Goal: Task Accomplishment & Management: Complete application form

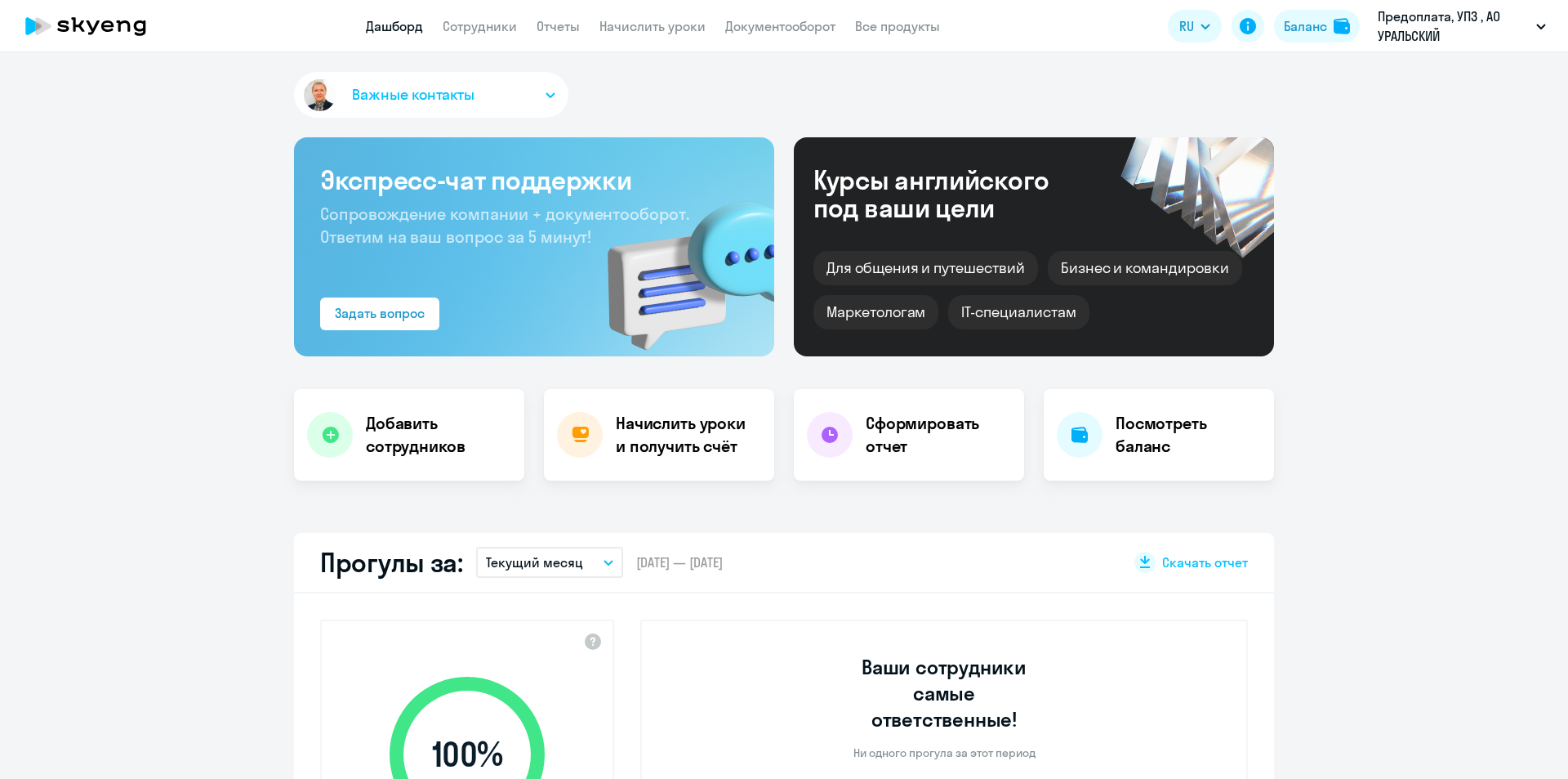
select select "30"
click at [489, 28] on link "Сотрудники" at bounding box center [480, 26] width 74 height 17
select select "30"
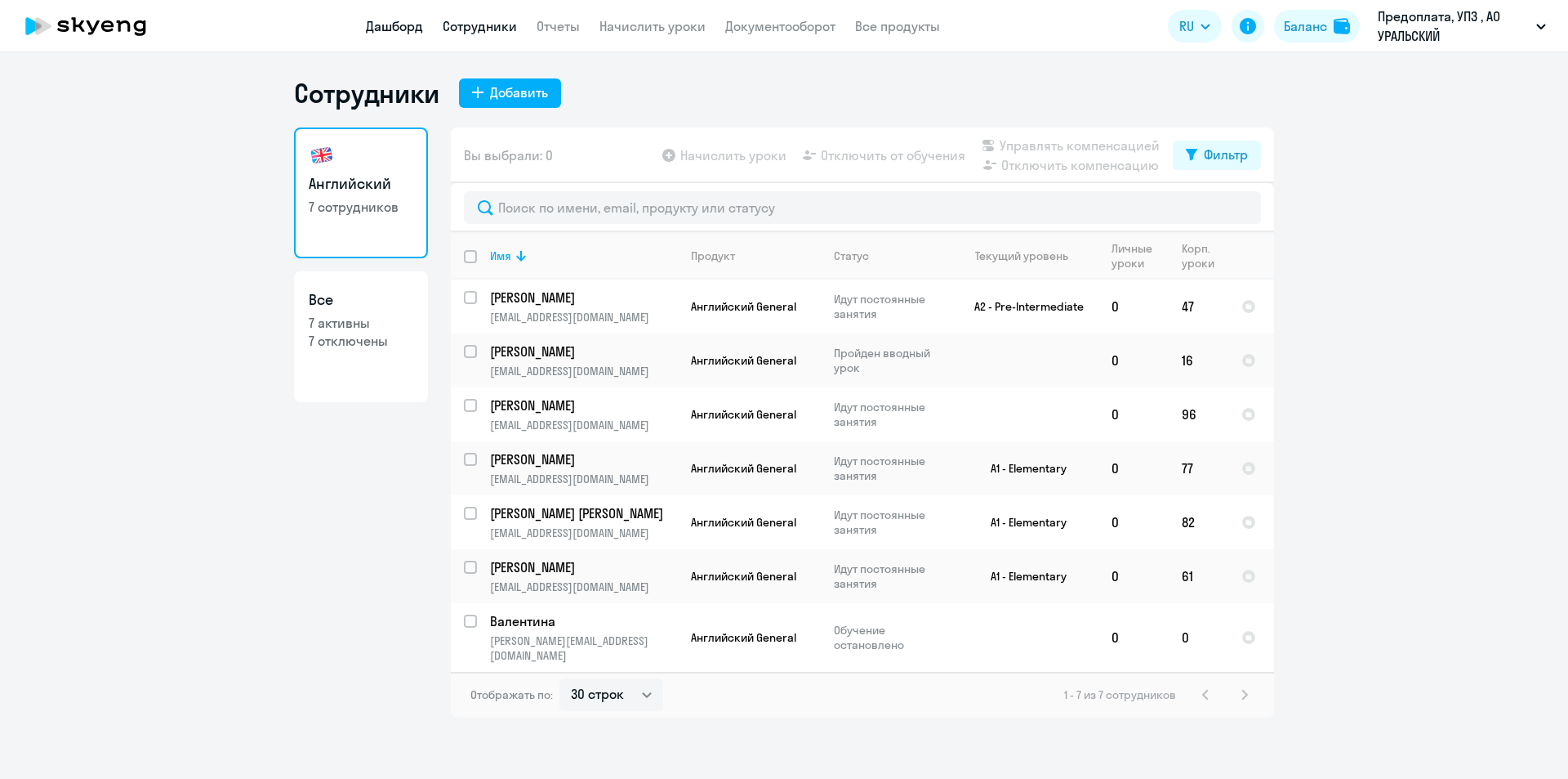
click at [403, 20] on link "Дашборд" at bounding box center [395, 26] width 58 height 17
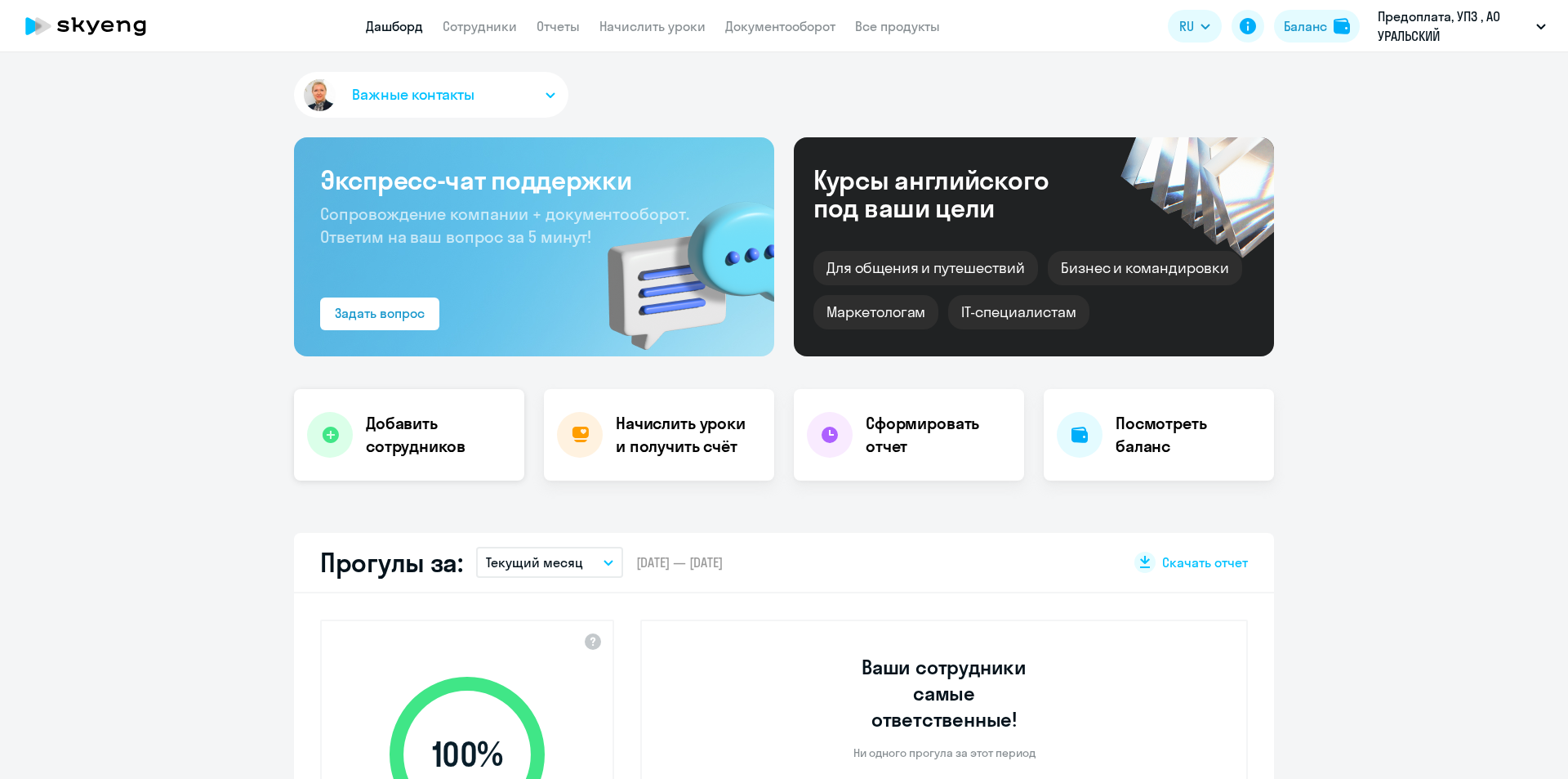
click at [321, 423] on div at bounding box center [329, 434] width 46 height 46
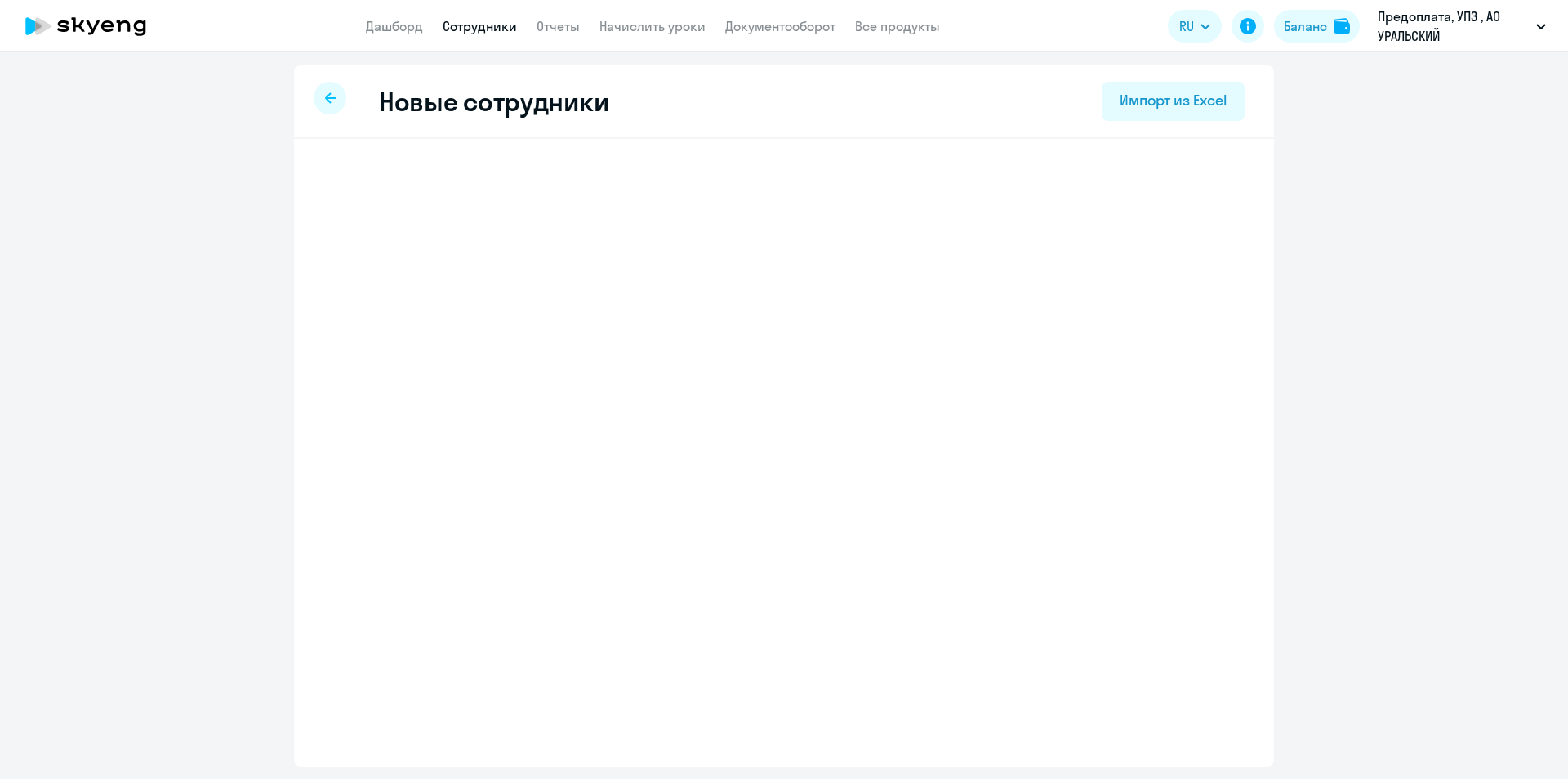
select select "english_adult_not_native_speaker"
select select "5"
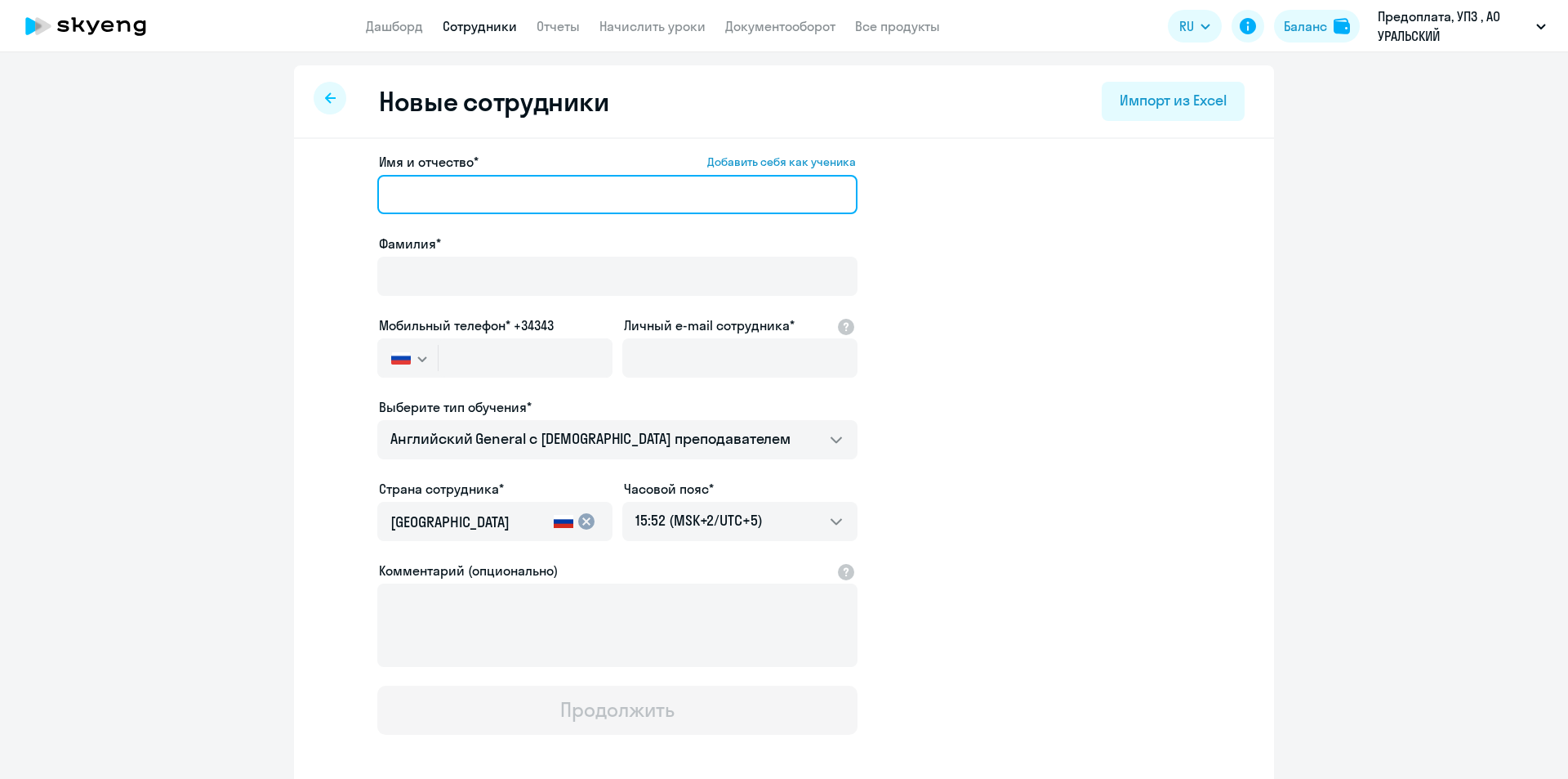
click at [435, 190] on input "Имя и отчество* Добавить себя как ученика" at bounding box center [617, 194] width 481 height 39
type input "[PERSON_NAME]"
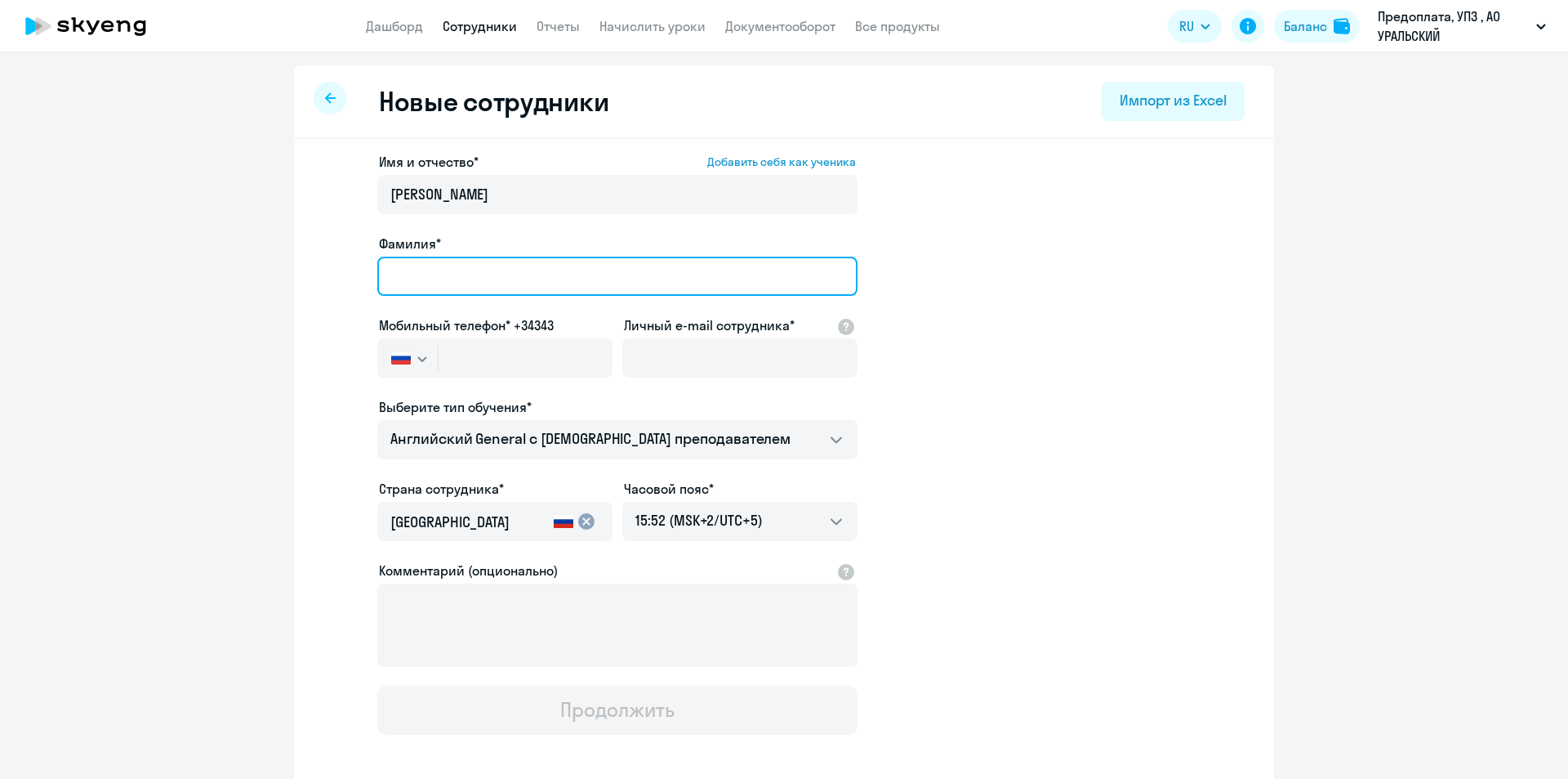
click at [441, 277] on input "Фамилия*" at bounding box center [617, 276] width 481 height 39
type input "[PERSON_NAME]"
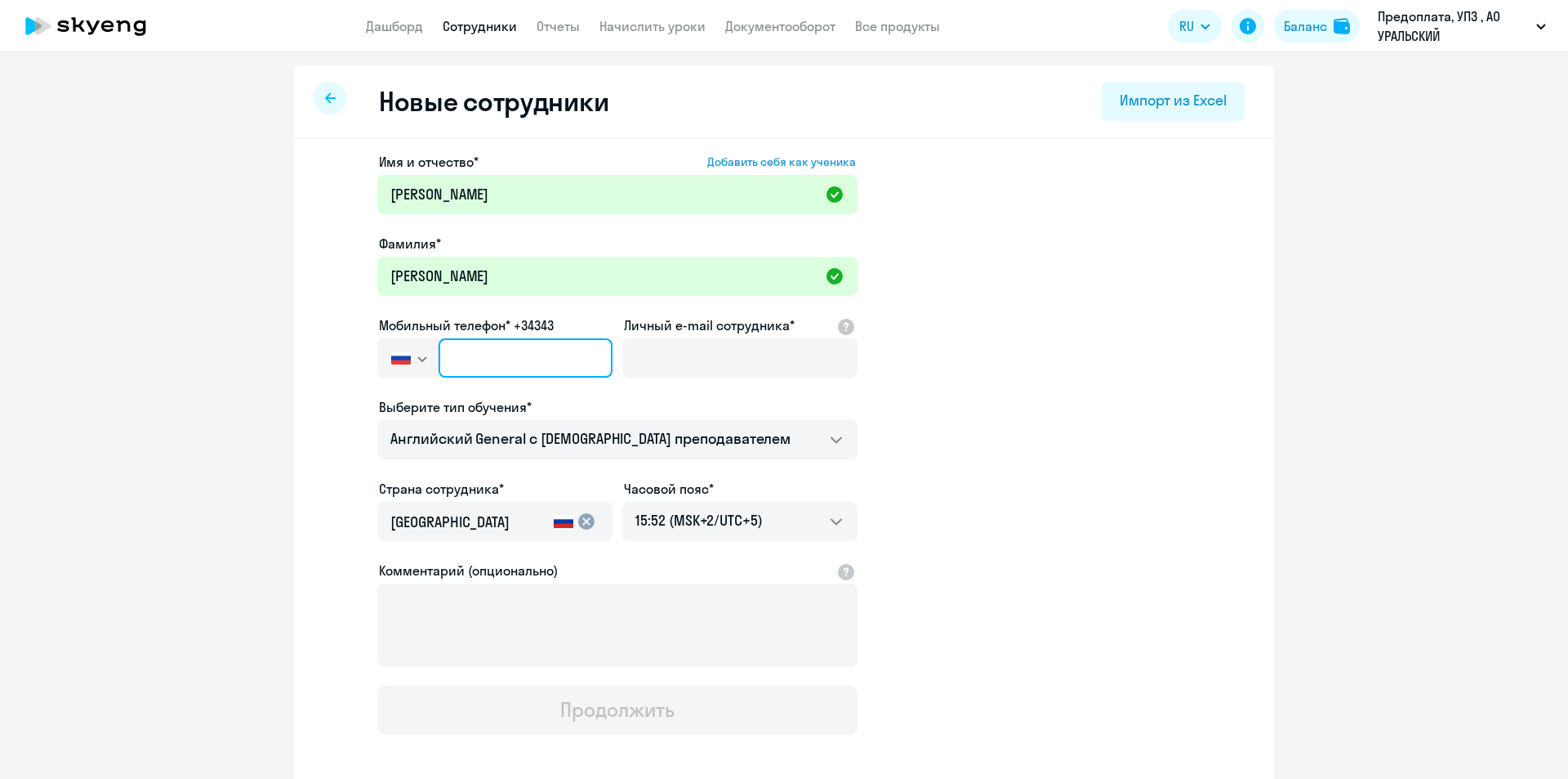
click at [459, 360] on input "text" at bounding box center [525, 358] width 174 height 39
paste input "[PHONE_NUMBER]"
type input "[PHONE_NUMBER]"
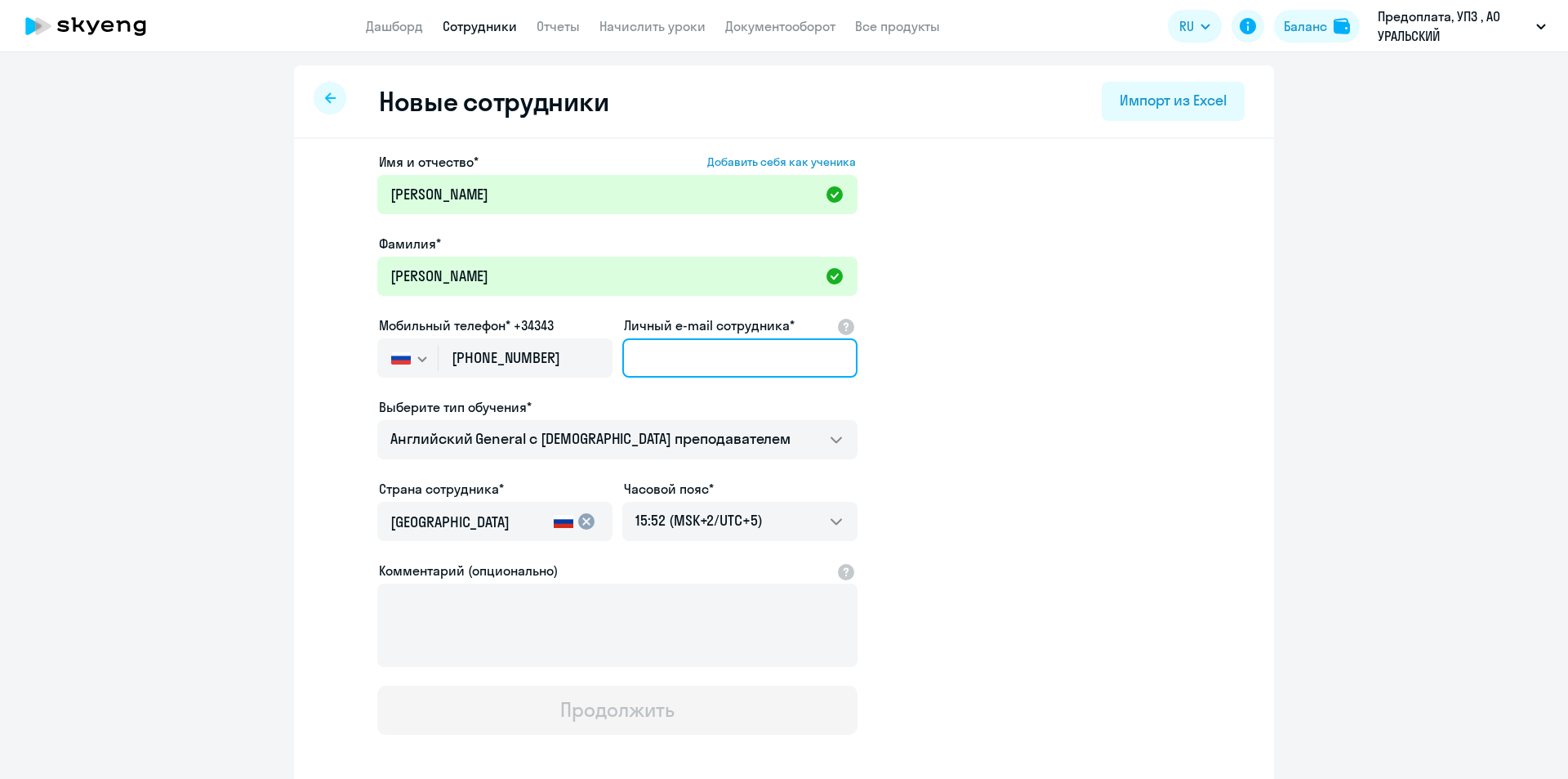
click at [676, 364] on input "Личный e-mail сотрудника*" at bounding box center [740, 358] width 235 height 39
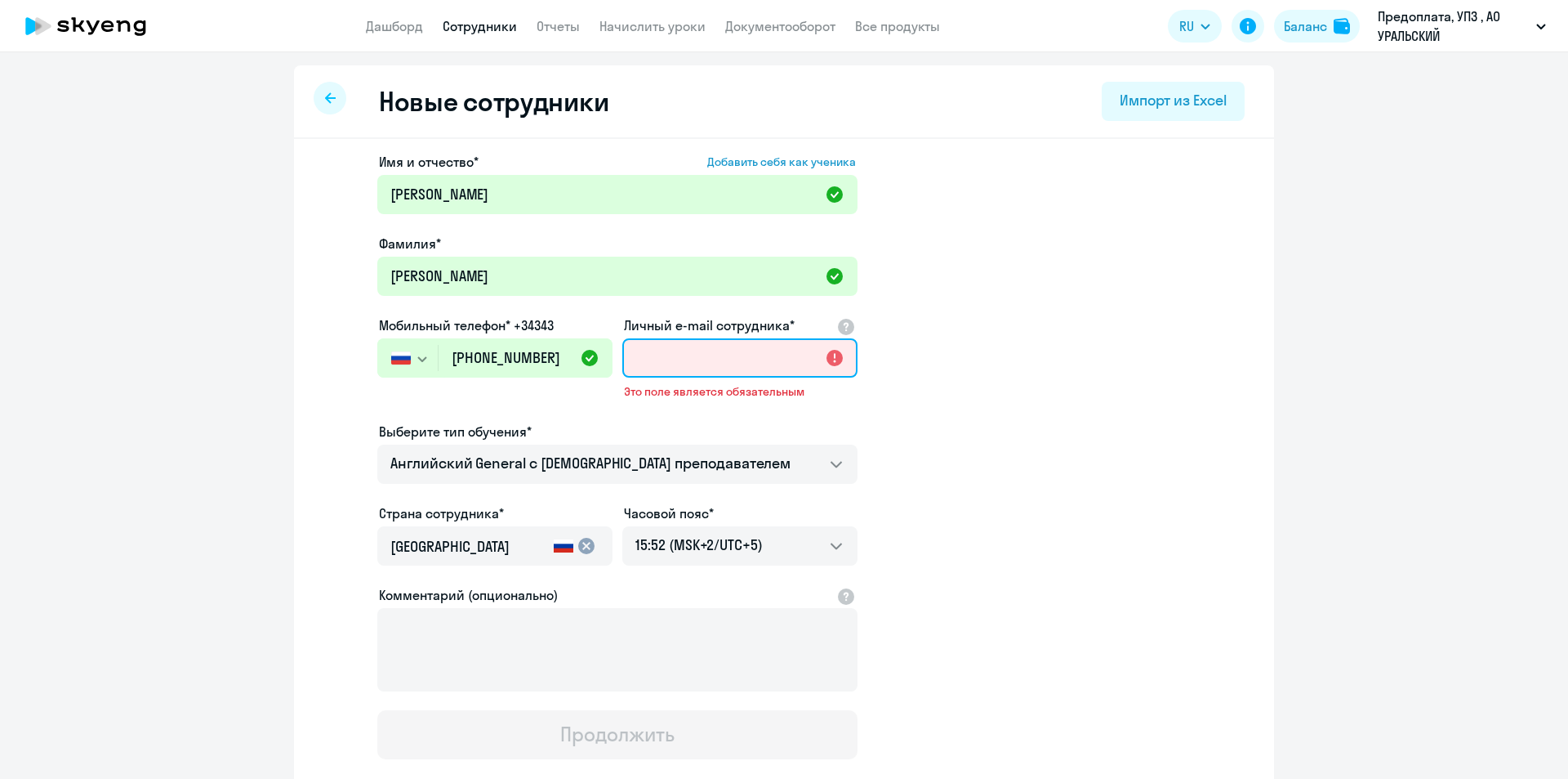
click at [732, 352] on input "Личный e-mail сотрудника*" at bounding box center [740, 358] width 235 height 39
paste input "[EMAIL_ADDRESS][DOMAIN_NAME]"
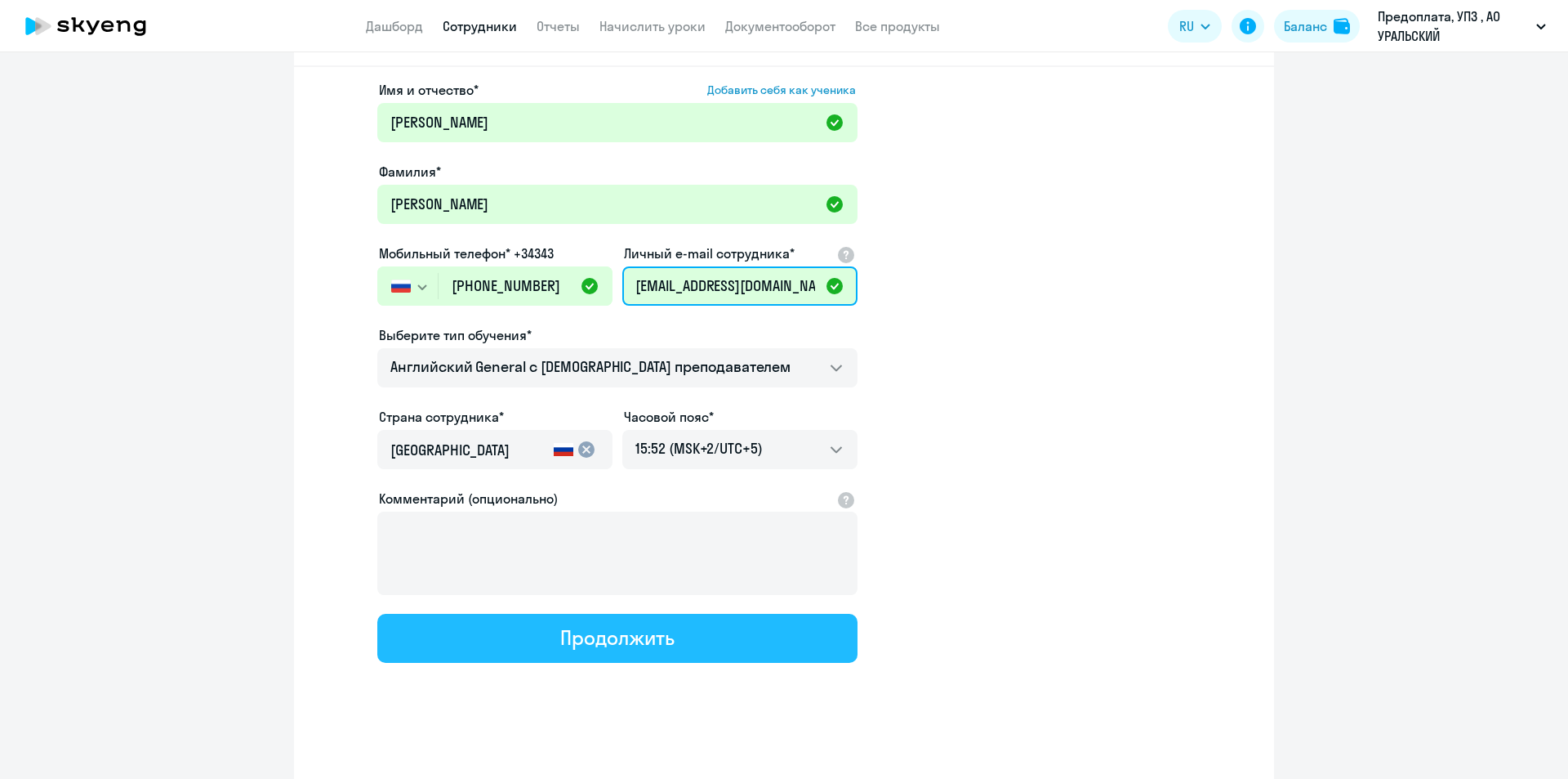
scroll to position [77, 0]
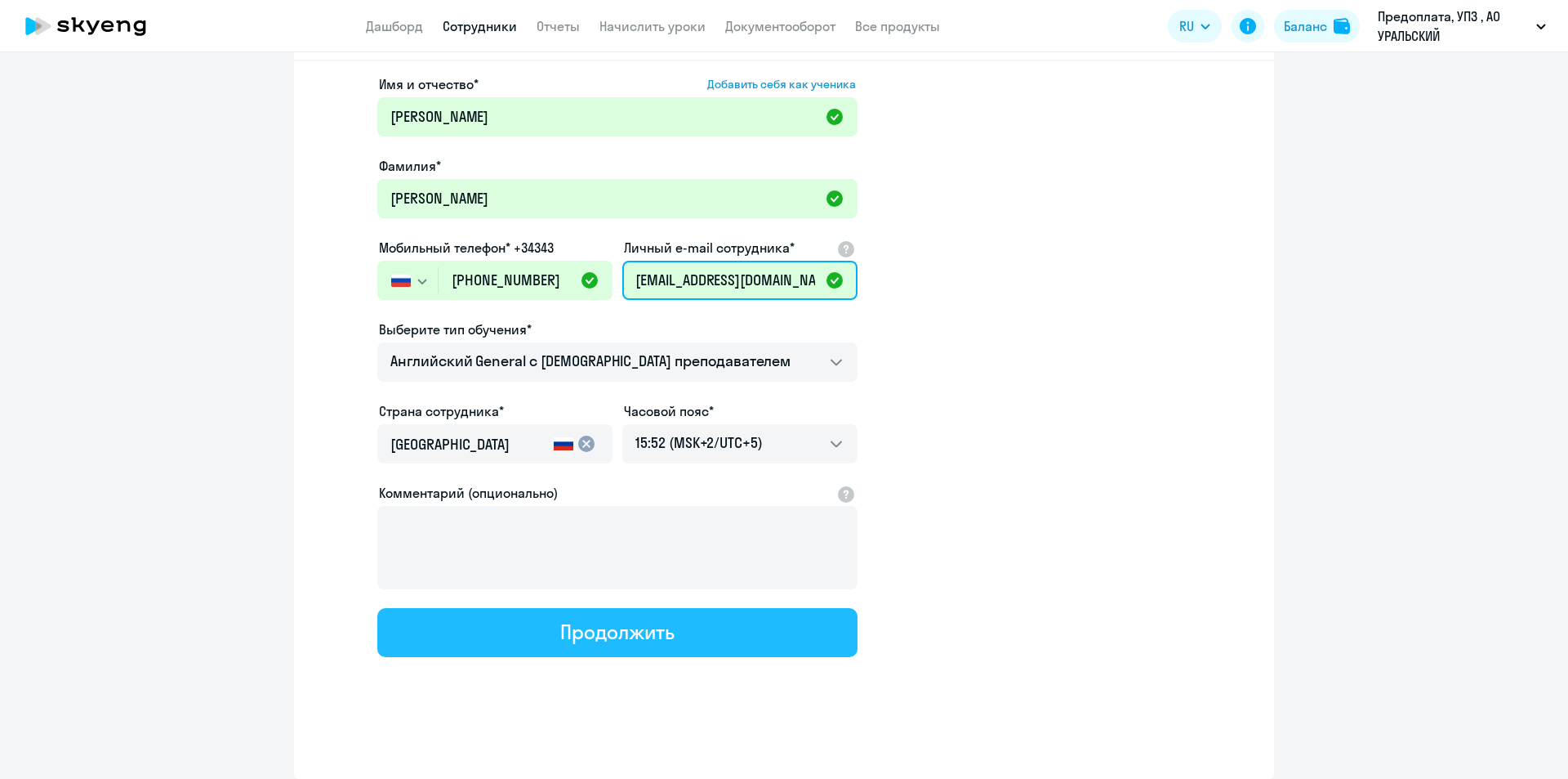
type input "[EMAIL_ADDRESS][DOMAIN_NAME]"
click at [644, 628] on div "Продолжить" at bounding box center [617, 631] width 113 height 26
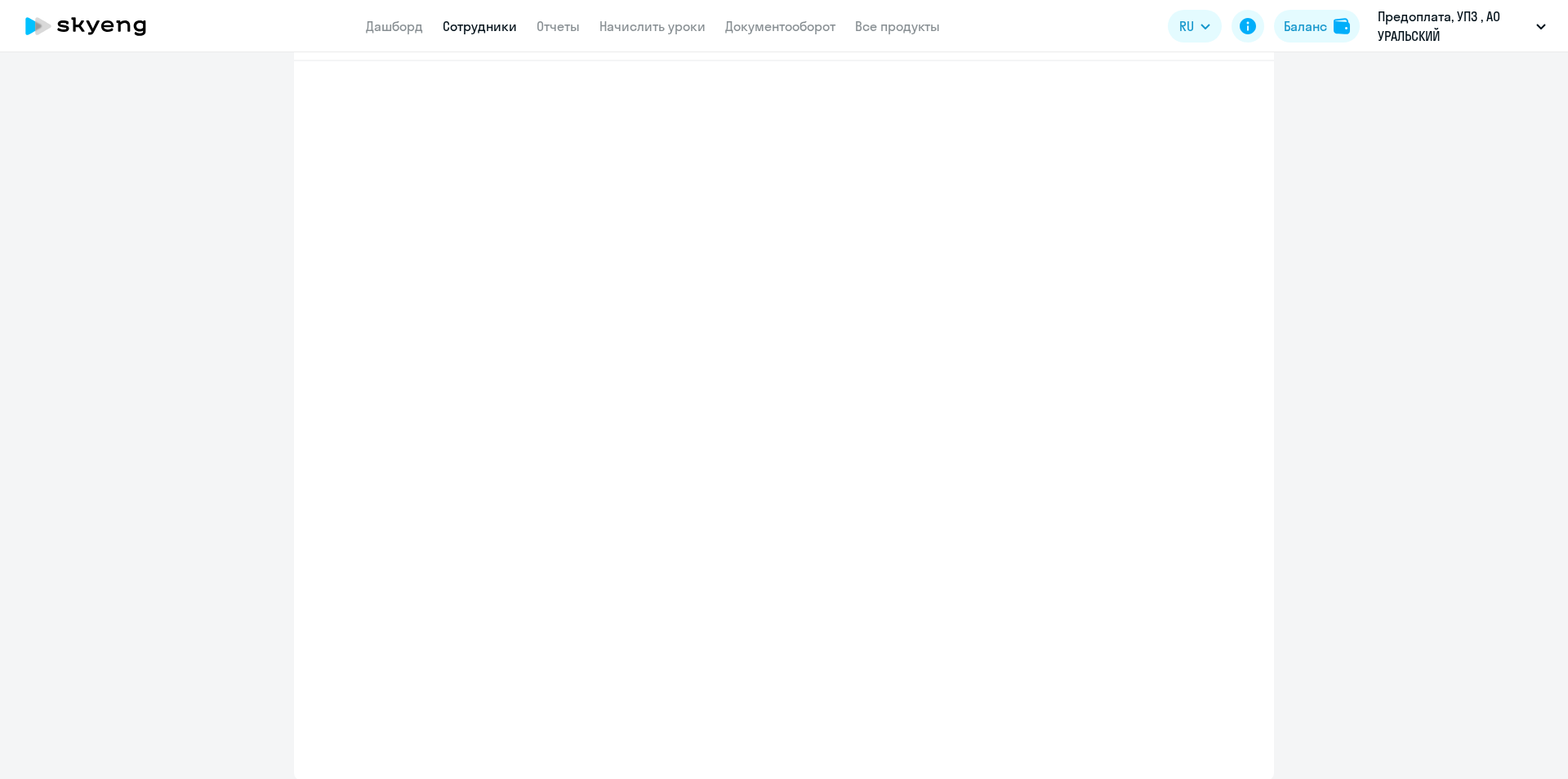
select select "english_adult_not_native_speaker"
select select "5"
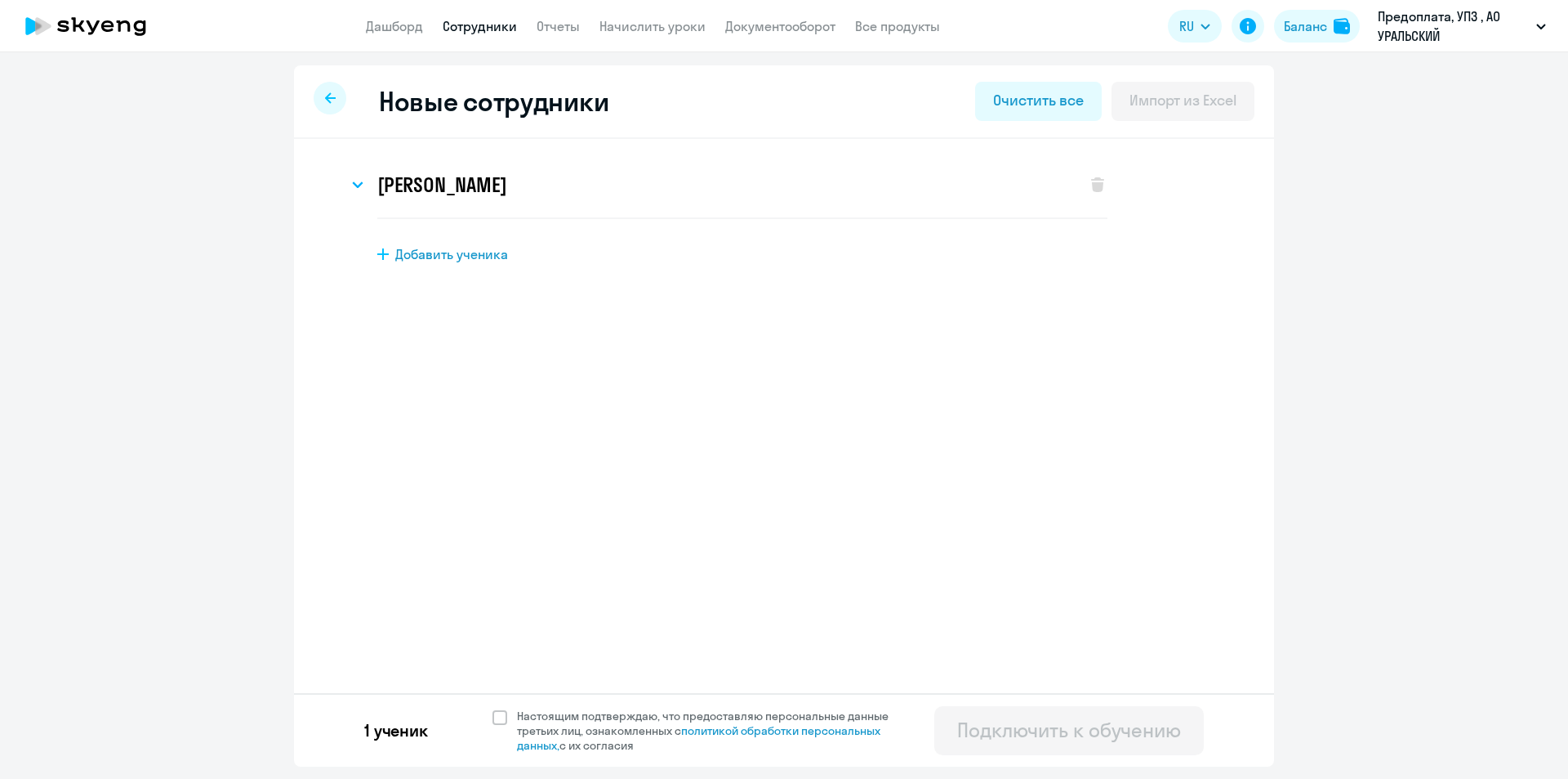
scroll to position [0, 0]
click at [354, 184] on icon at bounding box center [358, 184] width 9 height 5
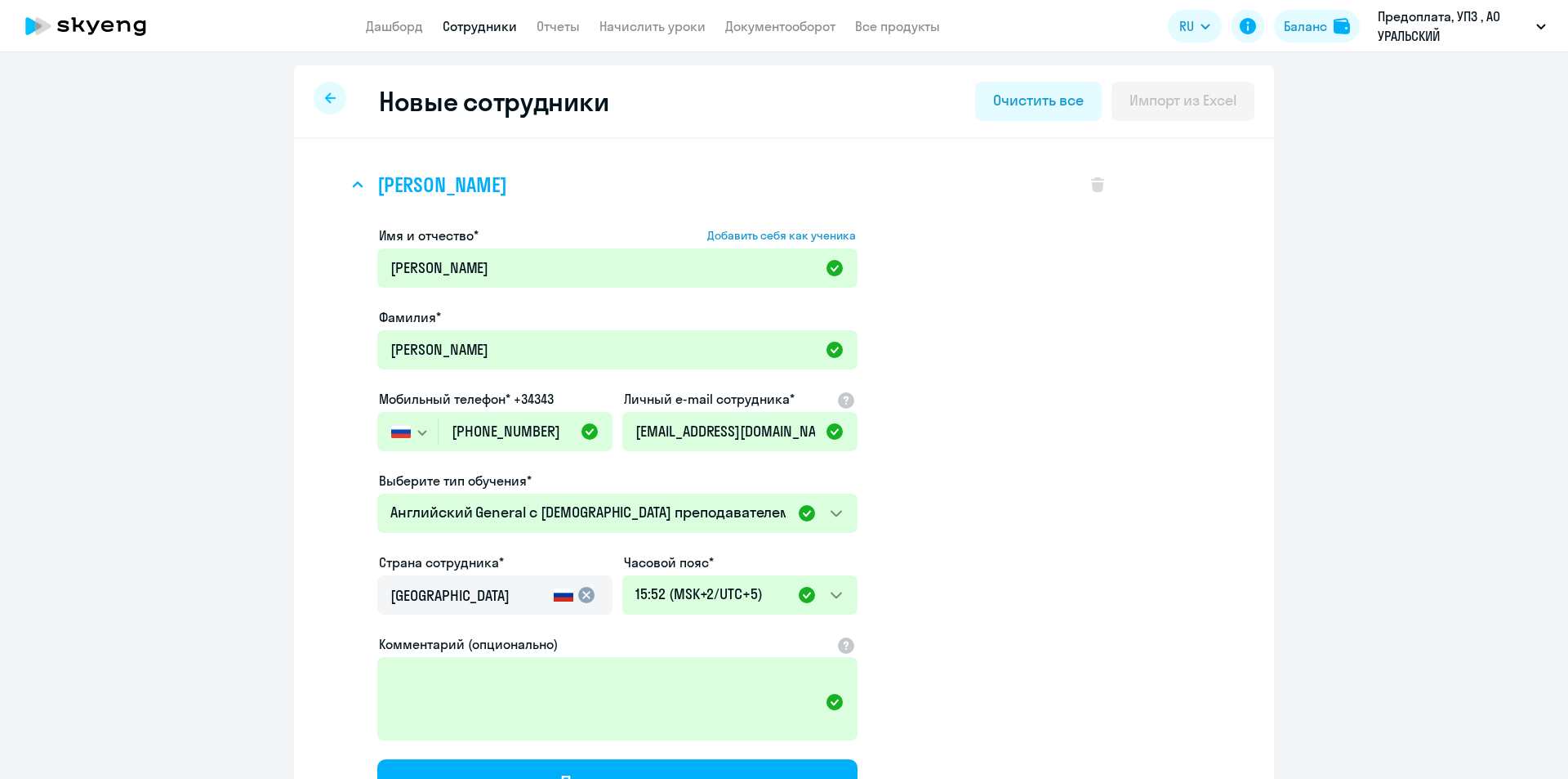
click at [354, 184] on icon at bounding box center [358, 184] width 9 height 5
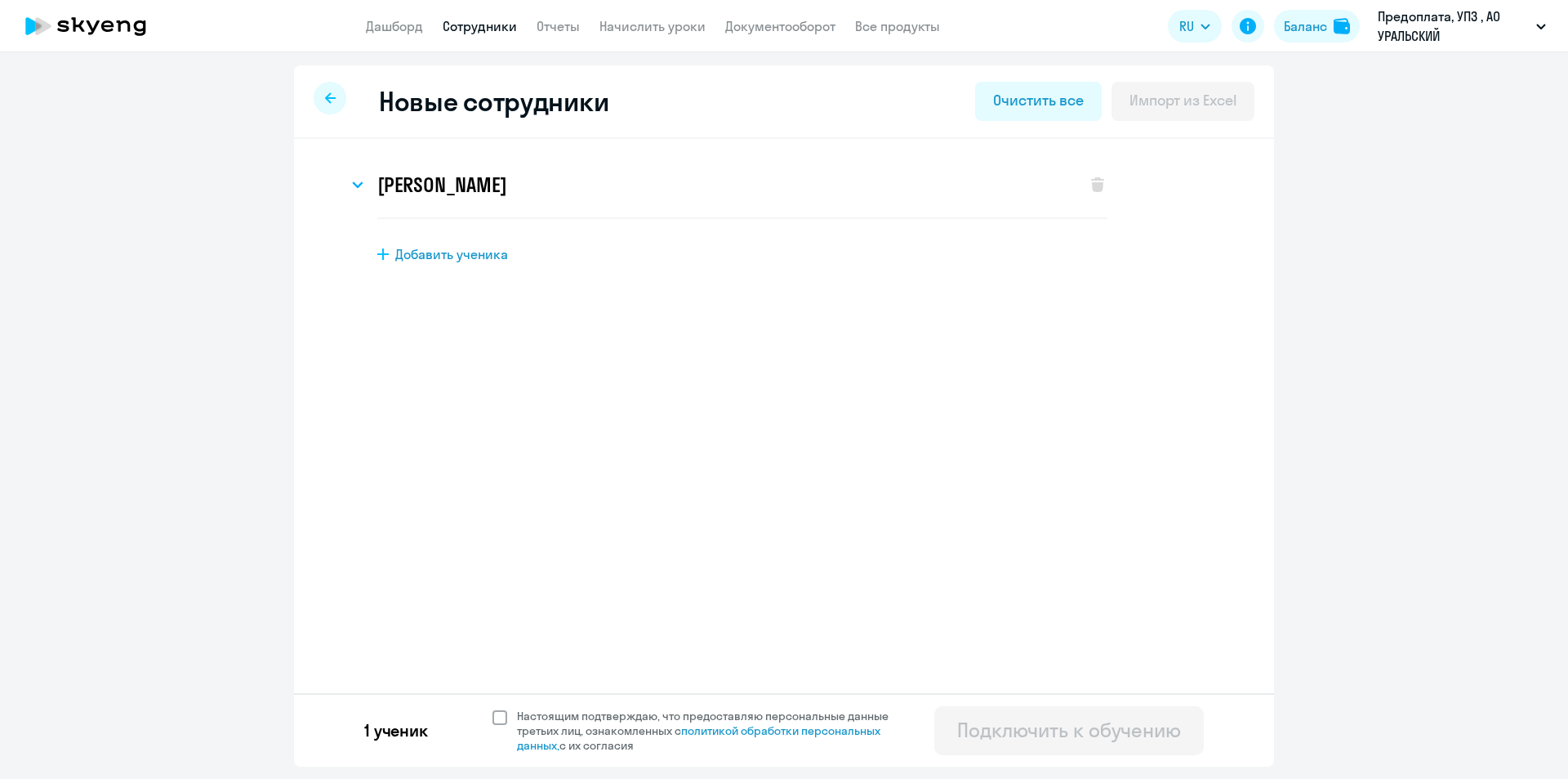
click at [500, 719] on span at bounding box center [500, 718] width 15 height 15
click at [493, 708] on input "Настоящим подтверждаю, что предоставляю персональные данные третьих лиц, ознако…" at bounding box center [492, 707] width 1 height 1
checkbox input "true"
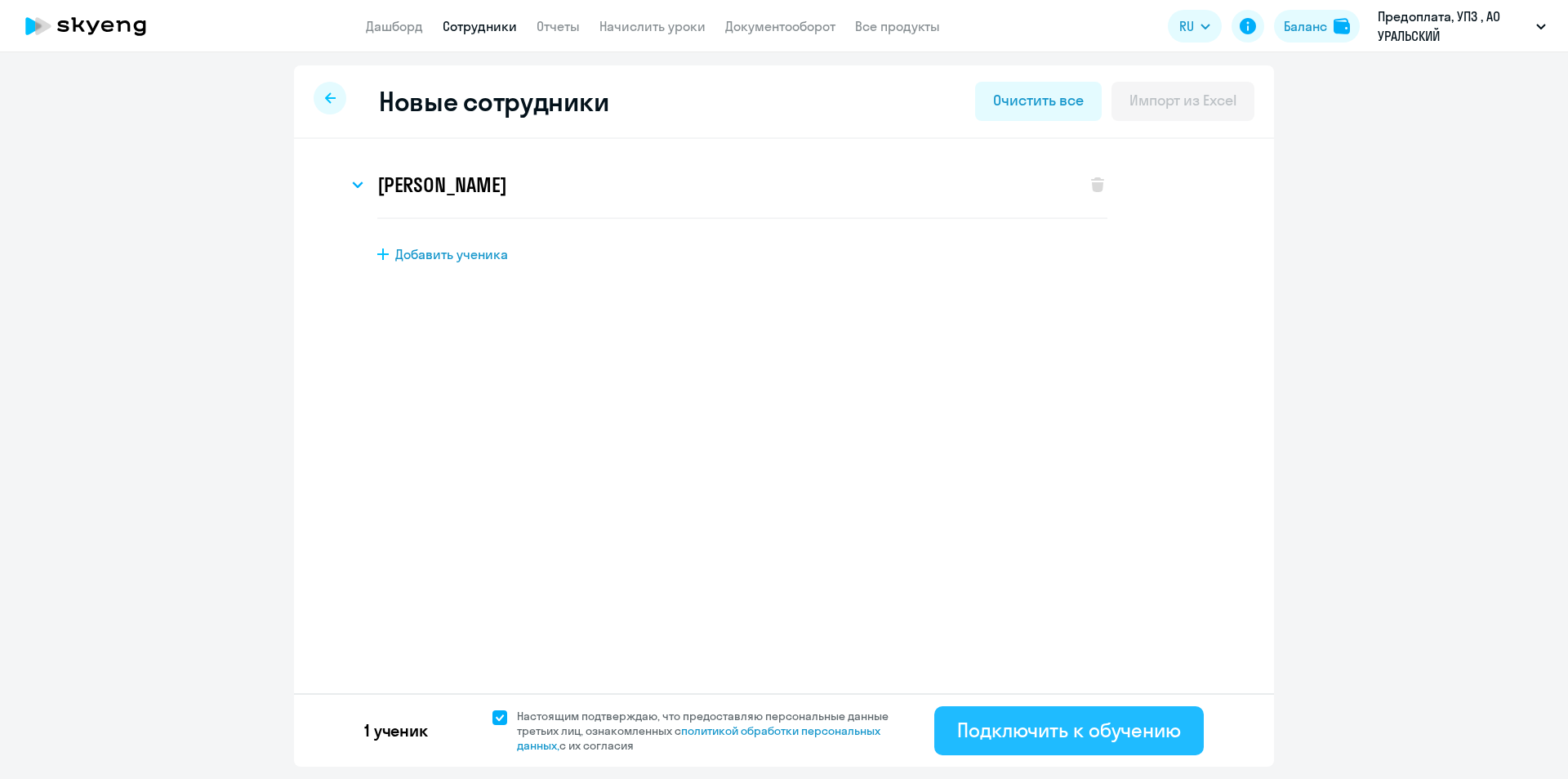
click at [1093, 732] on div "Подключить к обучению" at bounding box center [1069, 730] width 224 height 26
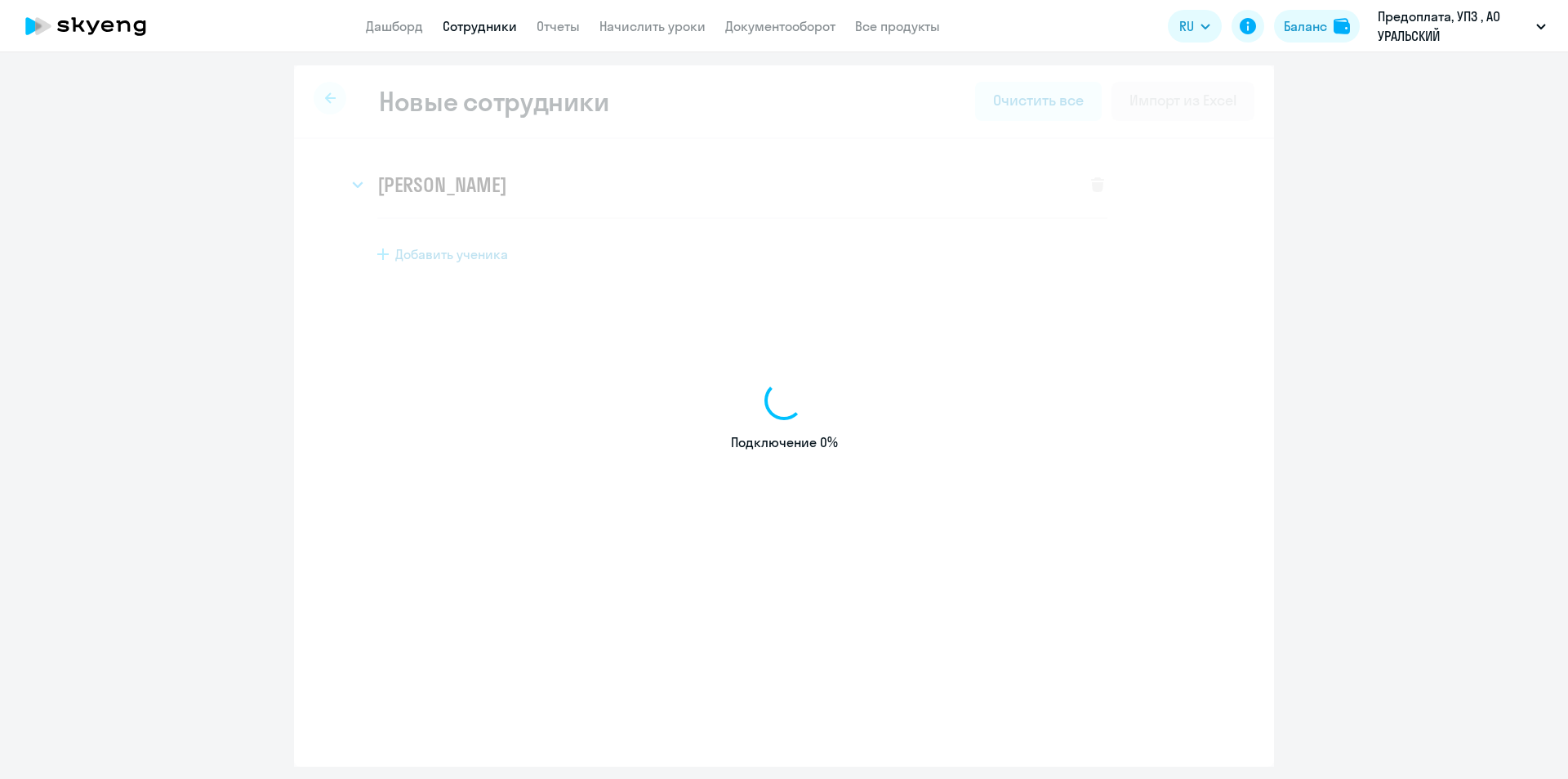
select select "english_adult_not_native_speaker"
select select "5"
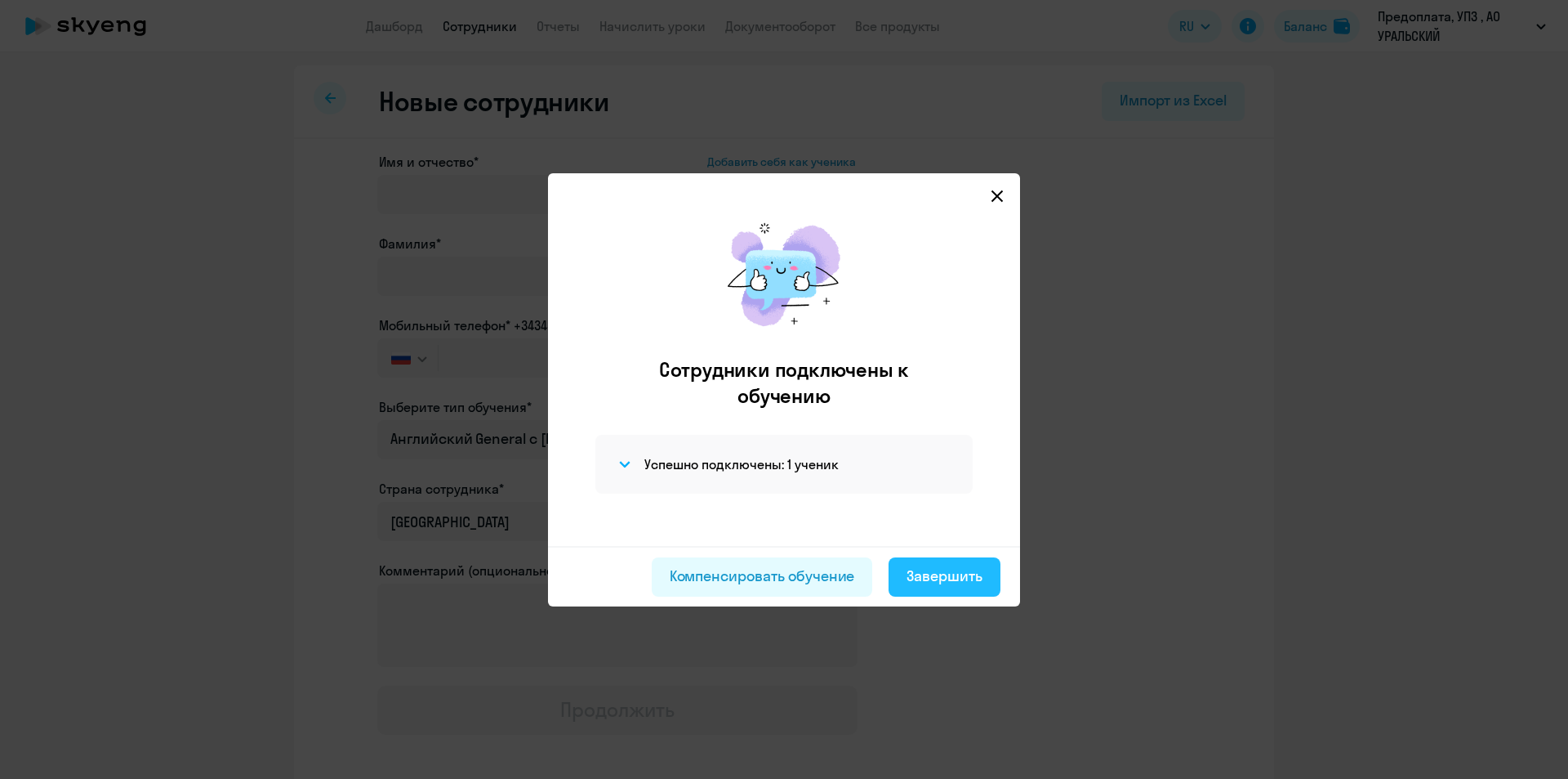
click at [950, 582] on div "Завершить" at bounding box center [945, 575] width 76 height 21
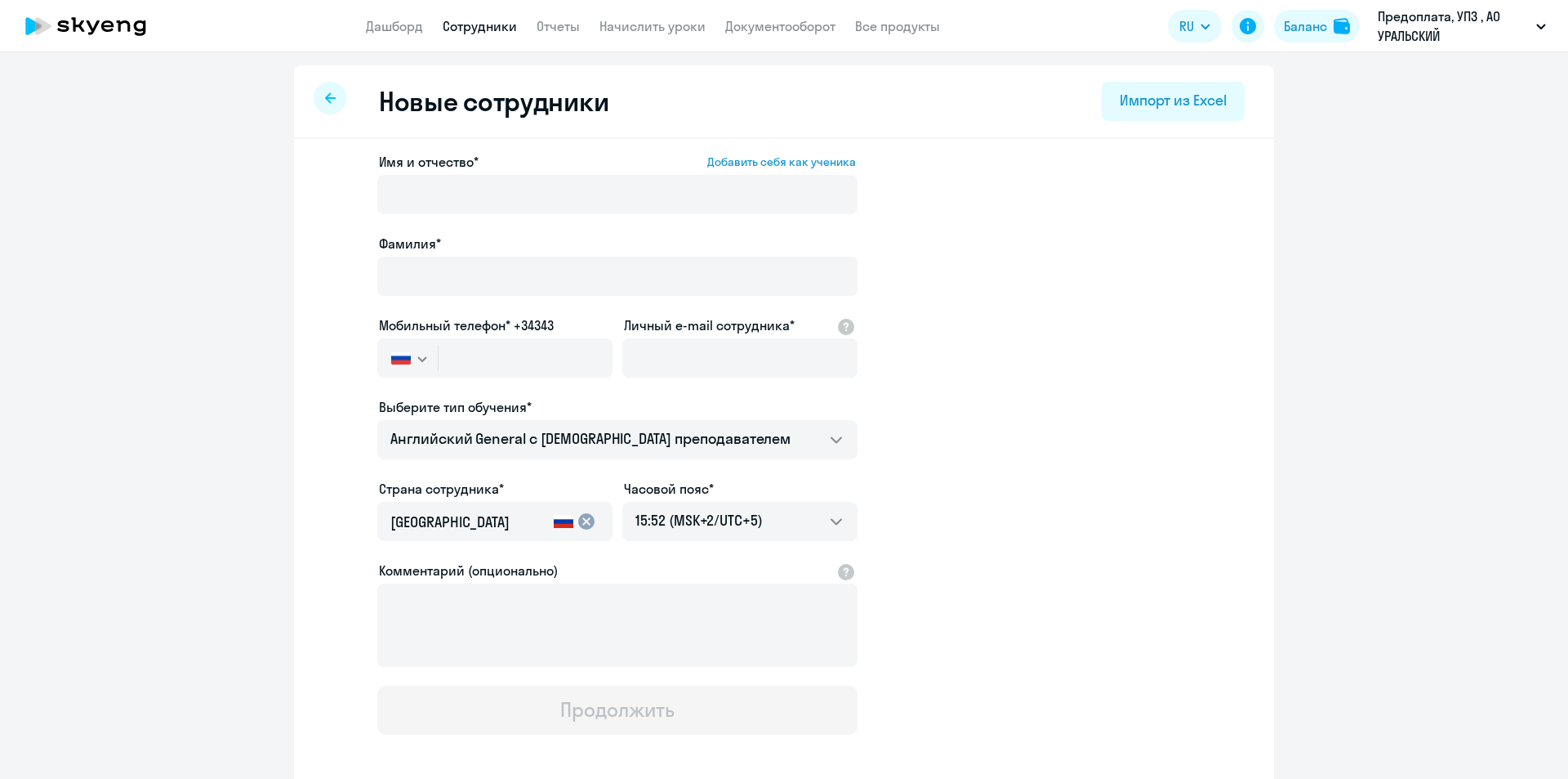
select select "30"
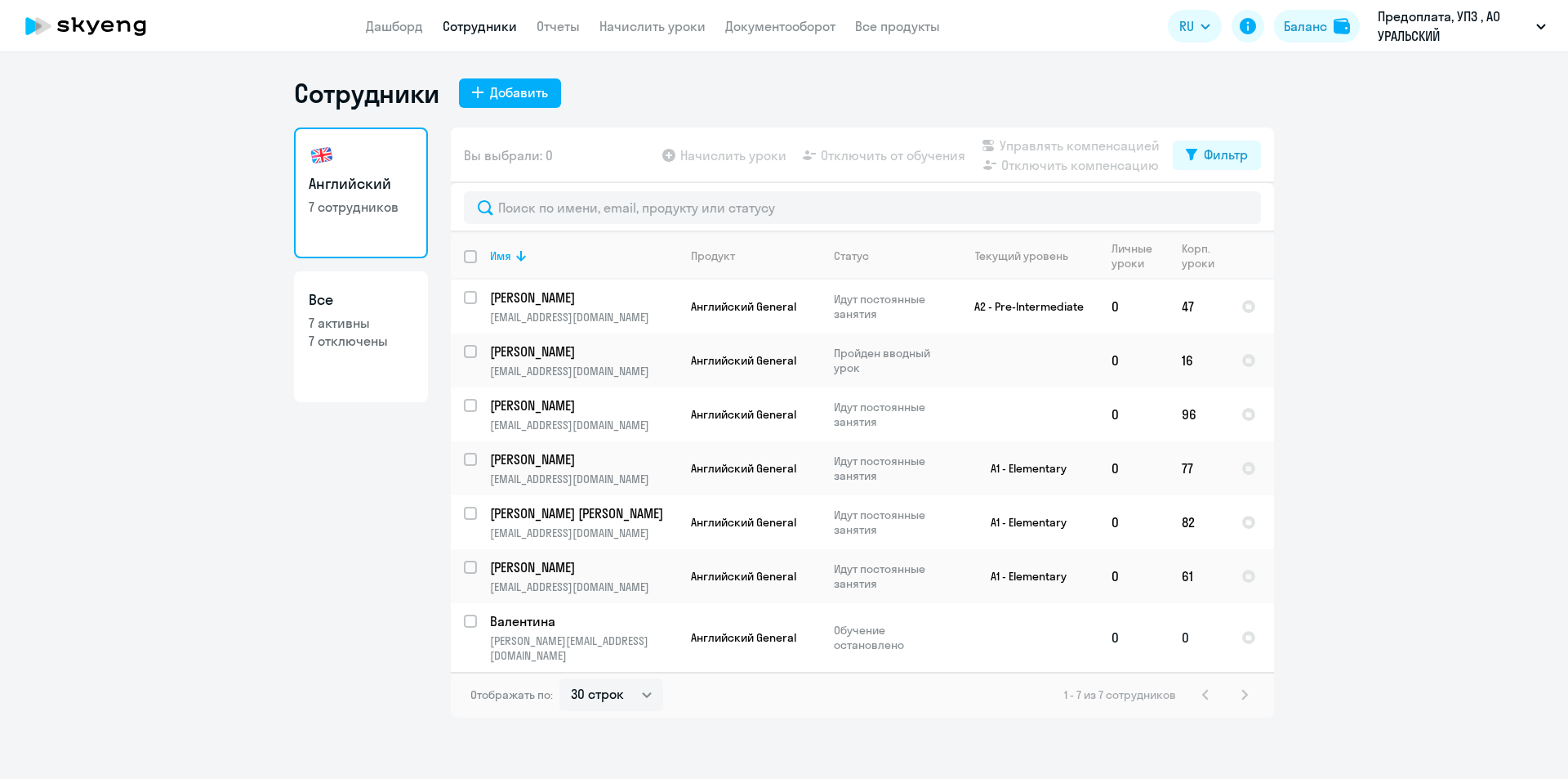
click at [573, 605] on td "Валентина [EMAIL_ADDRESS][DOMAIN_NAME]" at bounding box center [577, 638] width 201 height 69
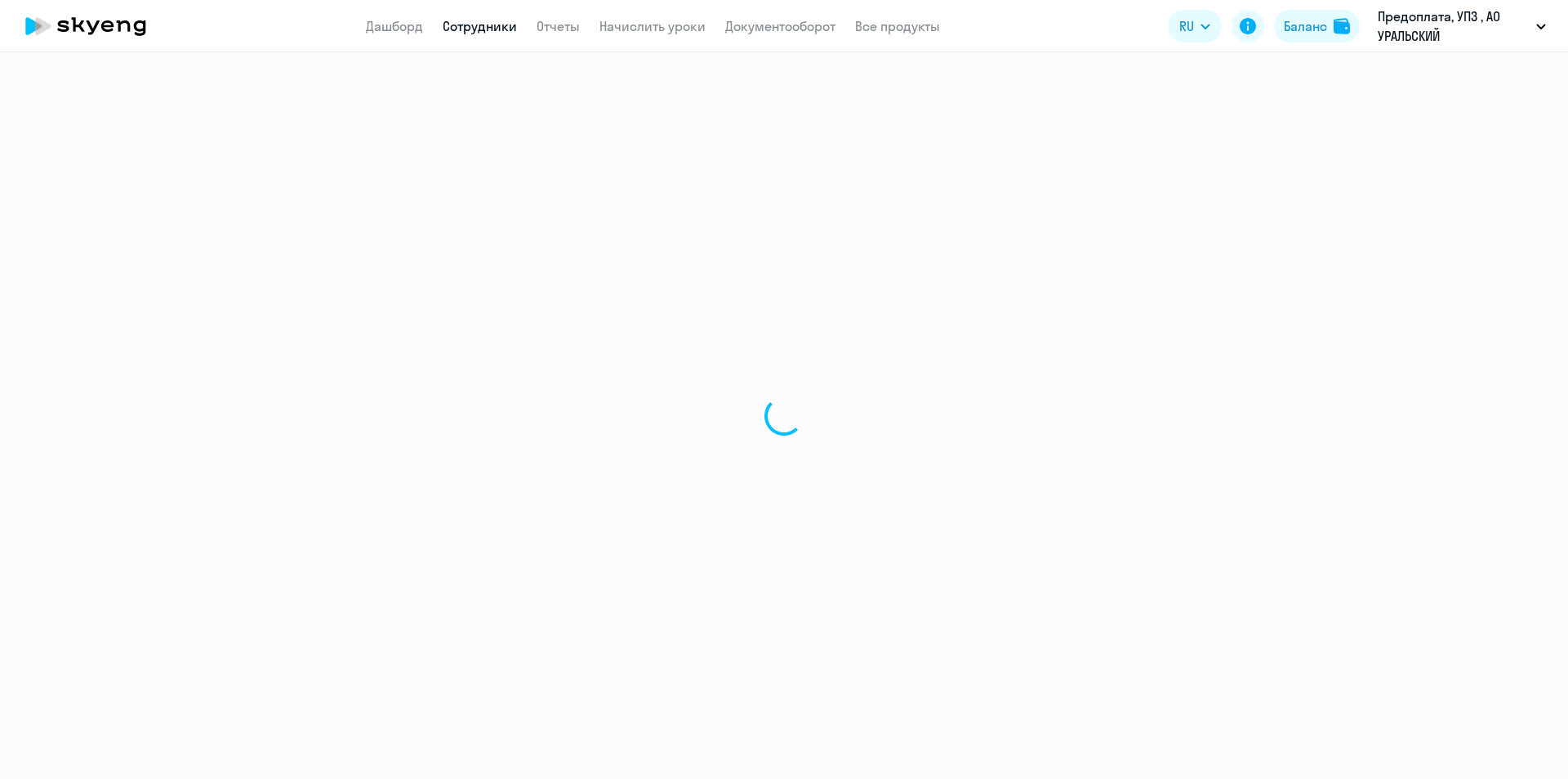
select select "english"
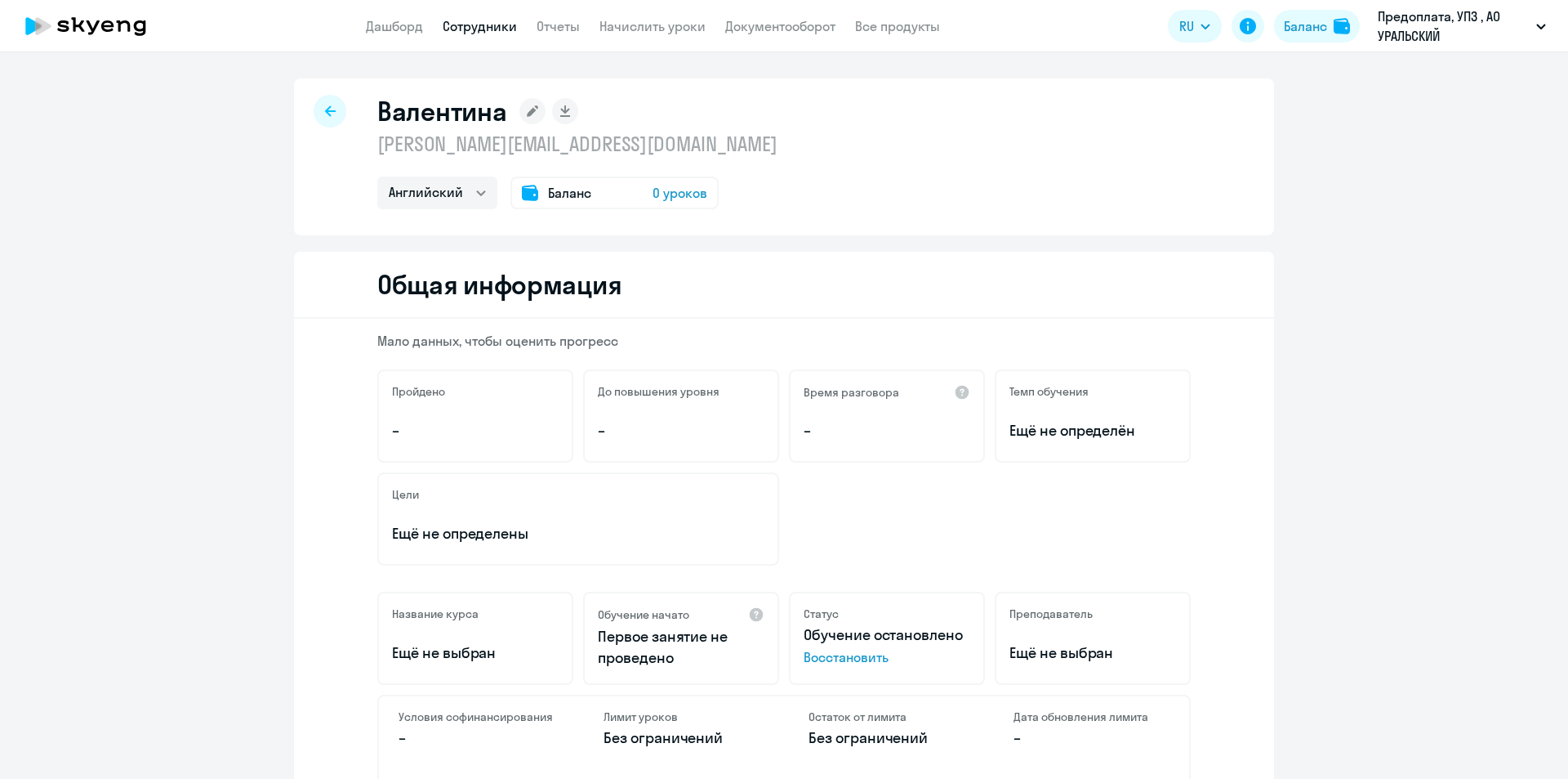
click at [461, 21] on link "Сотрудники" at bounding box center [480, 26] width 74 height 17
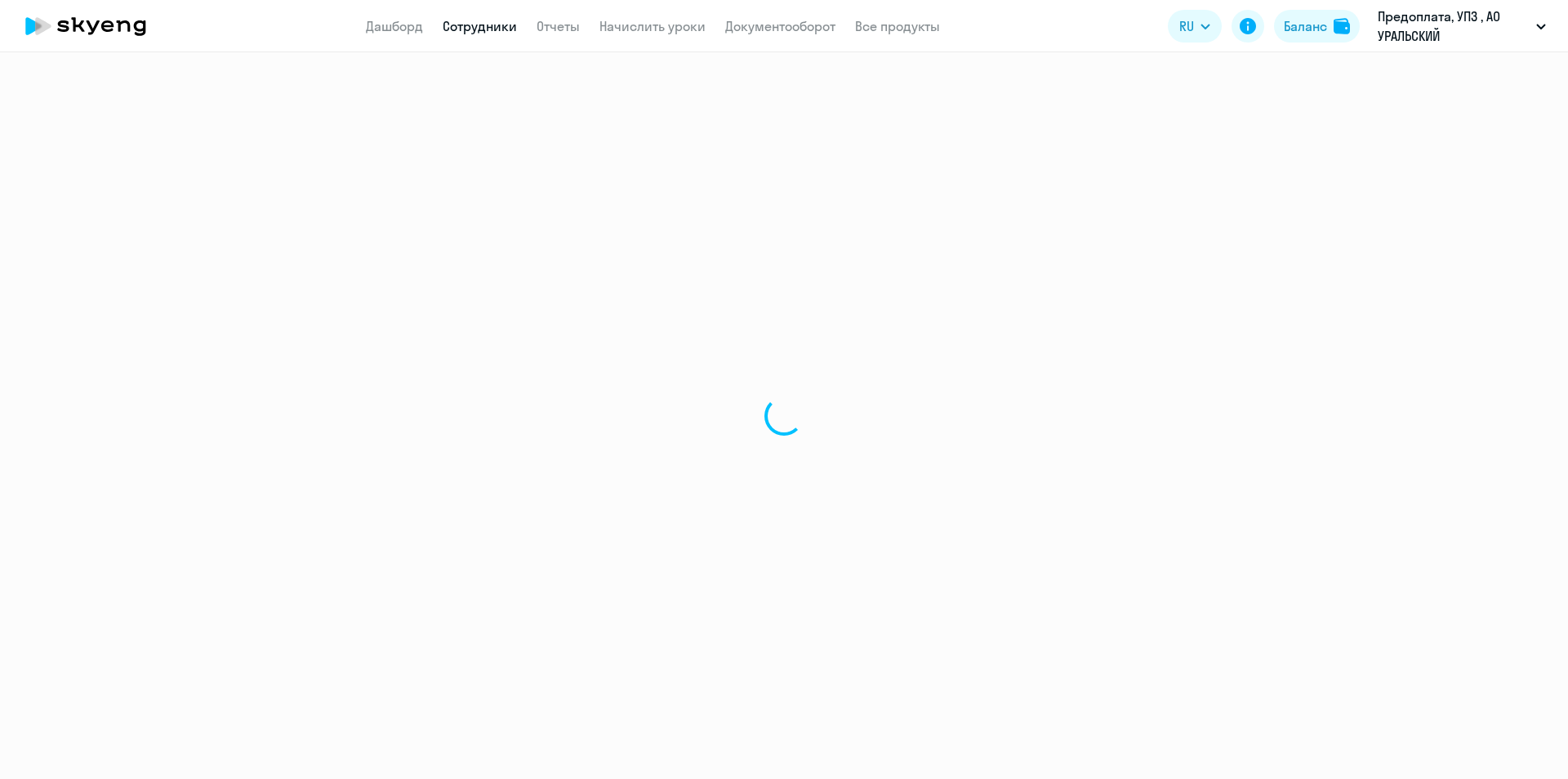
select select "30"
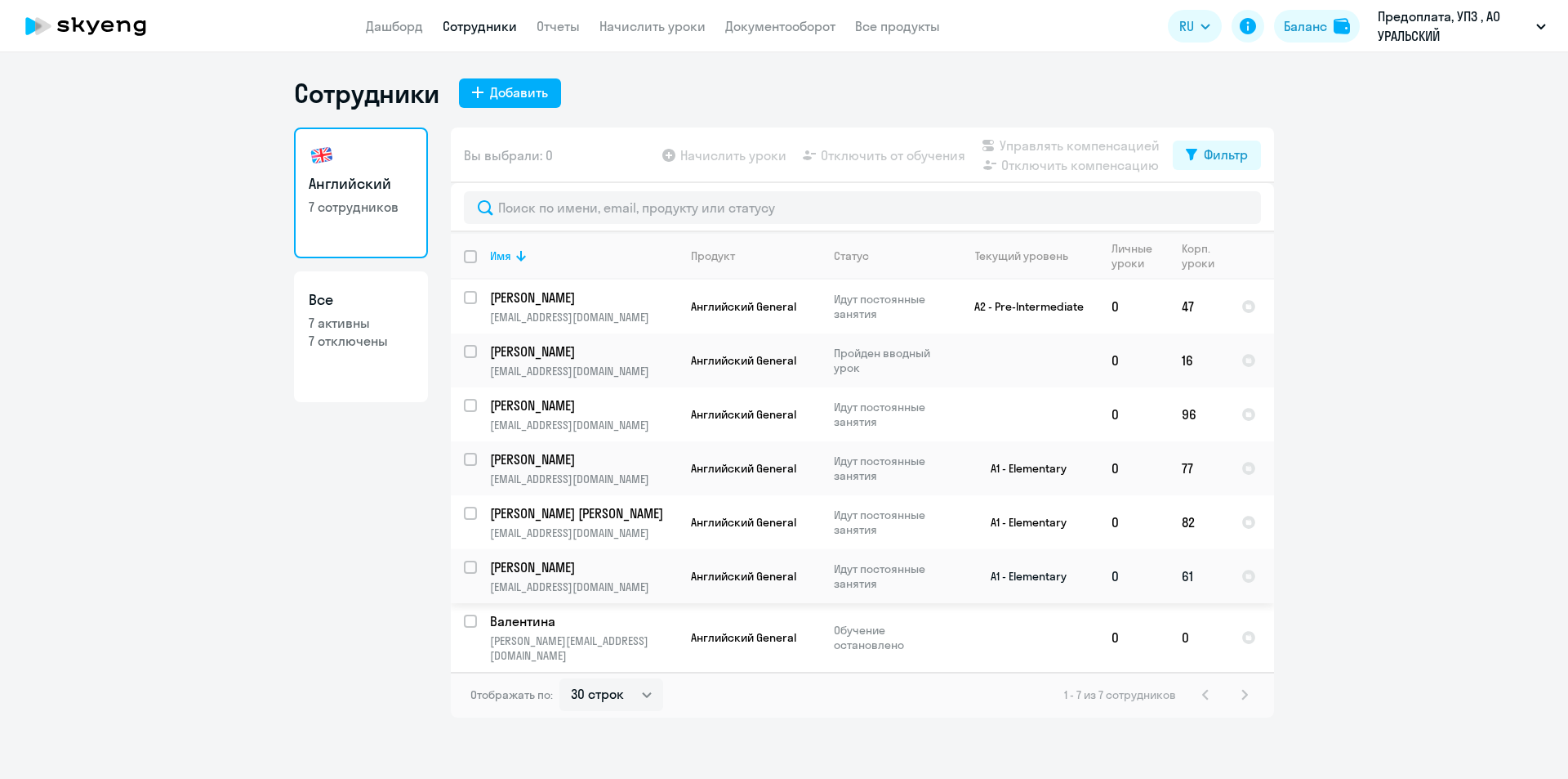
click at [612, 579] on p "[EMAIL_ADDRESS][DOMAIN_NAME]" at bounding box center [583, 587] width 187 height 15
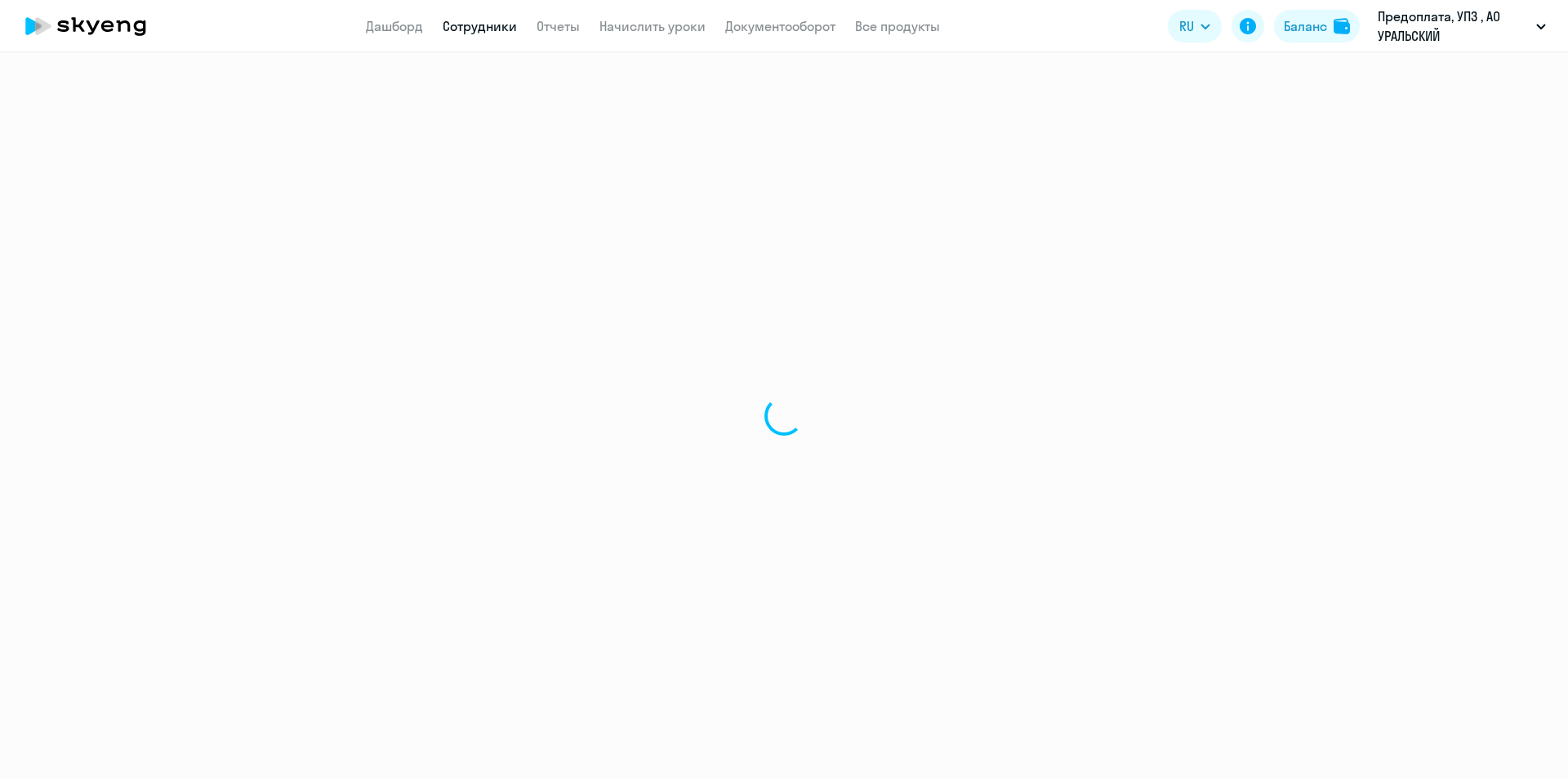
select select "english"
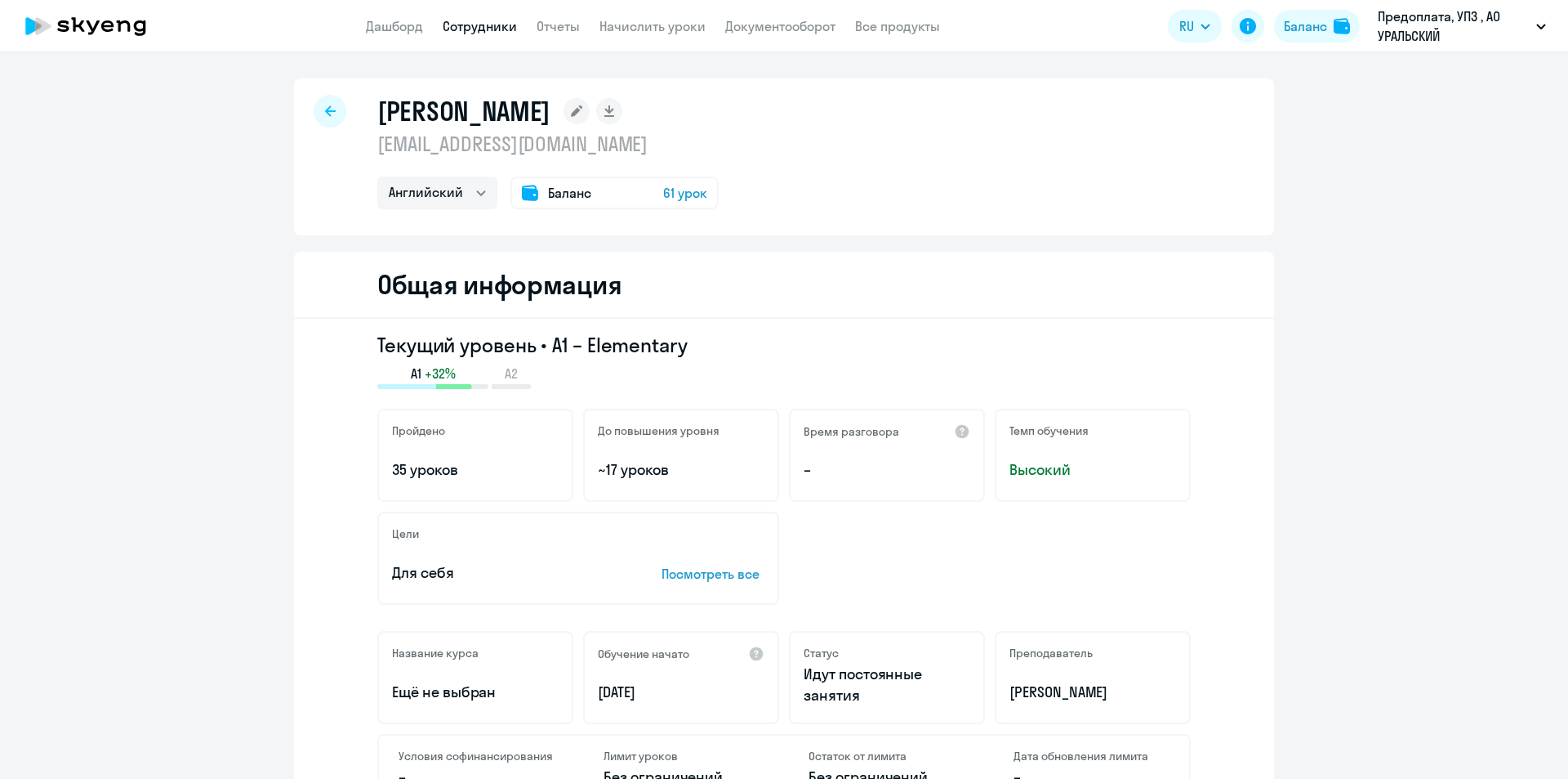
click at [496, 29] on link "Сотрудники" at bounding box center [480, 26] width 74 height 17
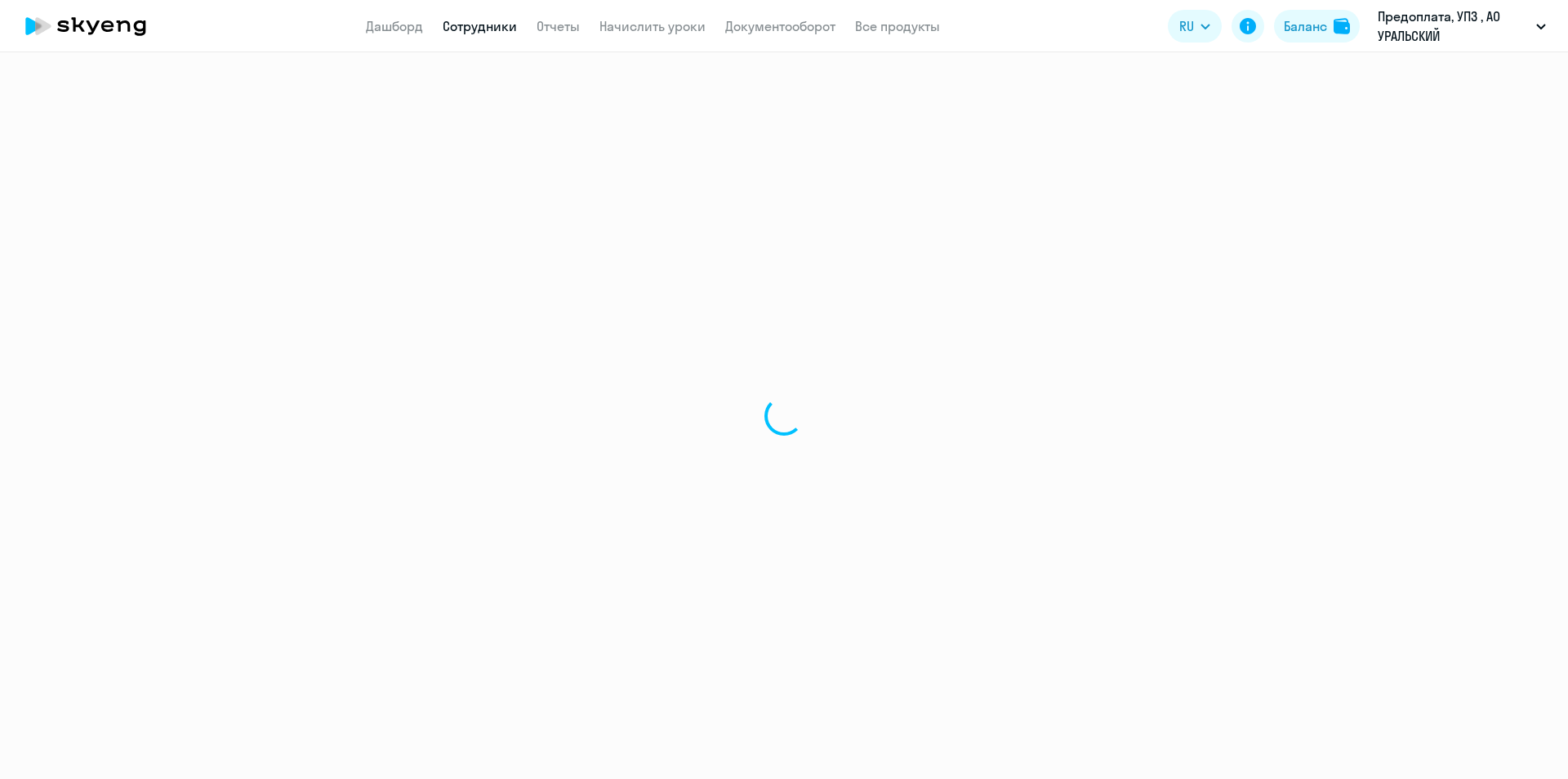
select select "30"
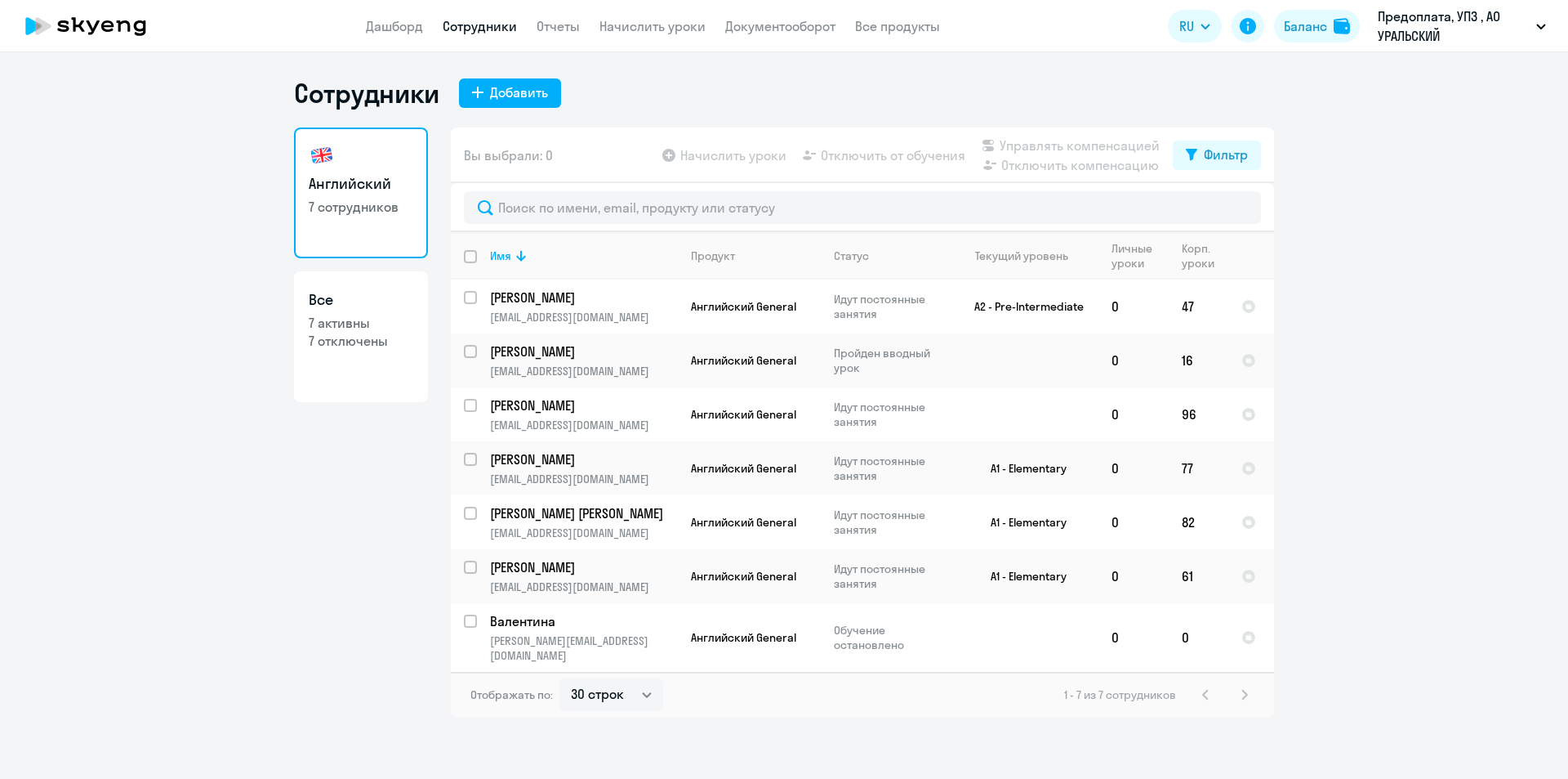
click at [483, 28] on link "Сотрудники" at bounding box center [480, 26] width 74 height 17
click at [474, 31] on link "Сотрудники" at bounding box center [480, 26] width 74 height 17
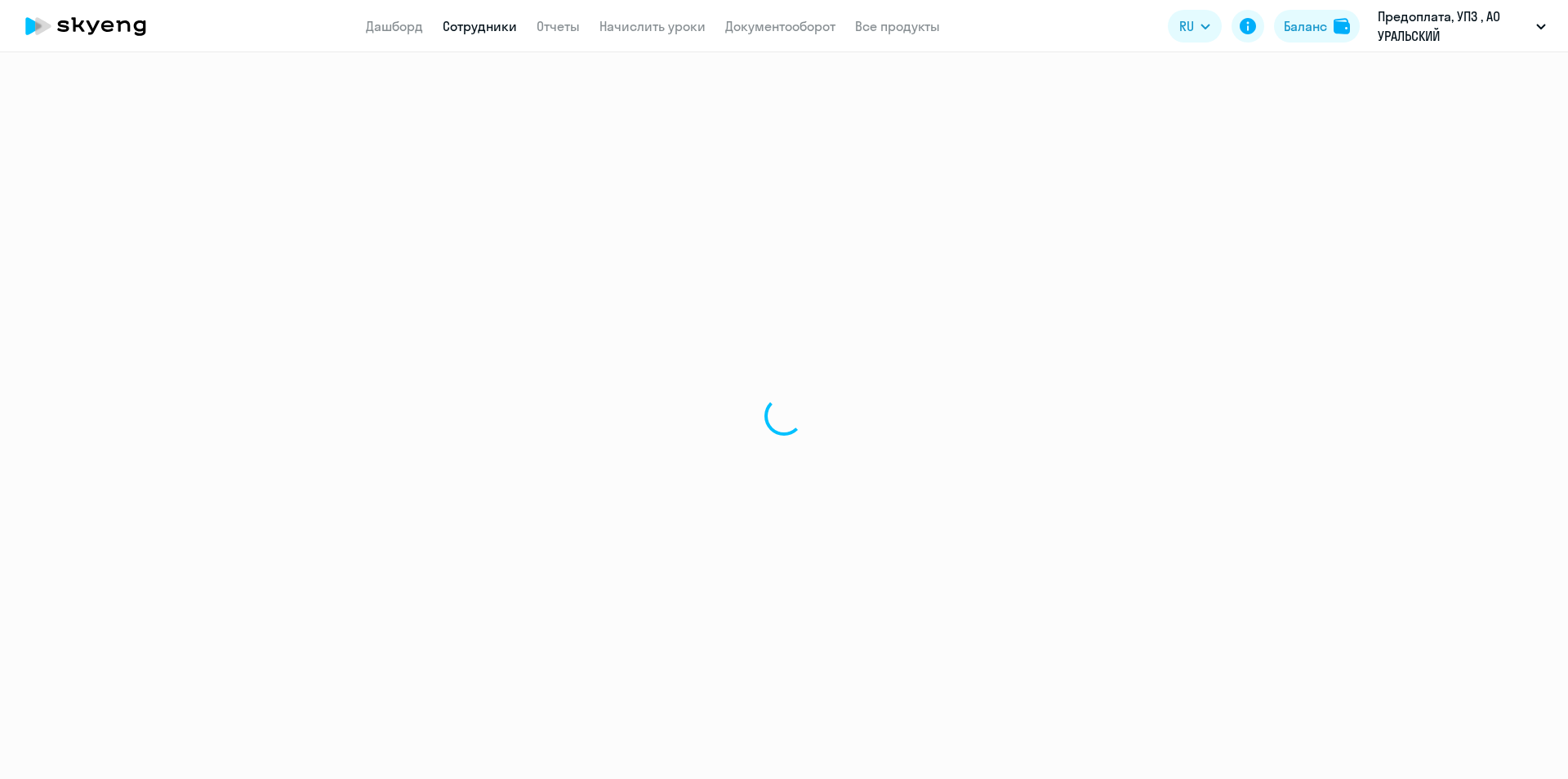
select select "30"
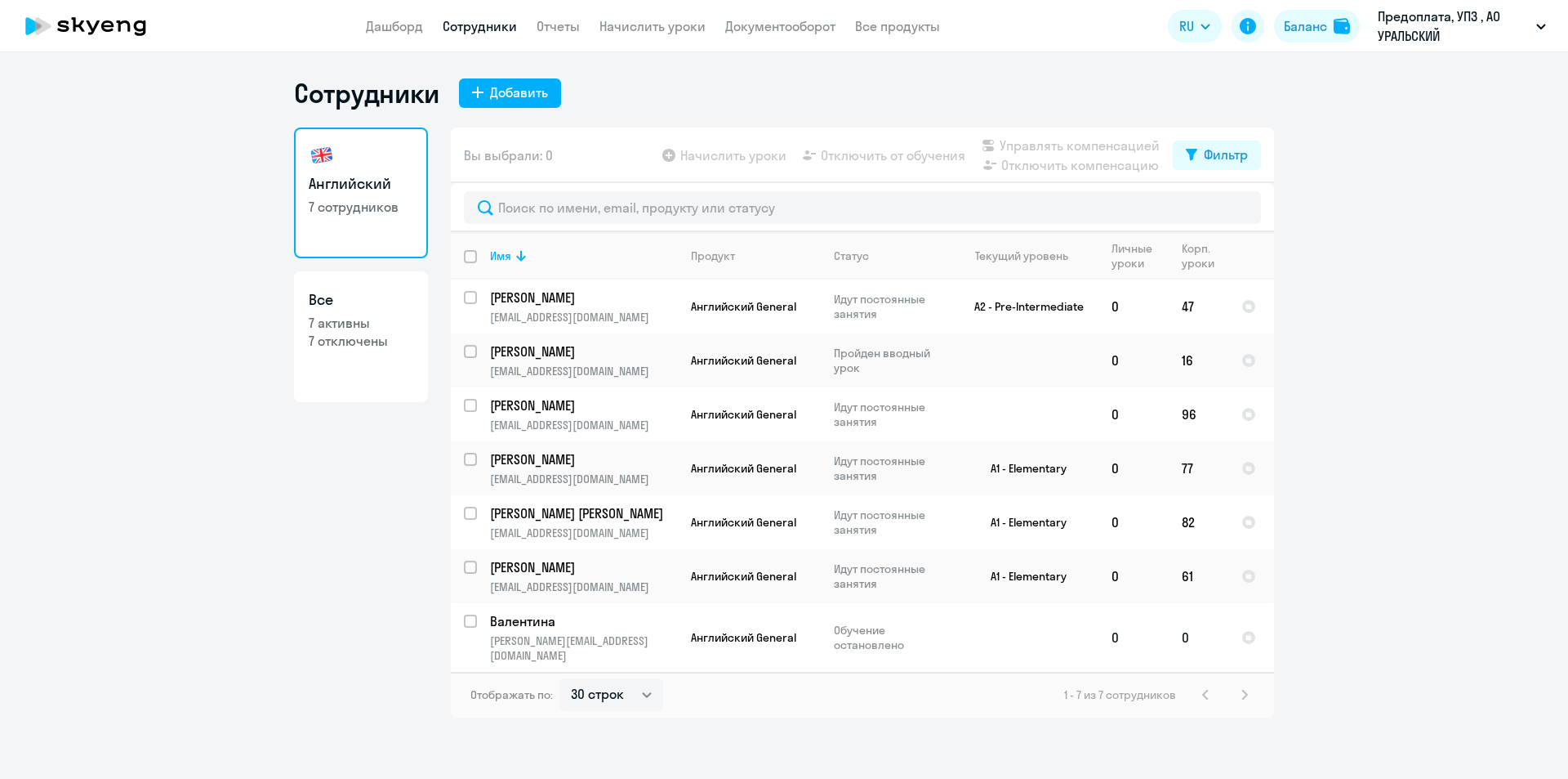
click at [1244, 622] on td at bounding box center [1251, 638] width 46 height 69
select select "english"
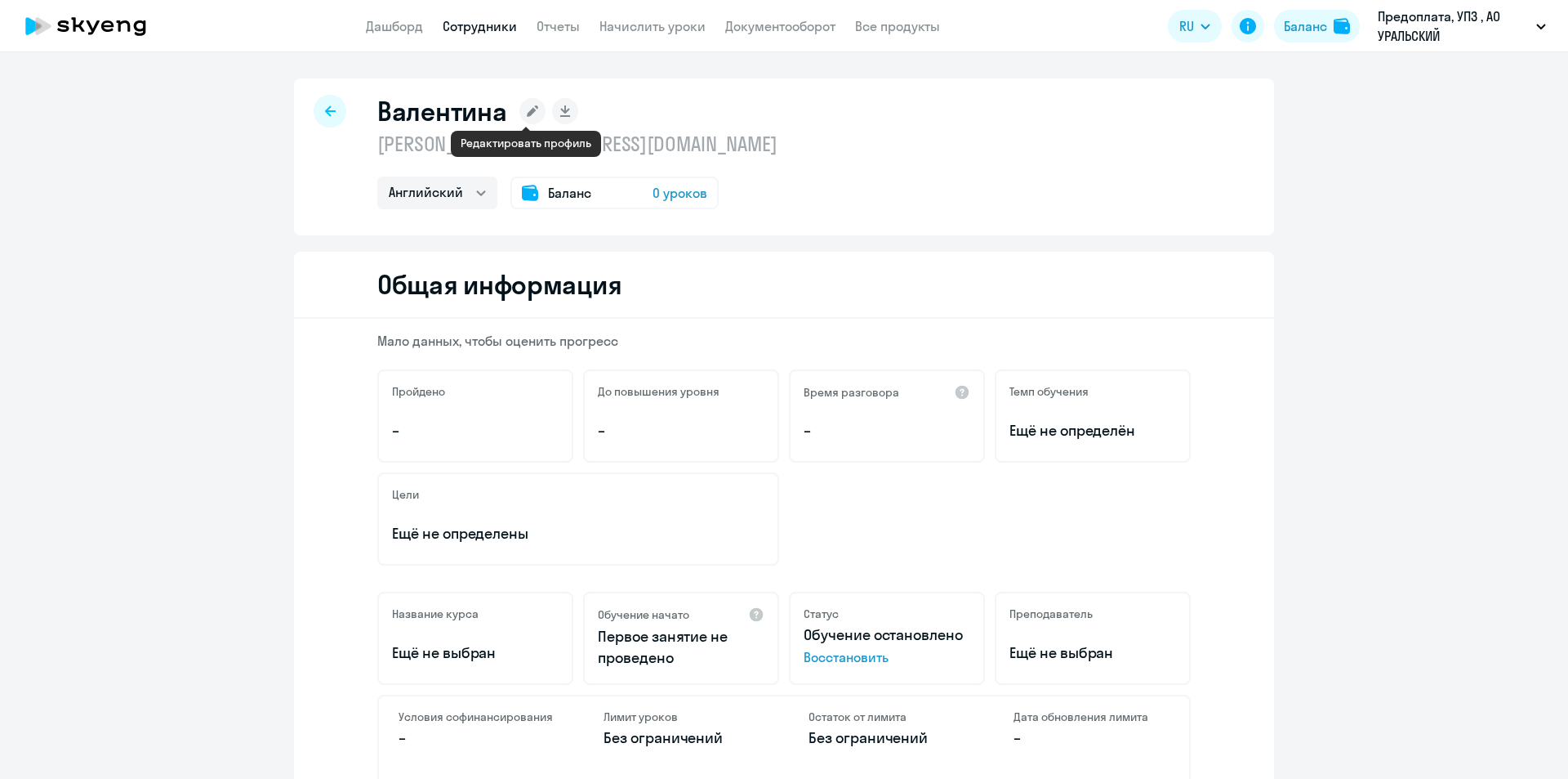
click at [529, 107] on rect at bounding box center [533, 111] width 26 height 26
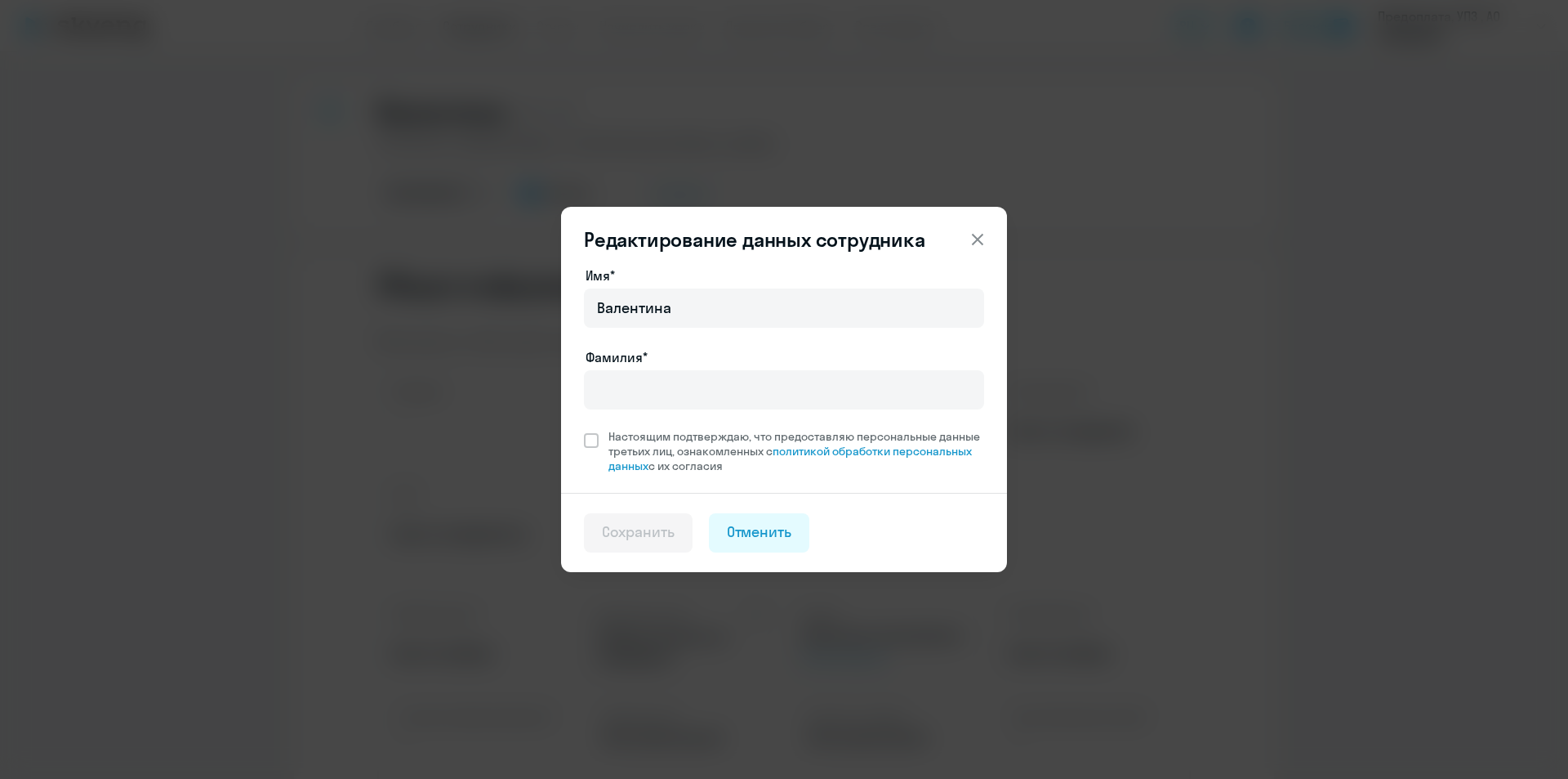
click at [657, 357] on div "Фамилия*" at bounding box center [784, 357] width 401 height 20
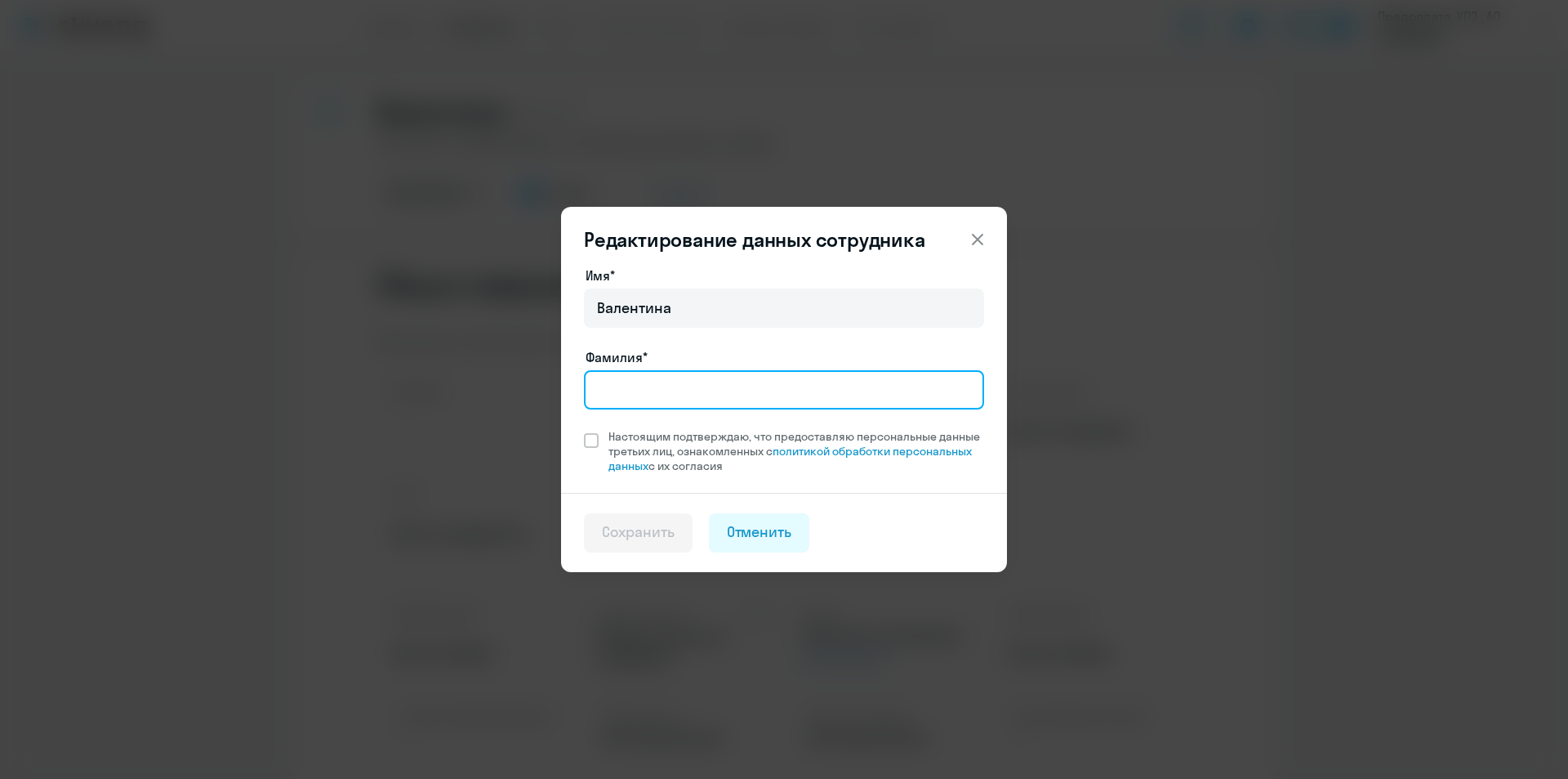
click at [651, 376] on input "Фамилия*" at bounding box center [784, 390] width 401 height 39
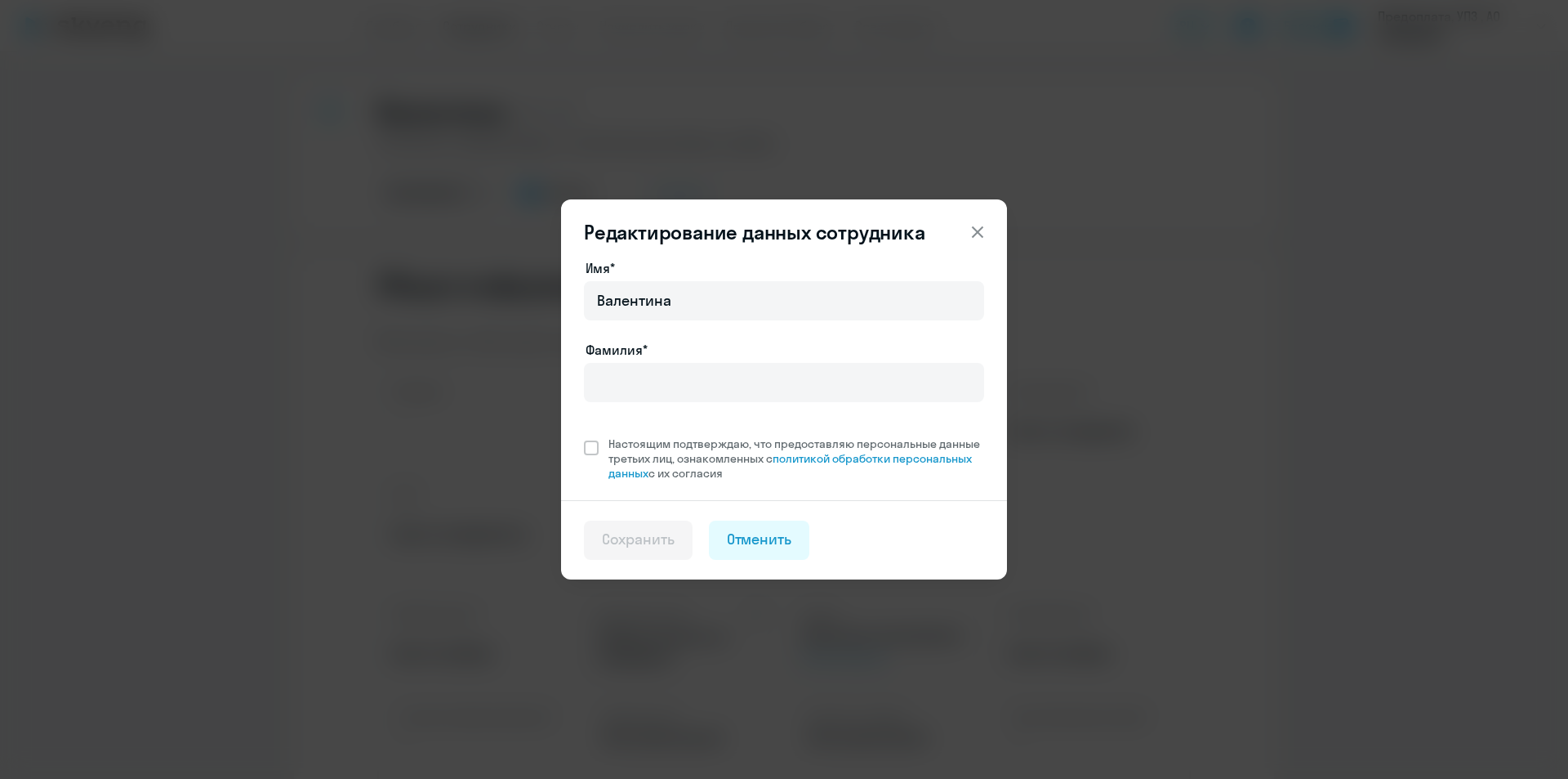
drag, startPoint x: 1098, startPoint y: 504, endPoint x: 1087, endPoint y: 504, distance: 11.0
click at [1098, 504] on div "Редактирование данных сотрудника Имя* [PERSON_NAME]* Настоящим подтверждаю, что…" at bounding box center [784, 390] width 791 height 457
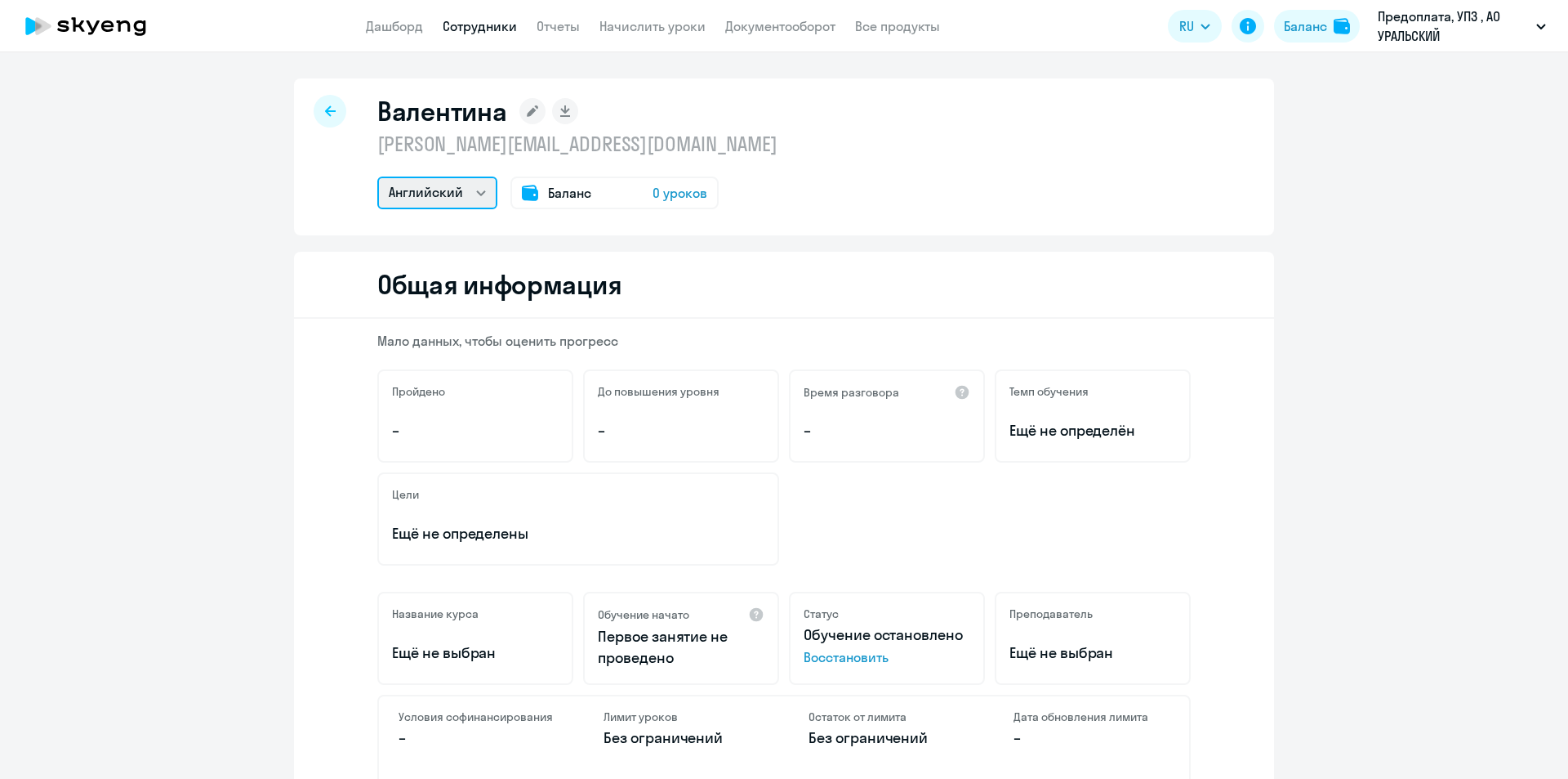
click at [421, 196] on select "Английский" at bounding box center [437, 192] width 120 height 33
click at [900, 201] on div "Валентина [EMAIL_ADDRESS][DOMAIN_NAME] Английский Баланс 0 уроков" at bounding box center [784, 156] width 981 height 157
click at [516, 23] on link "Сотрудники" at bounding box center [480, 26] width 74 height 17
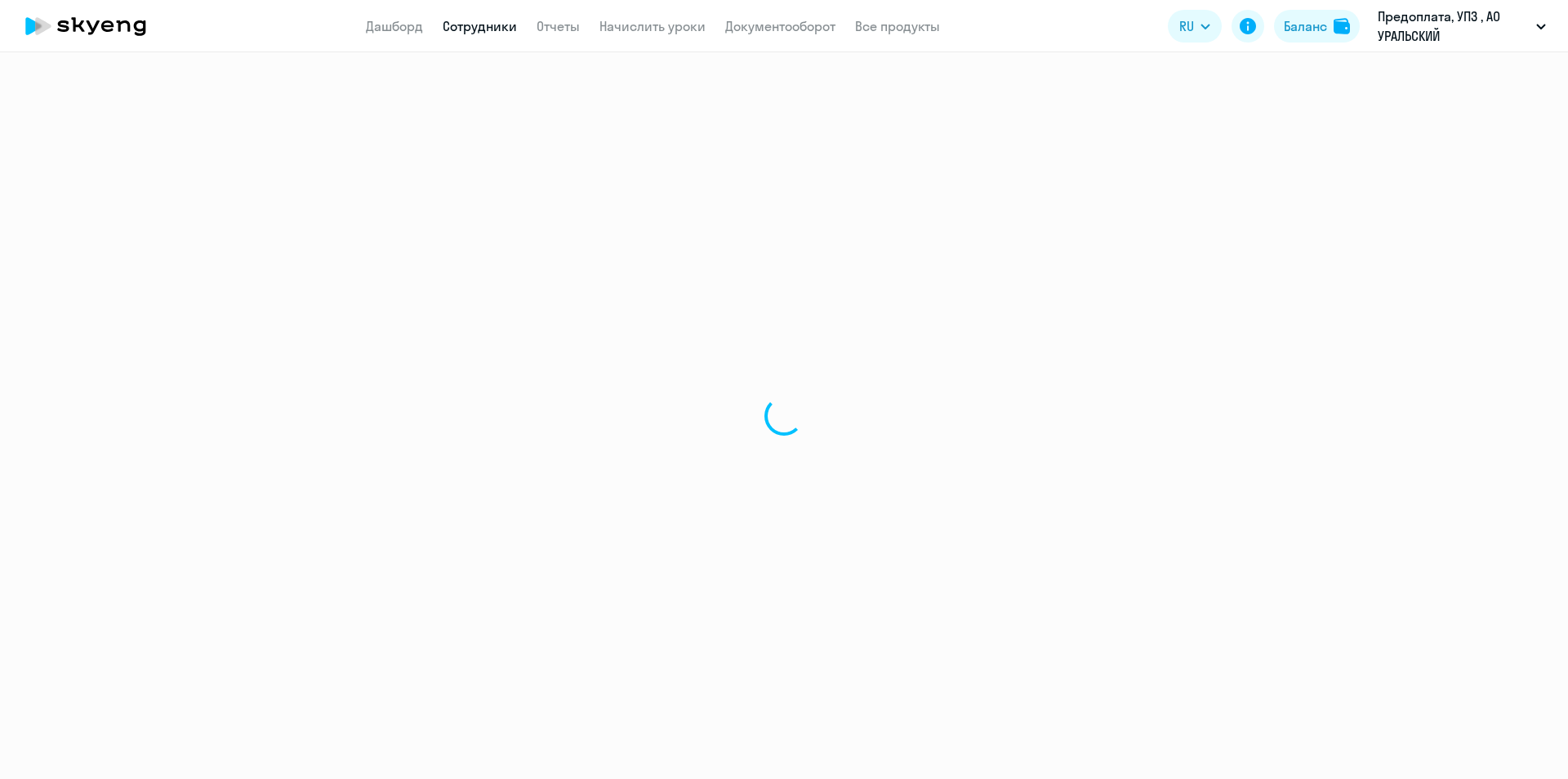
select select "30"
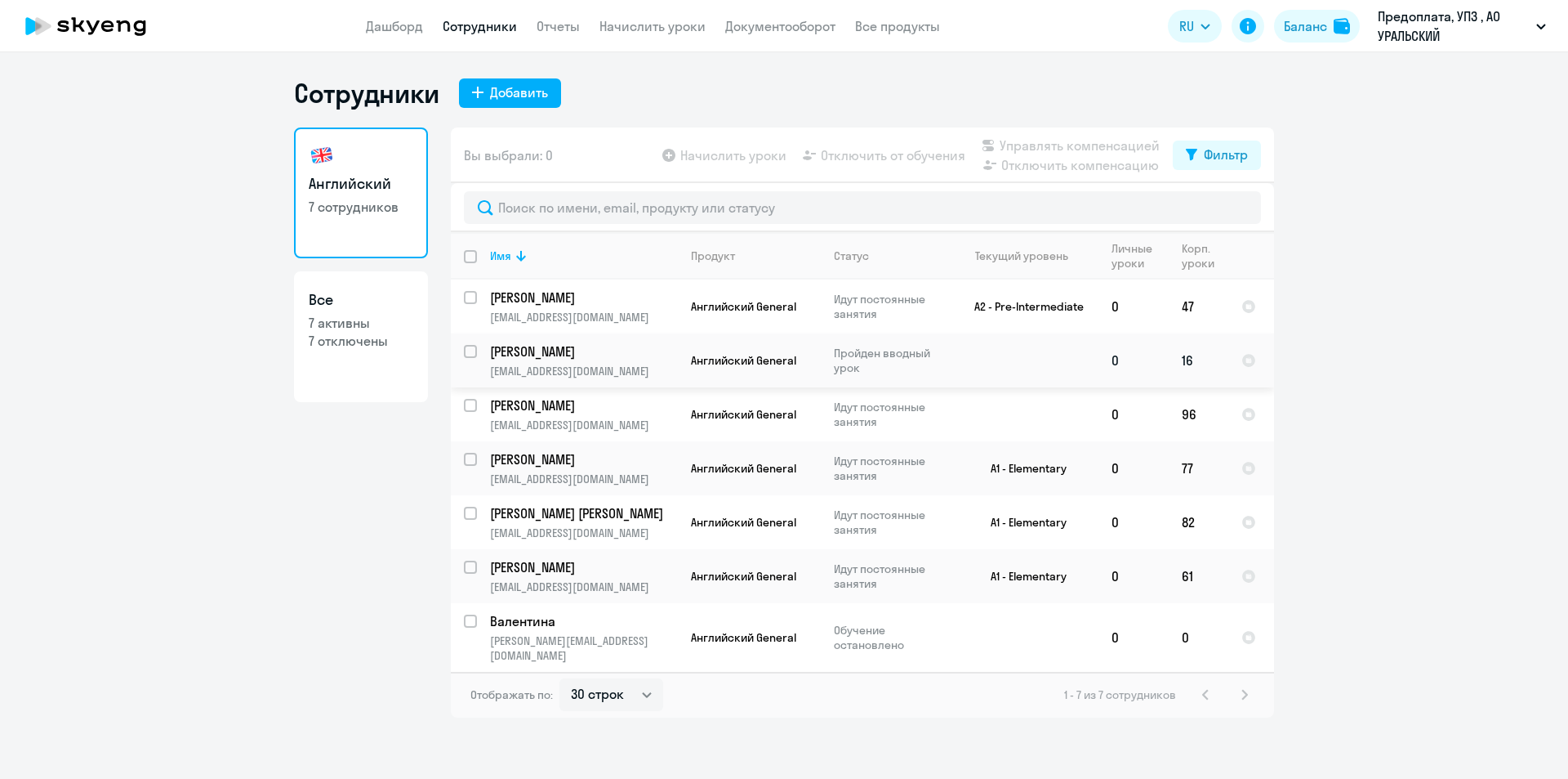
click at [543, 359] on p "[PERSON_NAME]" at bounding box center [582, 350] width 185 height 18
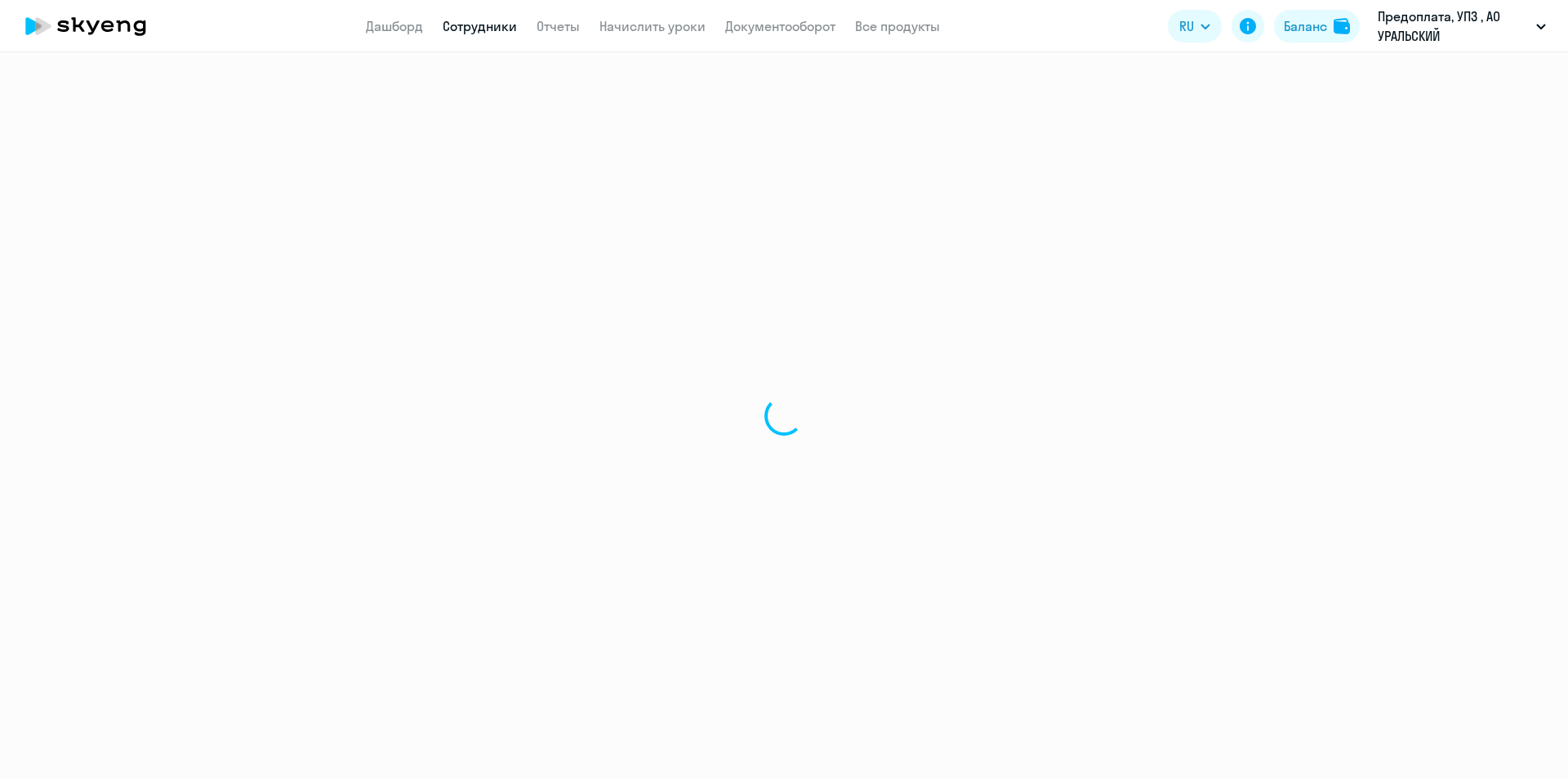
select select "english"
select select "30"
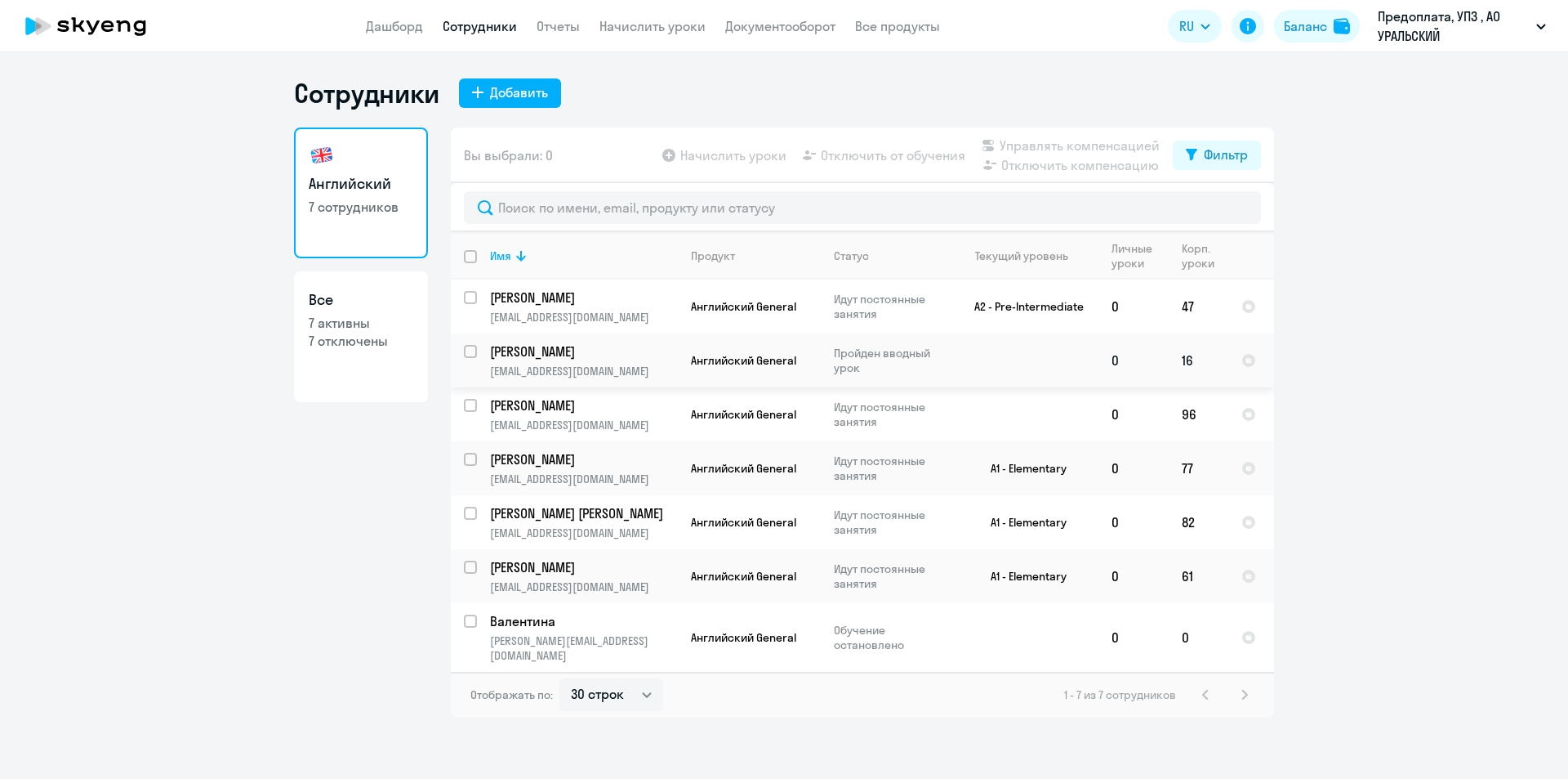
click at [577, 348] on p "[PERSON_NAME]" at bounding box center [582, 350] width 185 height 18
select select "english"
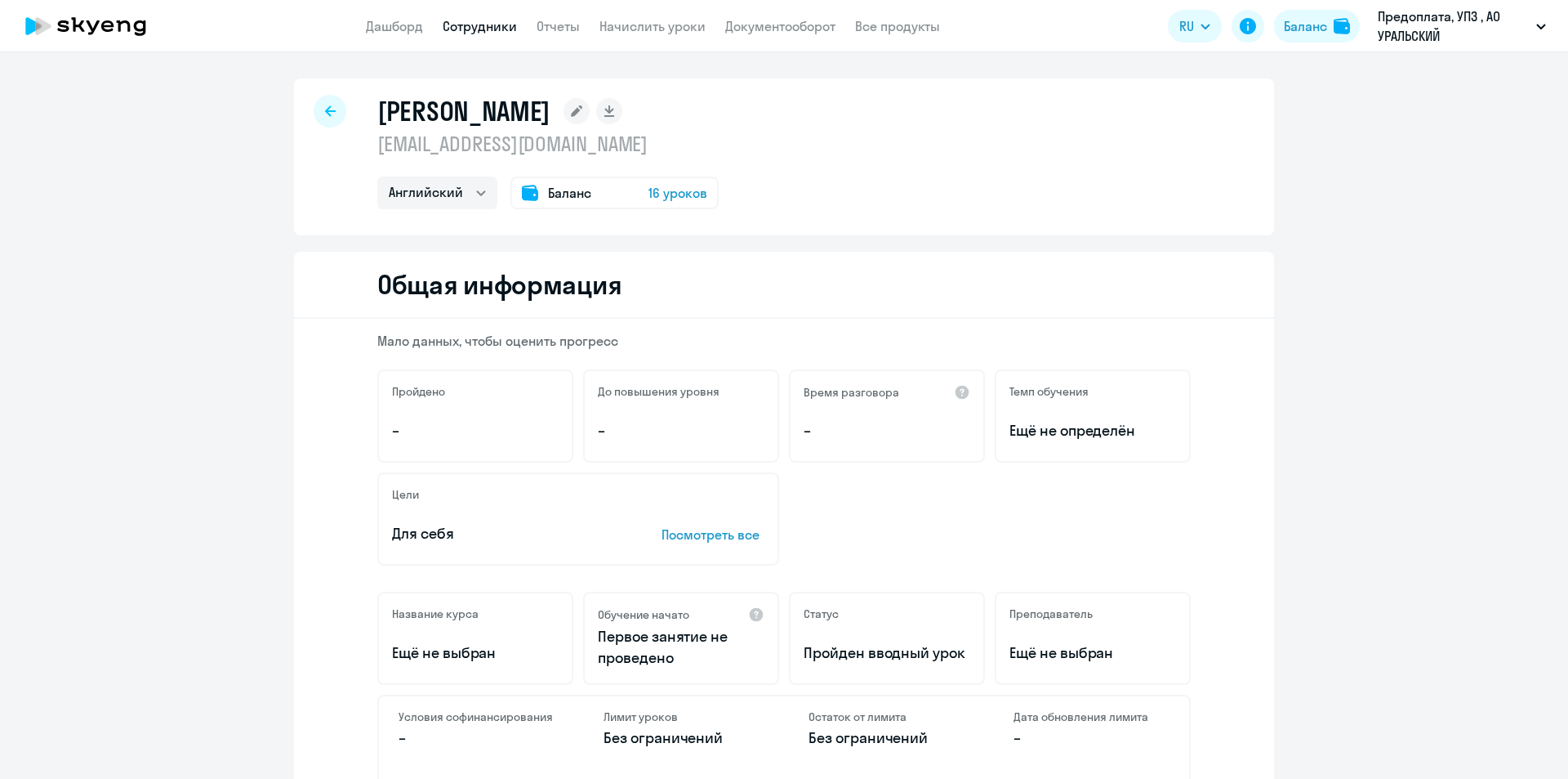
select select "30"
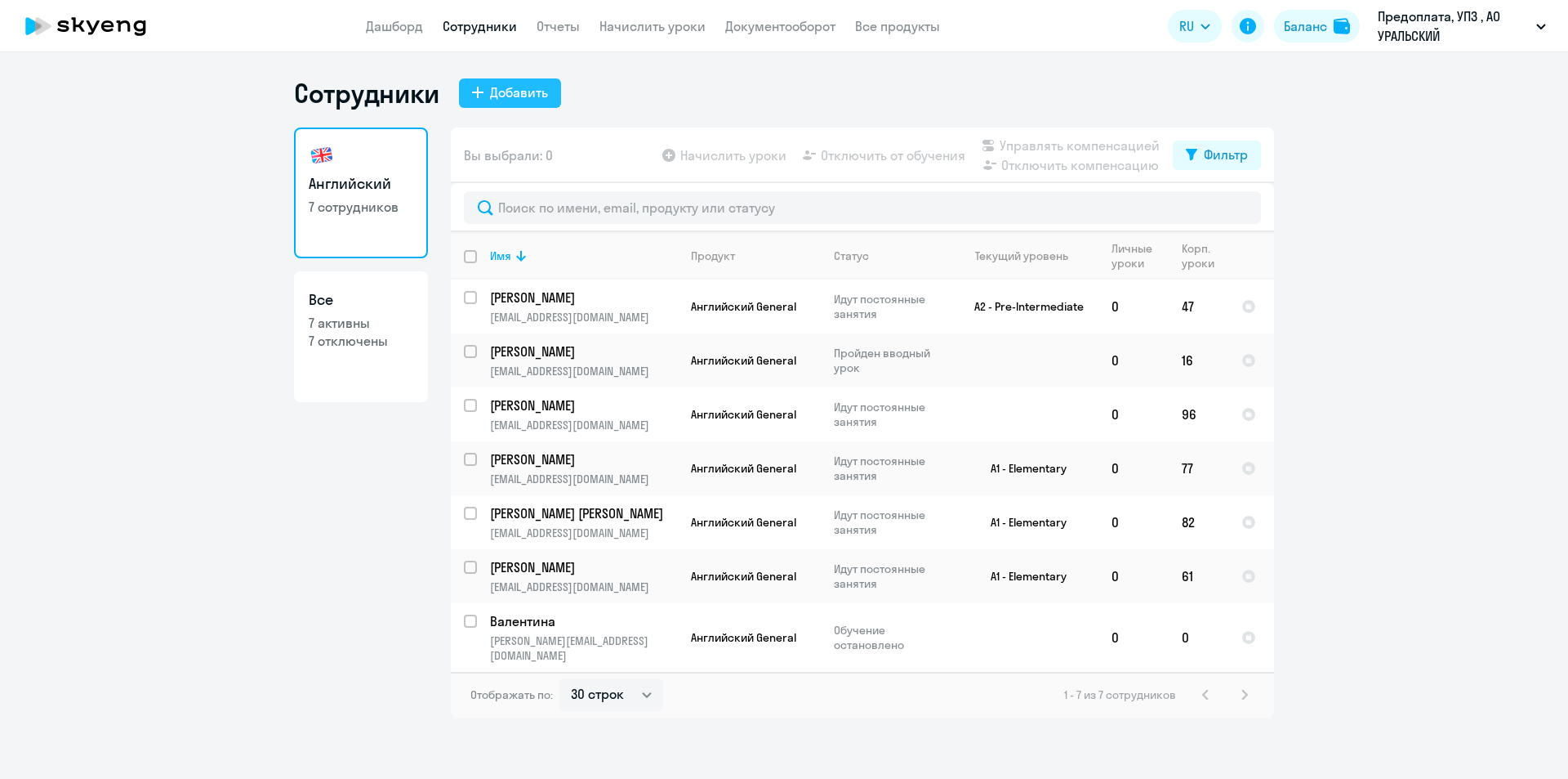
click at [496, 98] on div "Добавить" at bounding box center [519, 92] width 58 height 20
select select "english_adult_not_native_speaker"
select select "5"
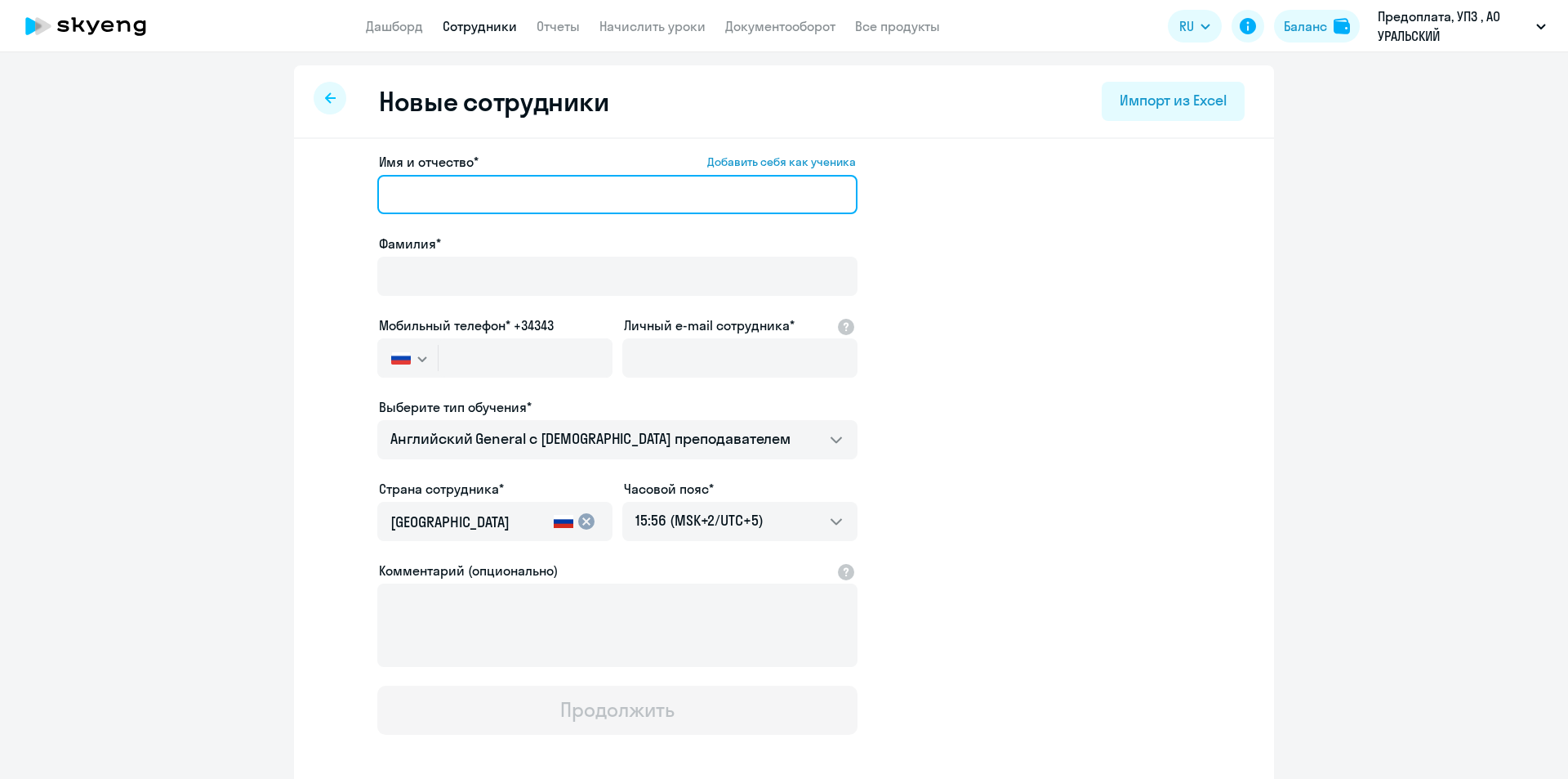
click at [469, 179] on input "Имя и отчество* Добавить себя как ученика" at bounding box center [617, 194] width 481 height 39
type input "[PERSON_NAME]"
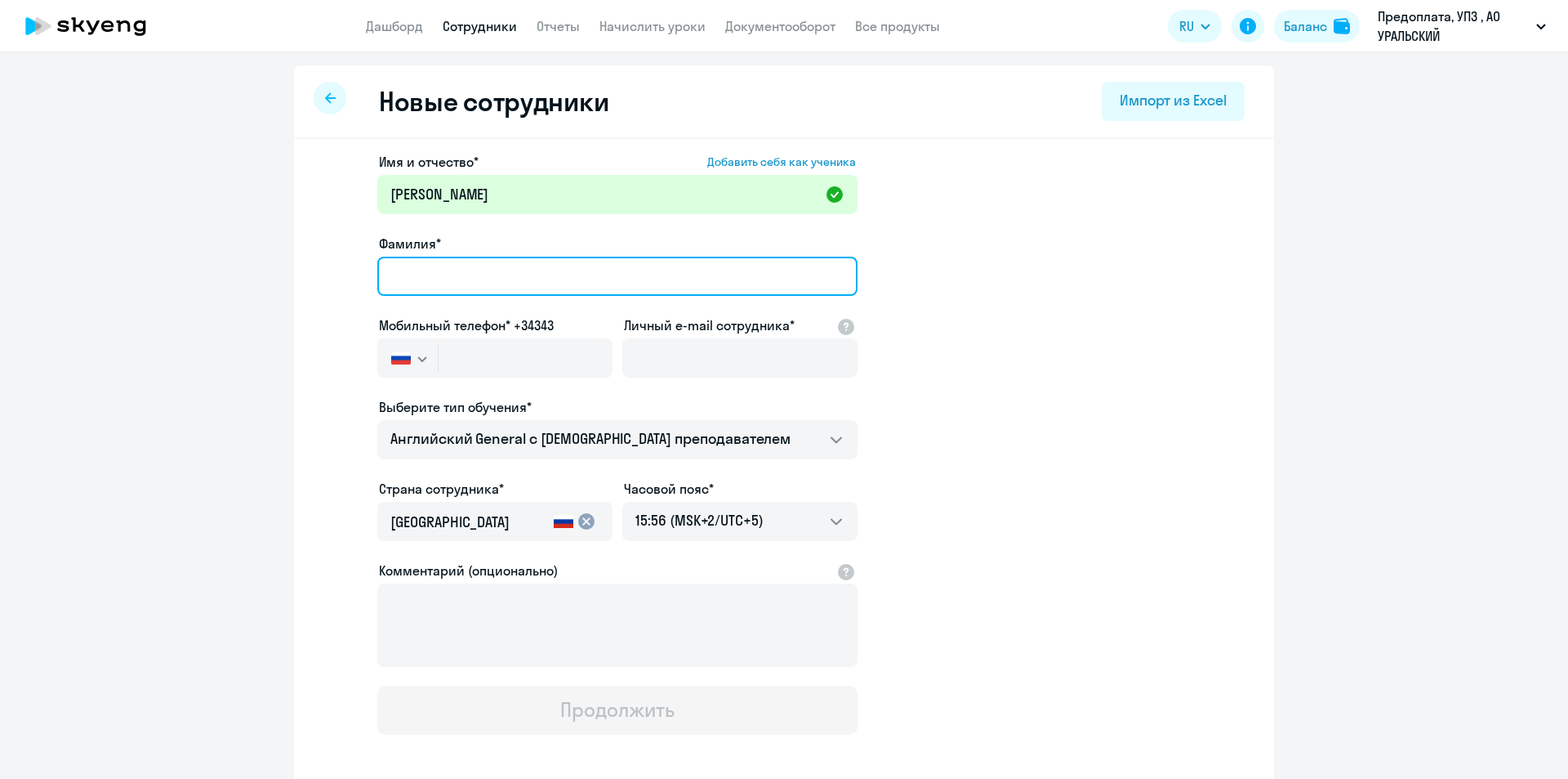
click at [482, 268] on input "Фамилия*" at bounding box center [617, 276] width 481 height 39
type input "[PERSON_NAME]"
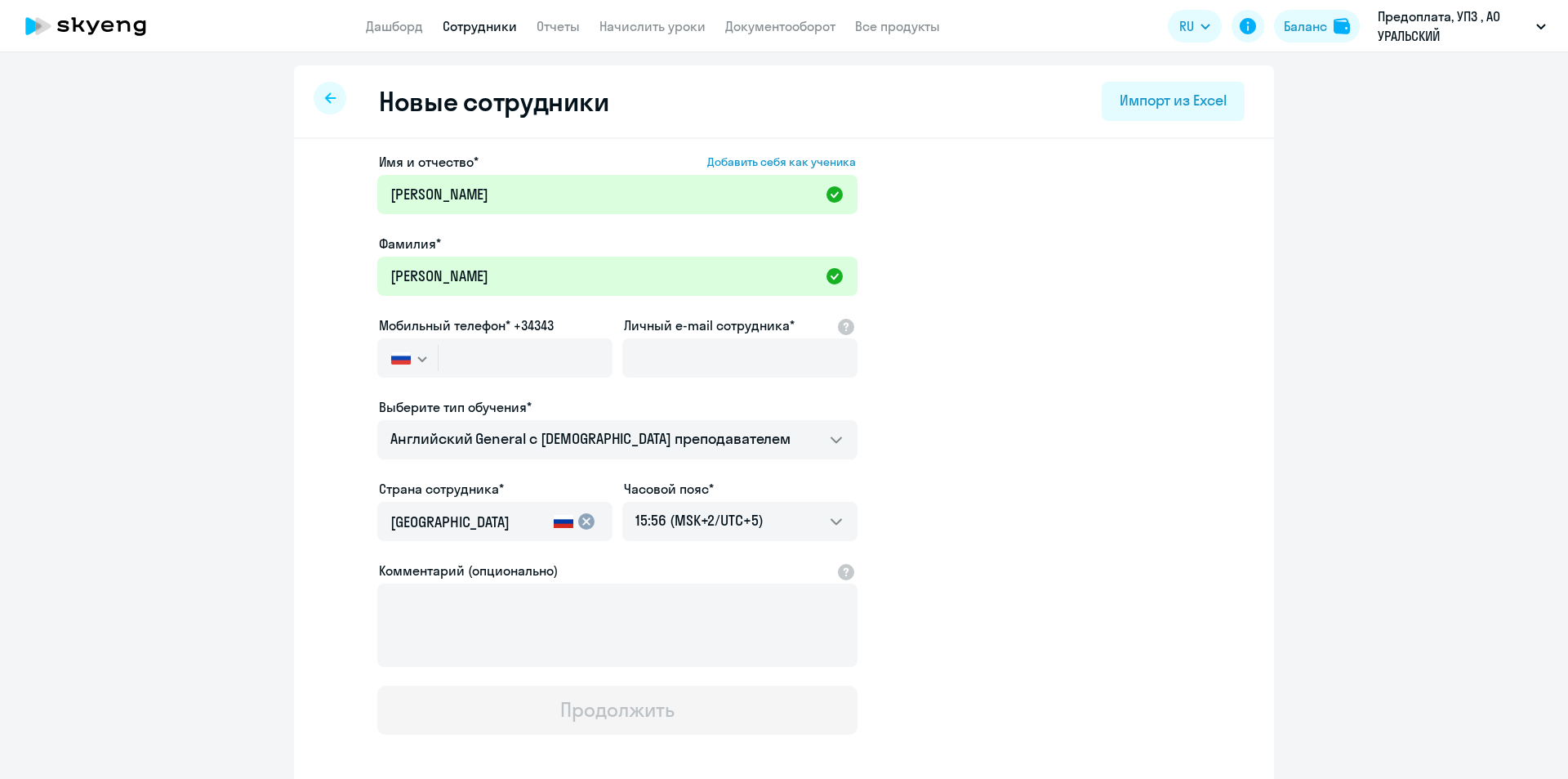
click at [1068, 344] on app-new-student-form "Имя и отчество* Добавить себя как ученика Валентина Александровна Фамилия* Раки…" at bounding box center [784, 442] width 928 height 583
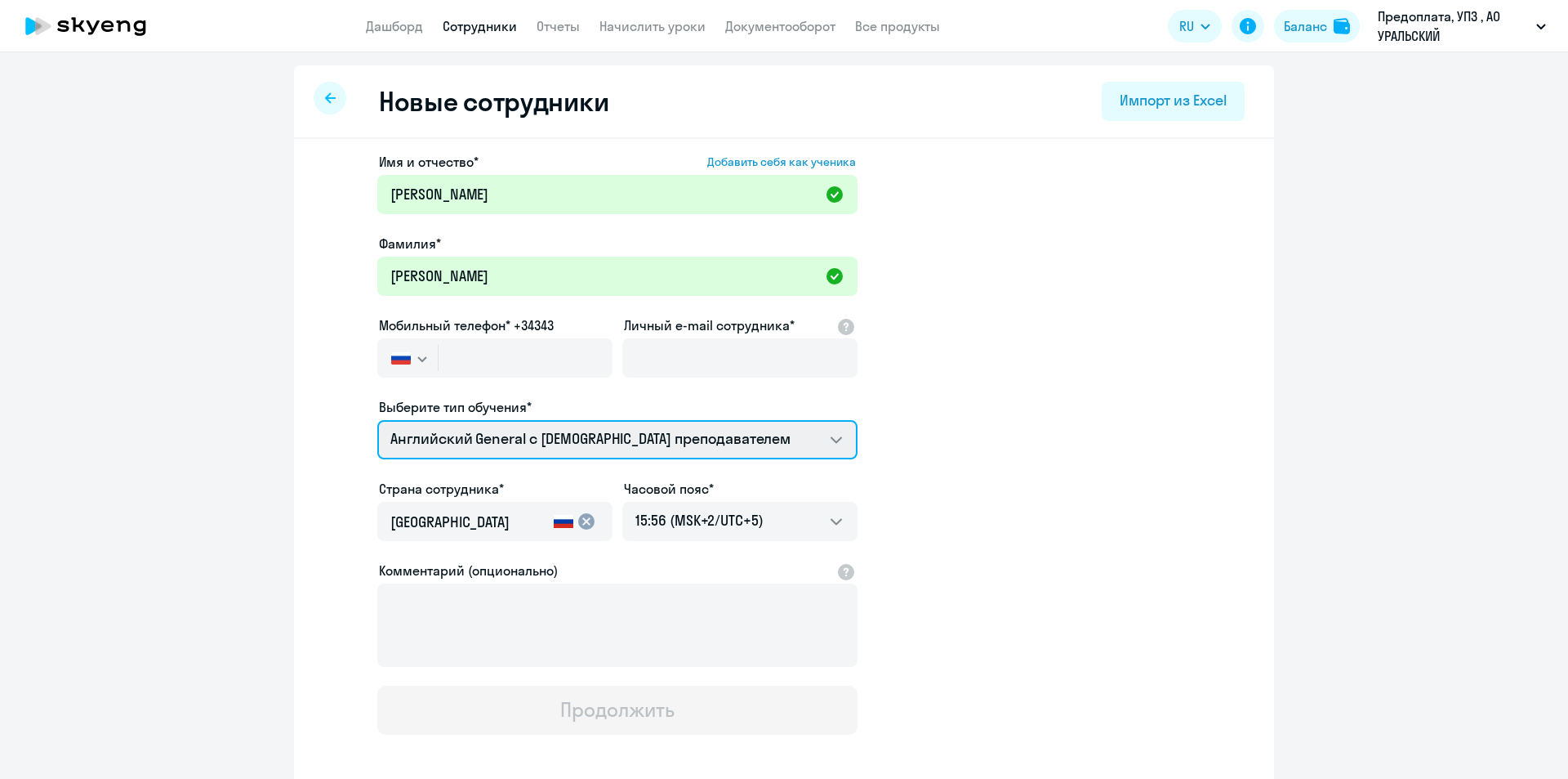
click at [816, 435] on select "Английский General с [DEMOGRAPHIC_DATA] преподавателем" at bounding box center [617, 440] width 481 height 39
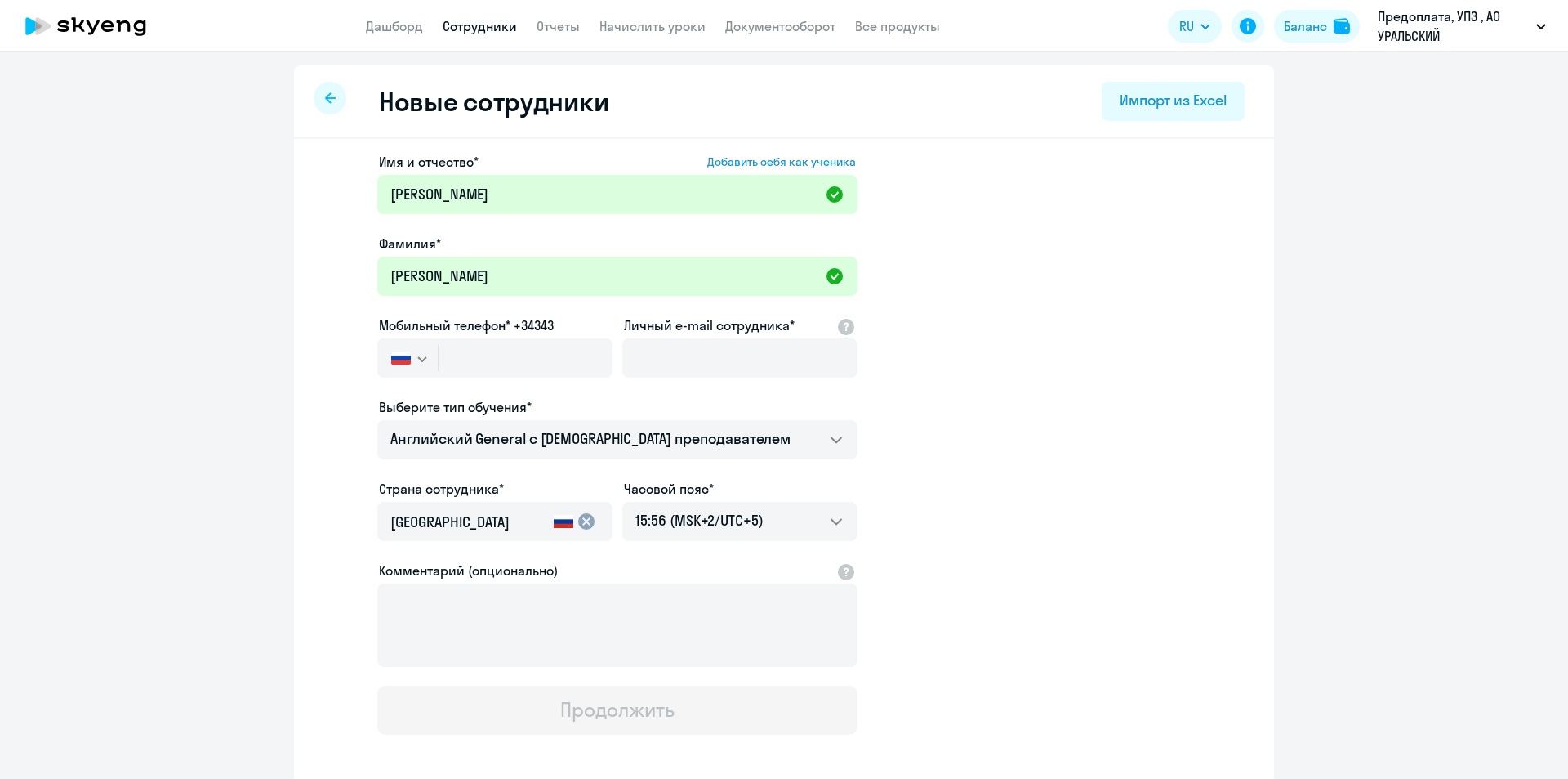
click at [947, 439] on app-new-student-form "Имя и отчество* Добавить себя как ученика Валентина Александровна Фамилия* Раки…" at bounding box center [784, 442] width 928 height 583
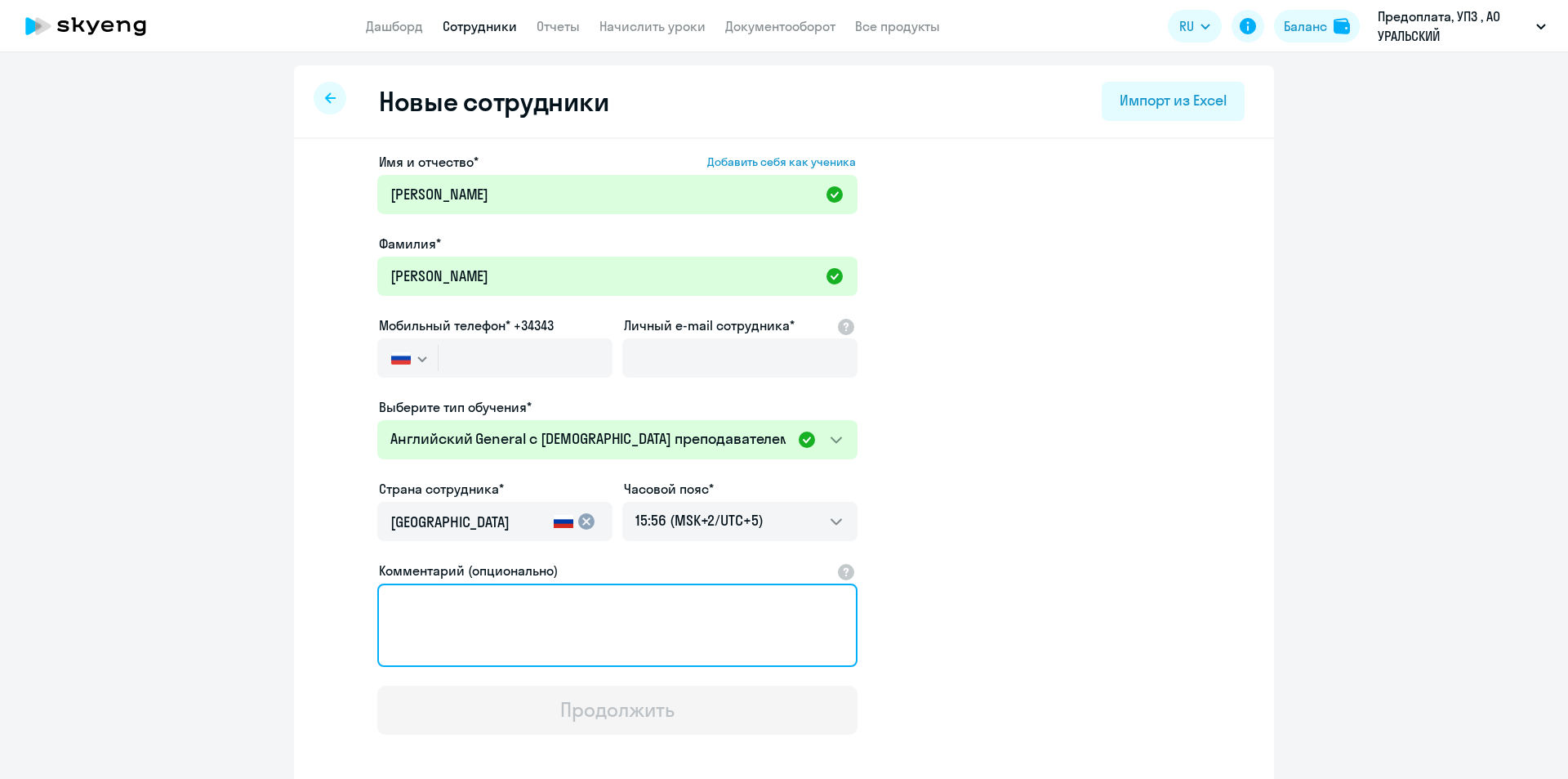
click at [498, 604] on textarea "Комментарий (опционально)" at bounding box center [617, 626] width 481 height 84
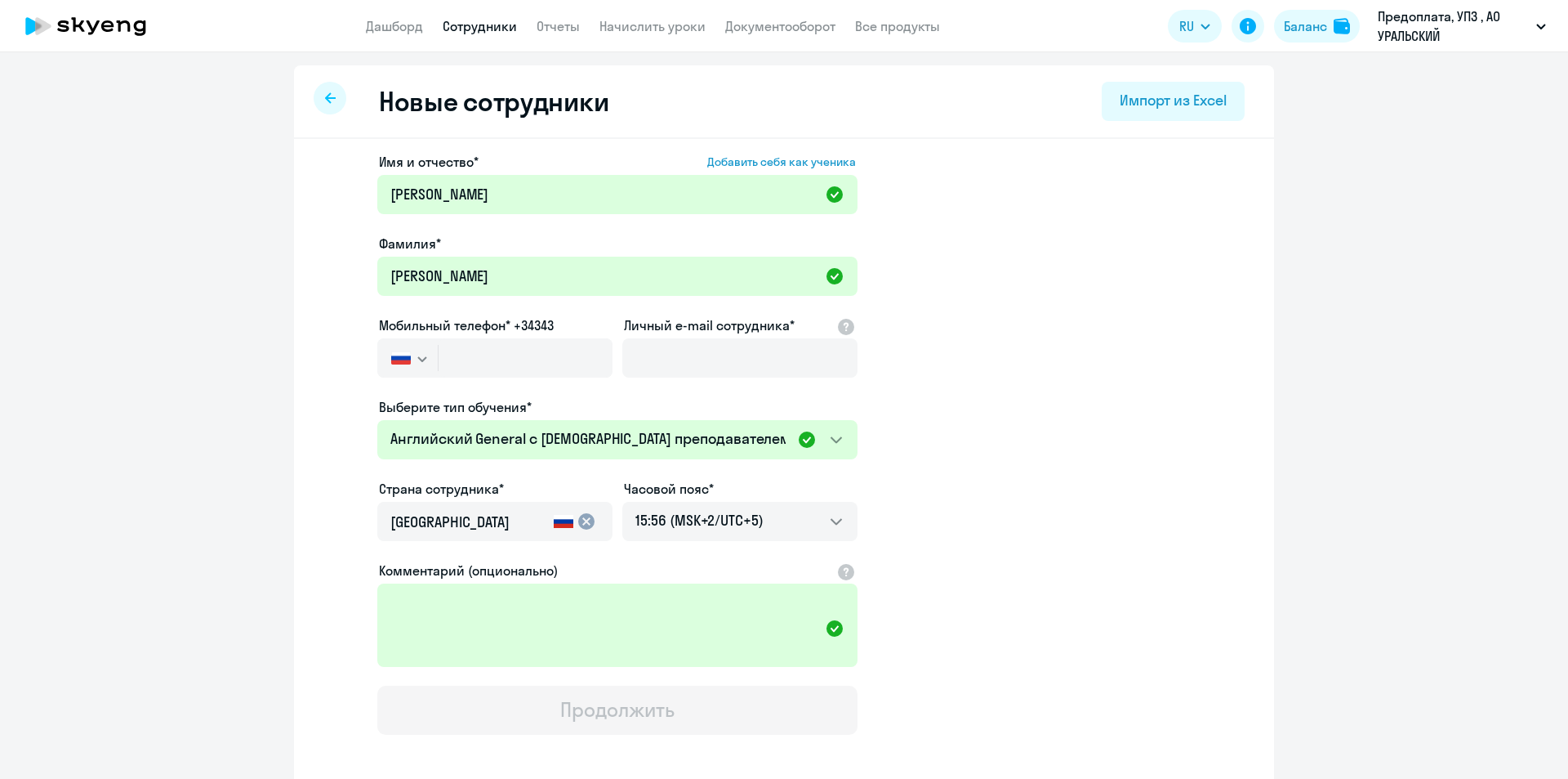
click at [428, 381] on div at bounding box center [494, 380] width 235 height 7
click at [439, 371] on input "text" at bounding box center [525, 358] width 174 height 39
paste input "[PHONE_NUMBER]"
type input "[PHONE_NUMBER]"
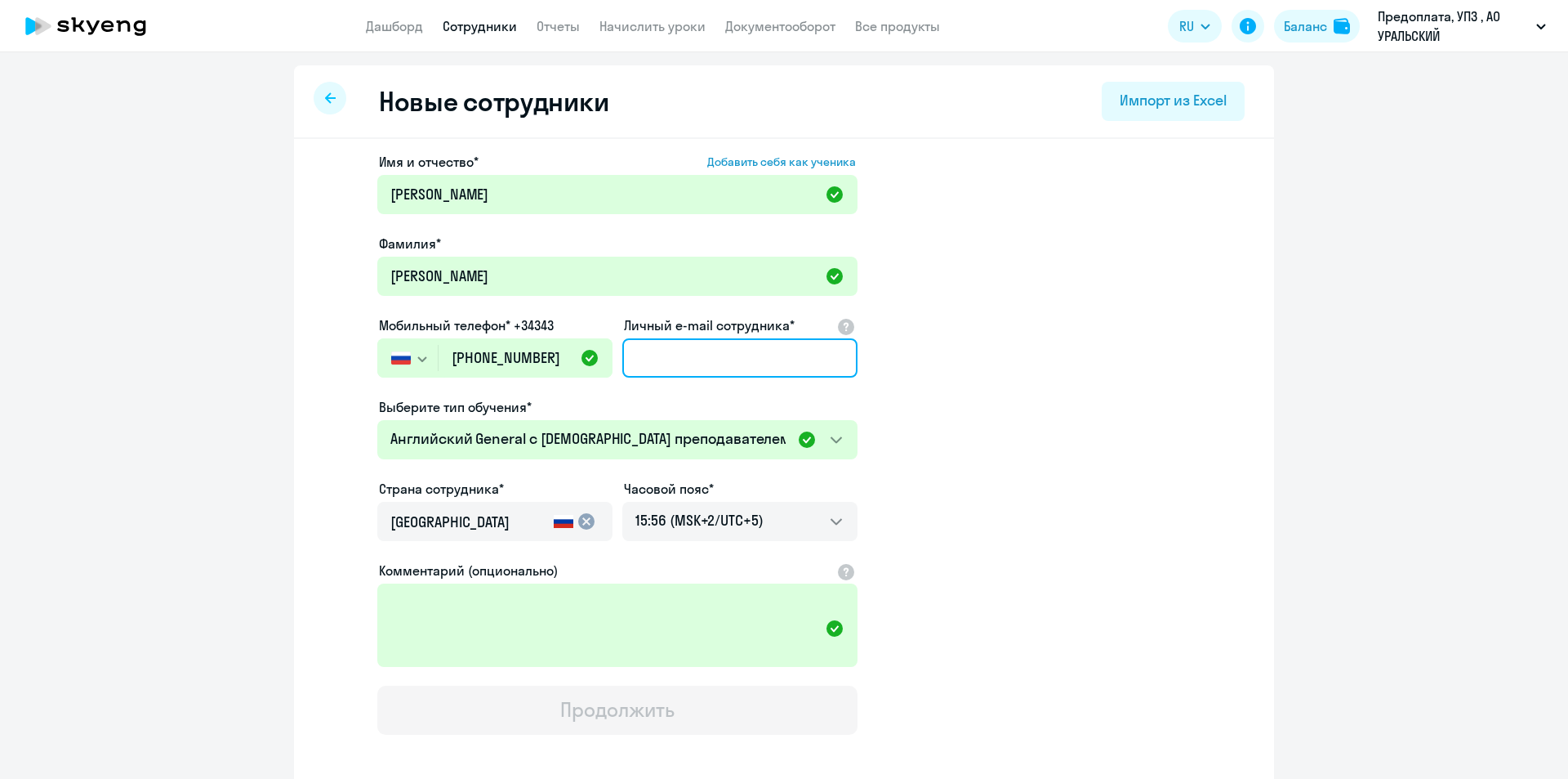
click at [752, 360] on input "Личный e-mail сотрудника*" at bounding box center [740, 358] width 235 height 39
paste input "[EMAIL_ADDRESS][DOMAIN_NAME]"
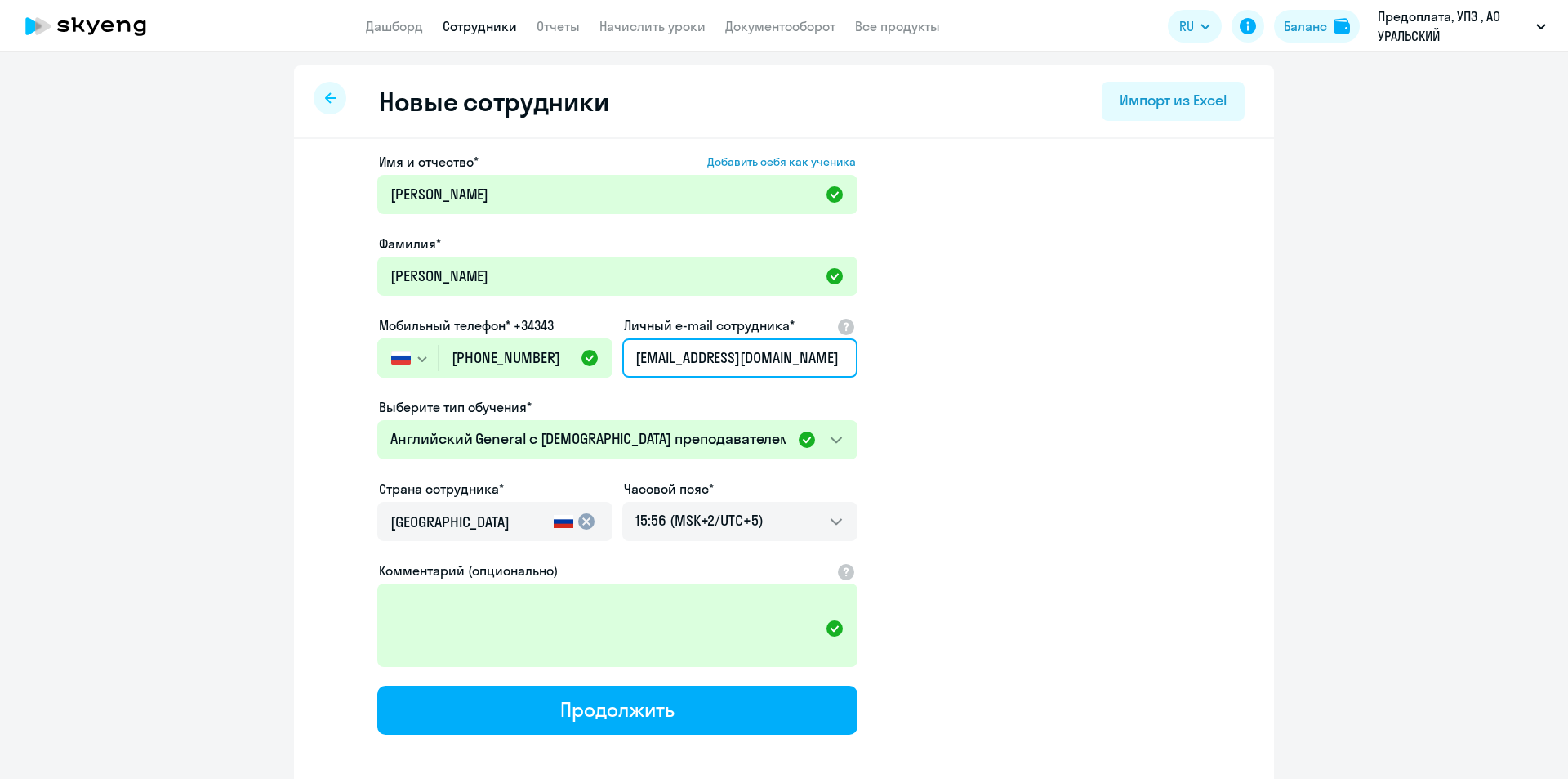
type input "[EMAIL_ADDRESS][DOMAIN_NAME]"
click at [975, 382] on app-new-student-form "Имя и отчество* Добавить себя как ученика Валентина Александровна Фамилия* Раки…" at bounding box center [784, 442] width 928 height 583
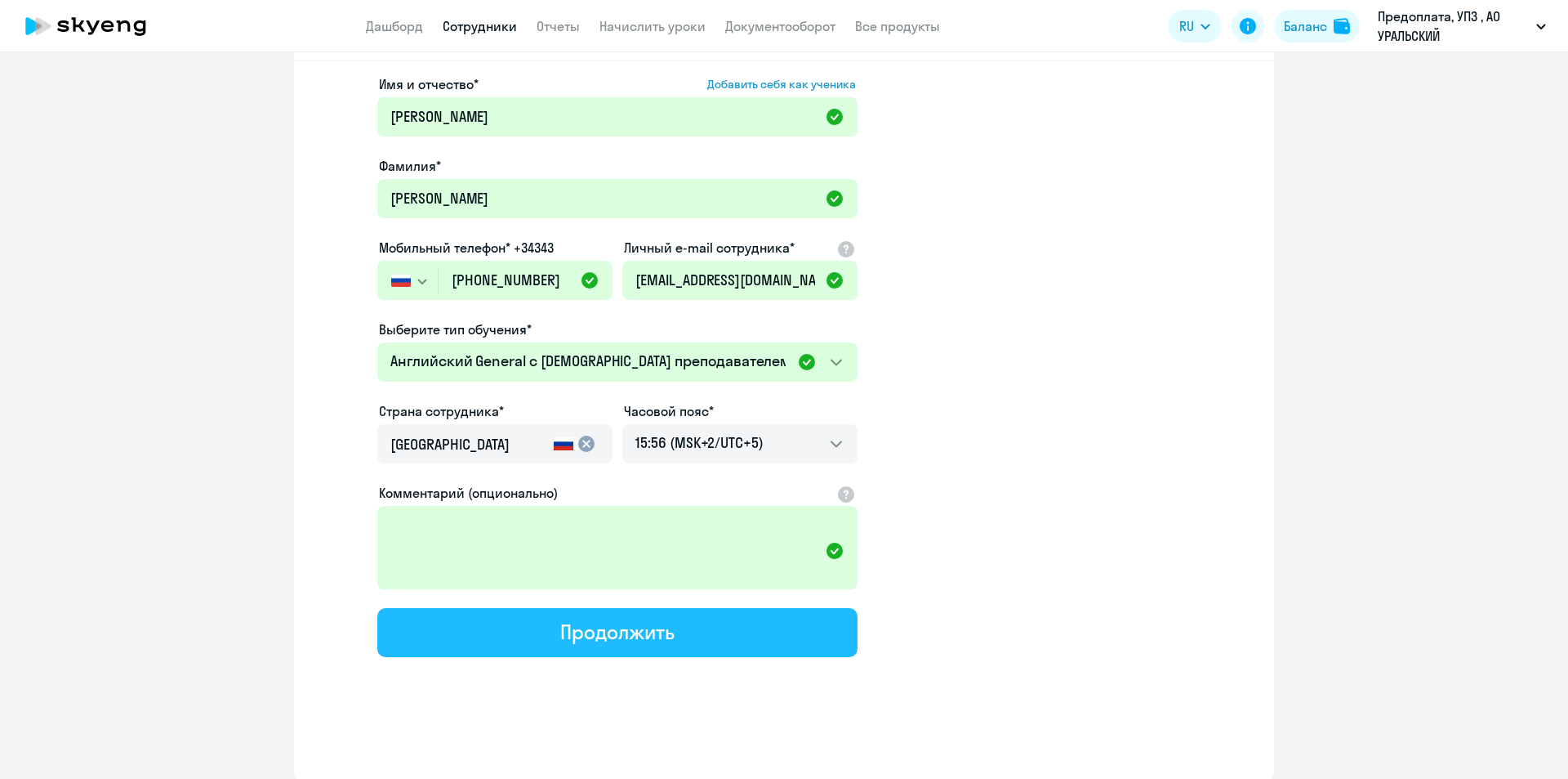
click at [611, 632] on div "Продолжить" at bounding box center [617, 631] width 113 height 26
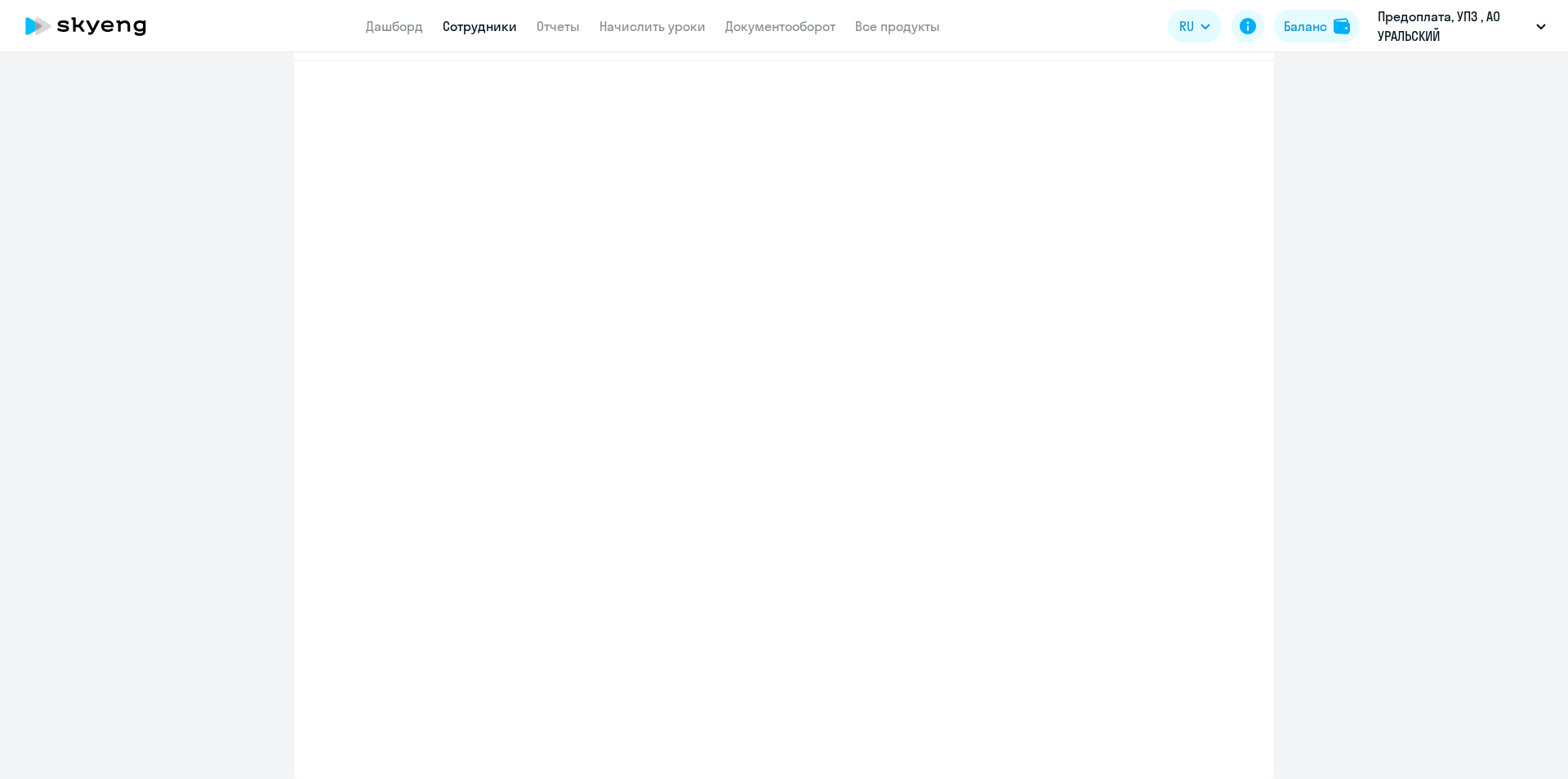
select select "english_adult_not_native_speaker"
select select "5"
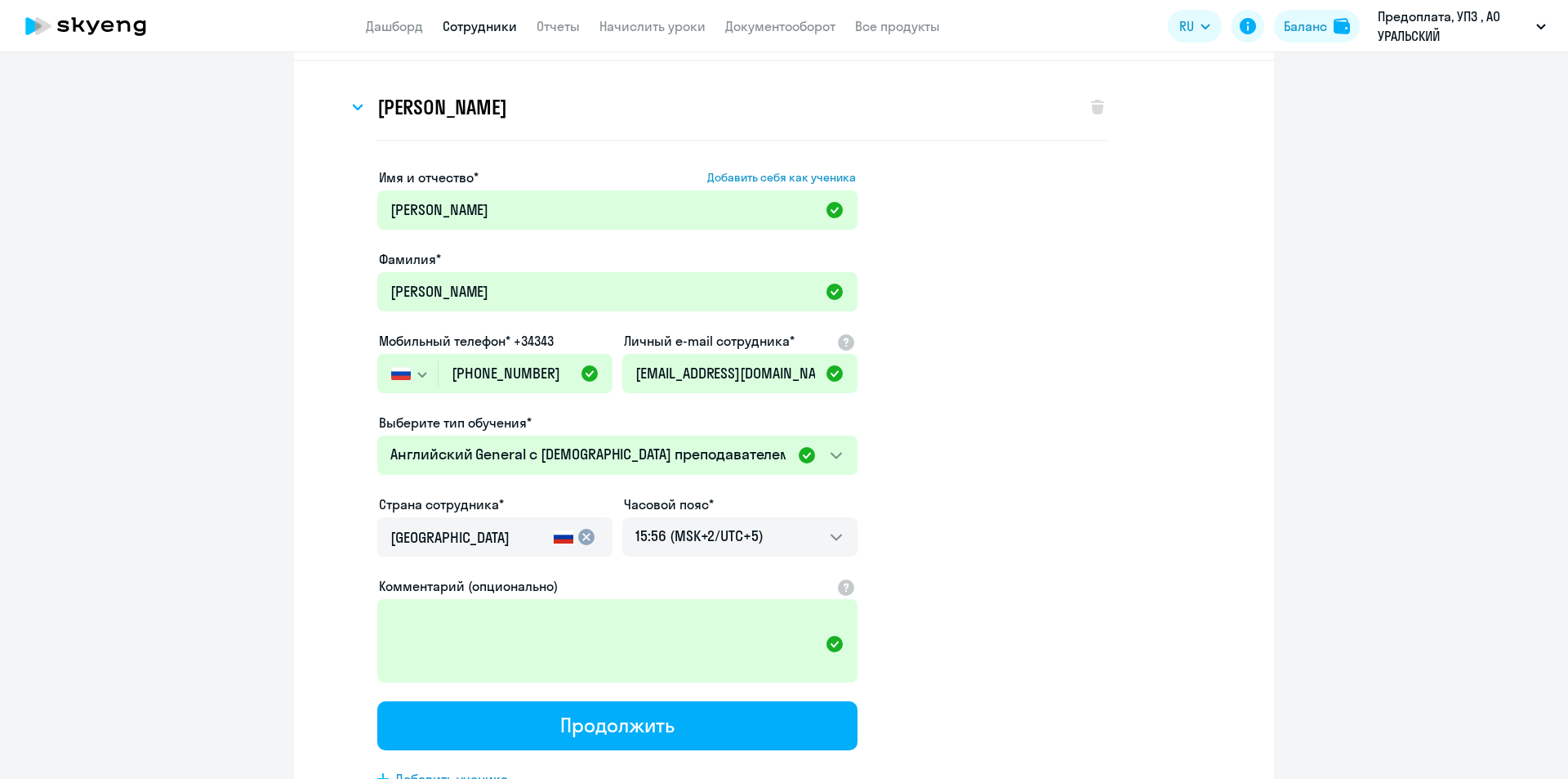
scroll to position [0, 0]
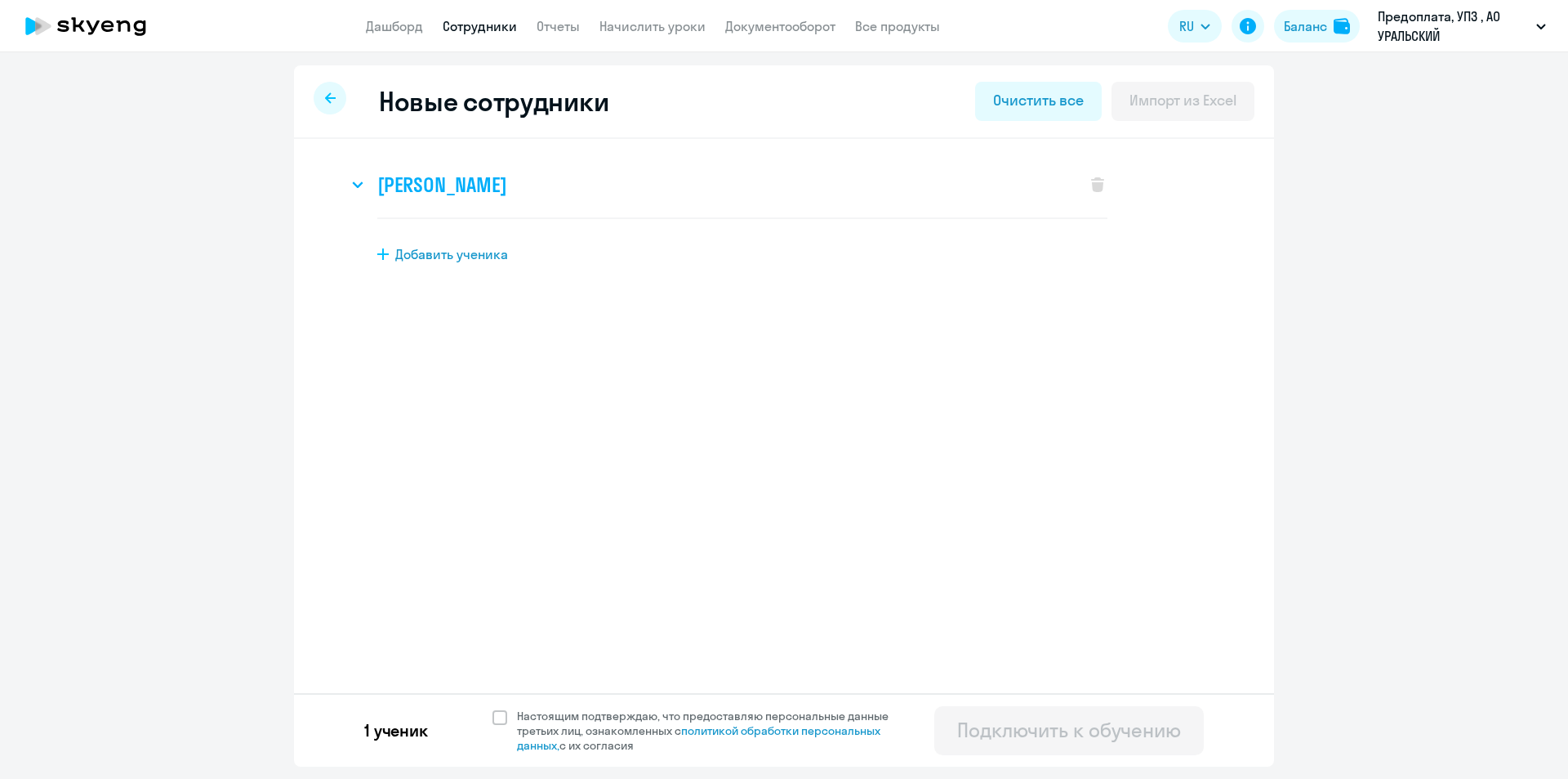
click at [507, 185] on h3 "[PERSON_NAME]" at bounding box center [441, 185] width 129 height 26
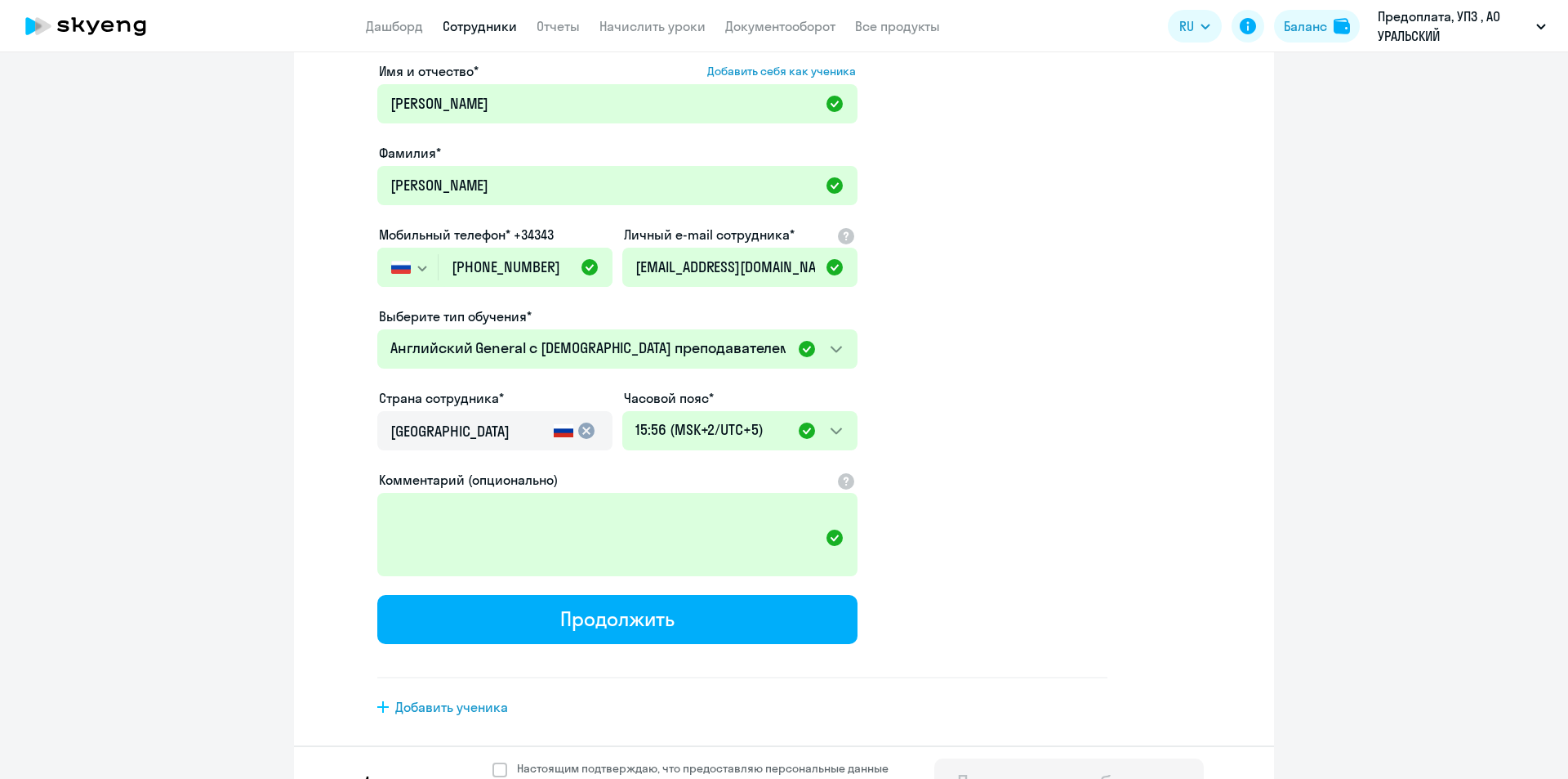
scroll to position [204, 0]
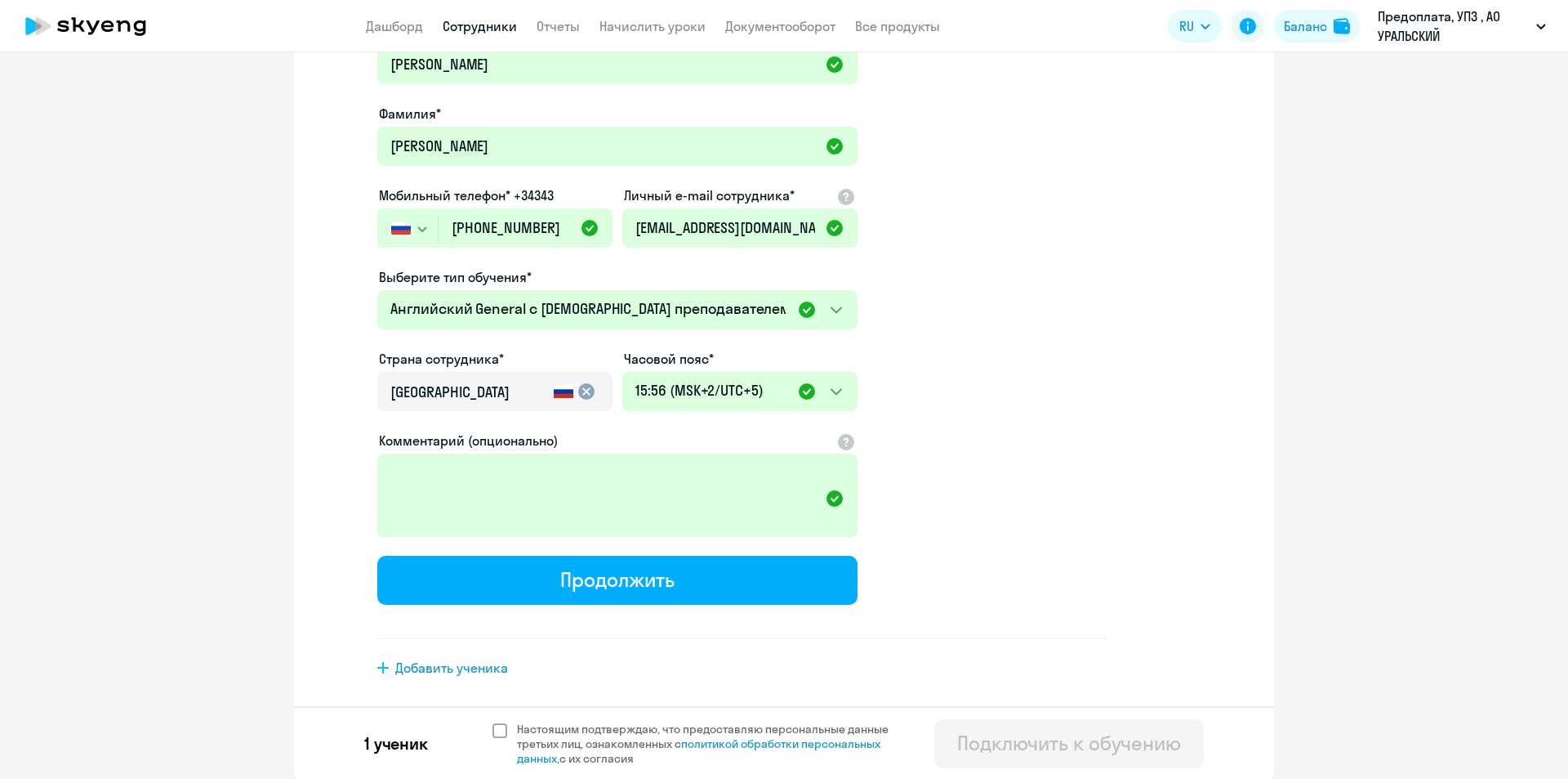
click at [493, 728] on span at bounding box center [500, 731] width 15 height 15
click at [492, 721] on input "Настоящим подтверждаю, что предоставляю персональные данные третьих лиц, ознако…" at bounding box center [492, 720] width 1 height 1
checkbox input "true"
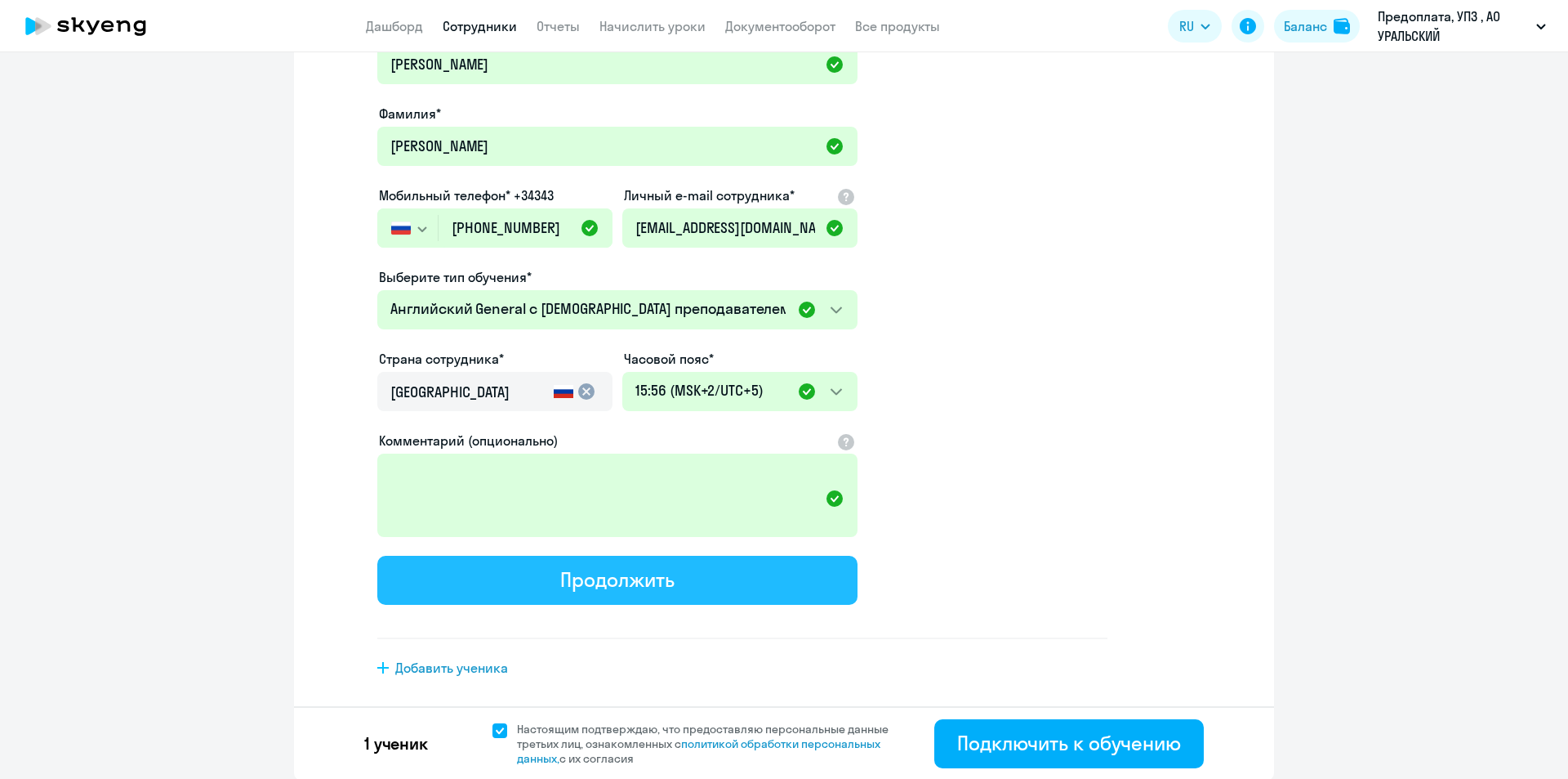
click at [688, 584] on button "Продолжить" at bounding box center [617, 580] width 481 height 49
select select "english_adult_not_native_speaker"
select select "5"
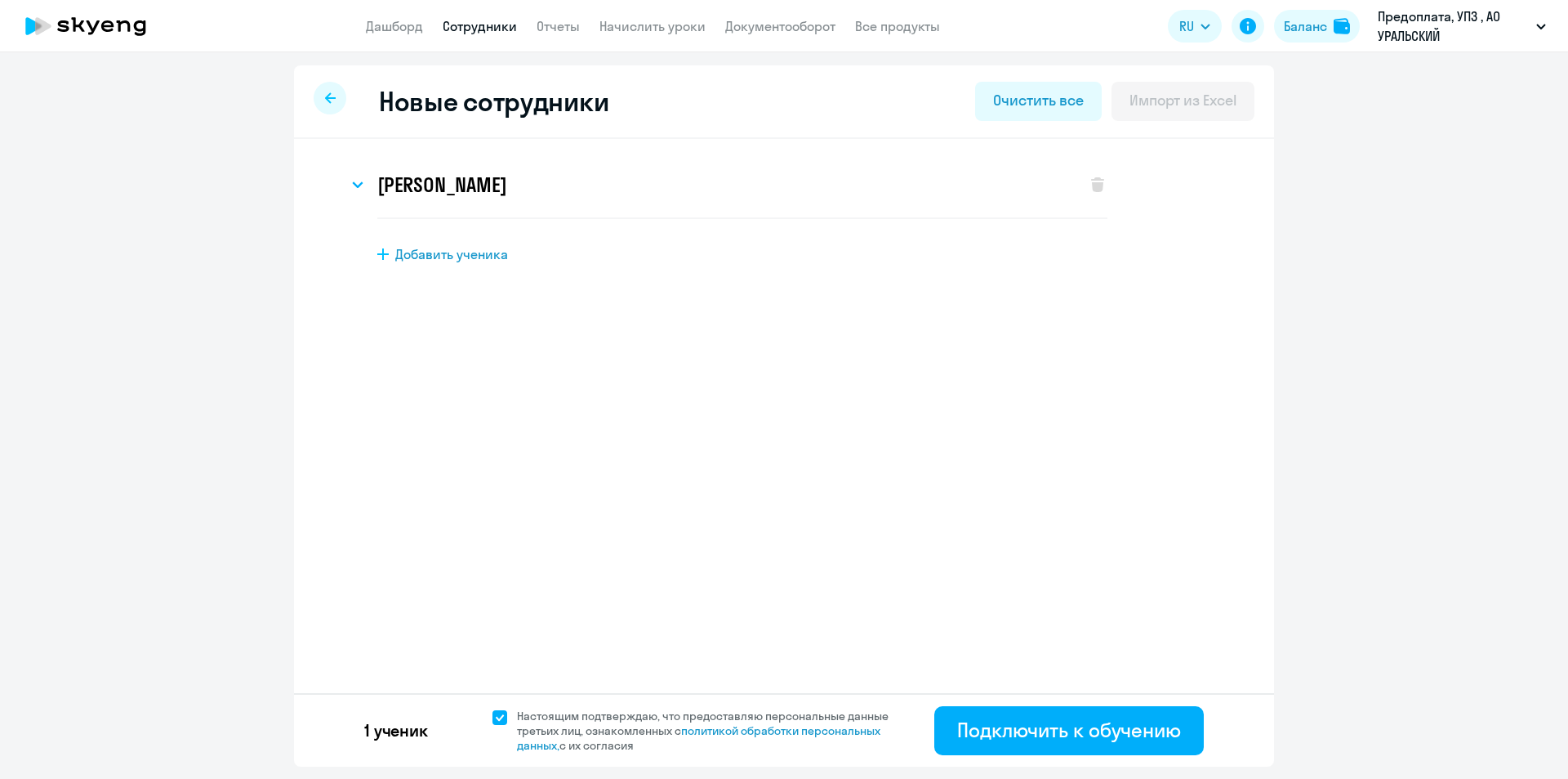
scroll to position [0, 0]
click at [1041, 729] on div "Подключить к обучению" at bounding box center [1069, 730] width 224 height 26
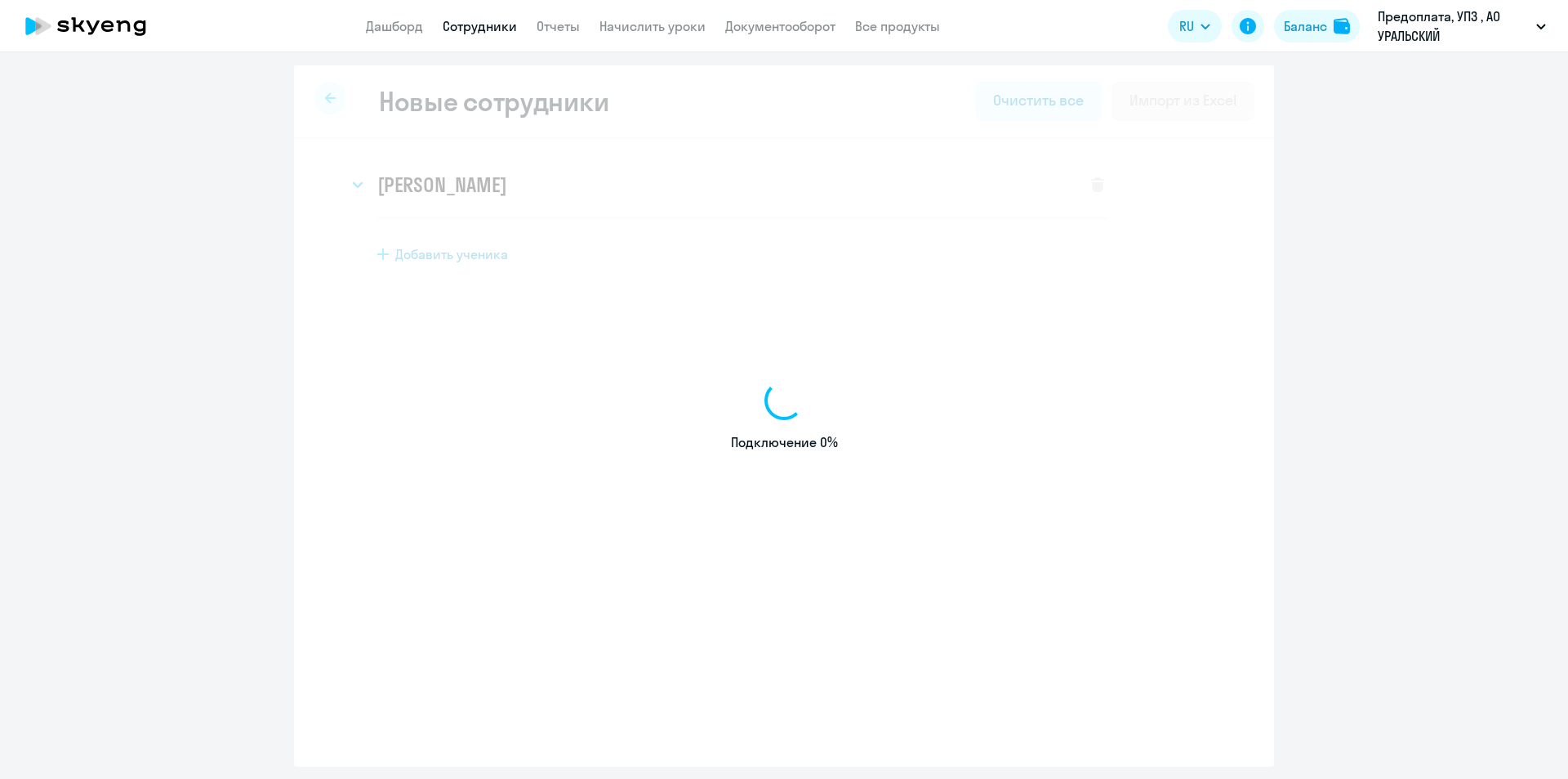
select select "english_adult_not_native_speaker"
select select "5"
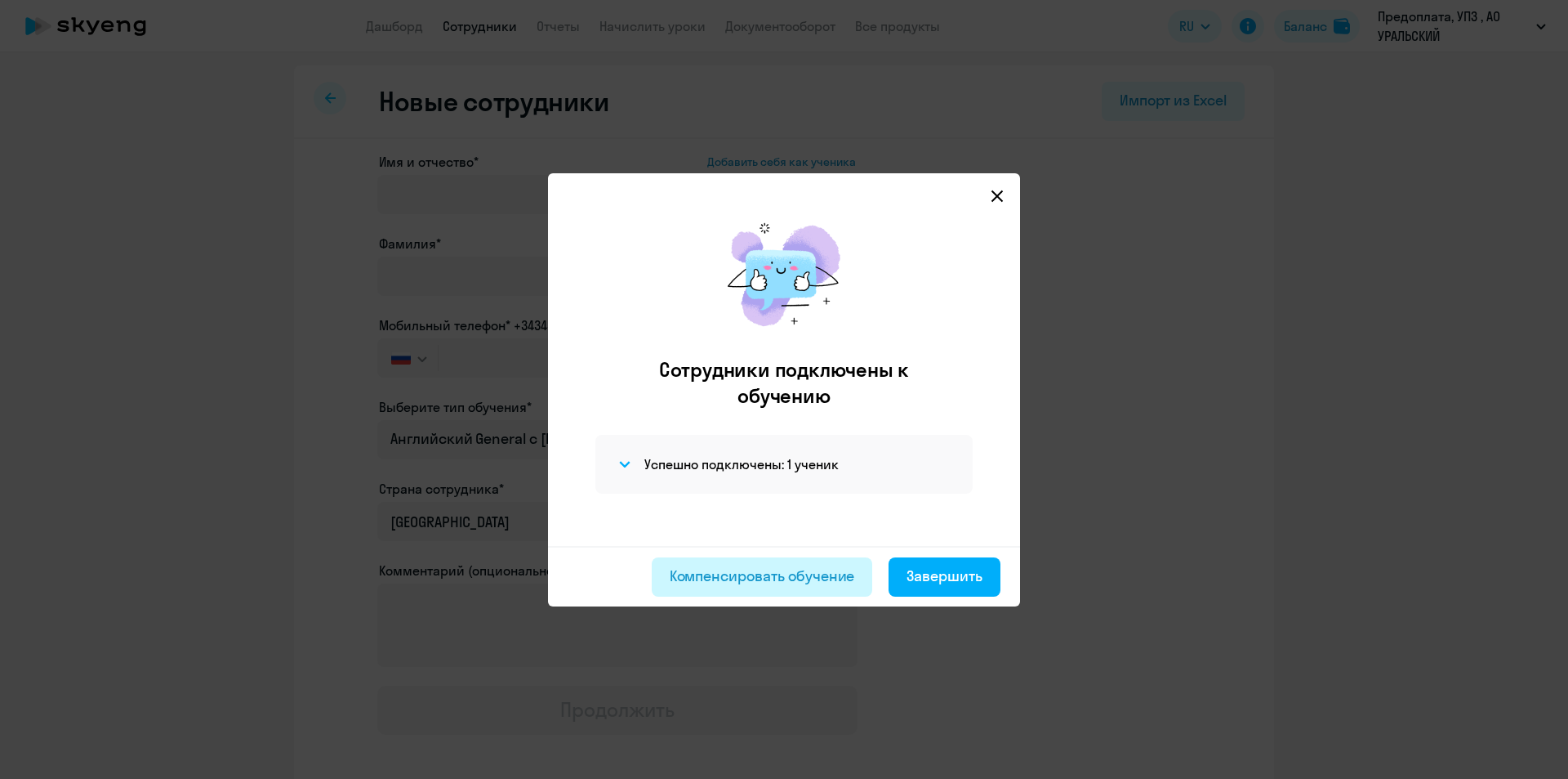
click at [774, 578] on div "Компенсировать обучение" at bounding box center [763, 575] width 186 height 21
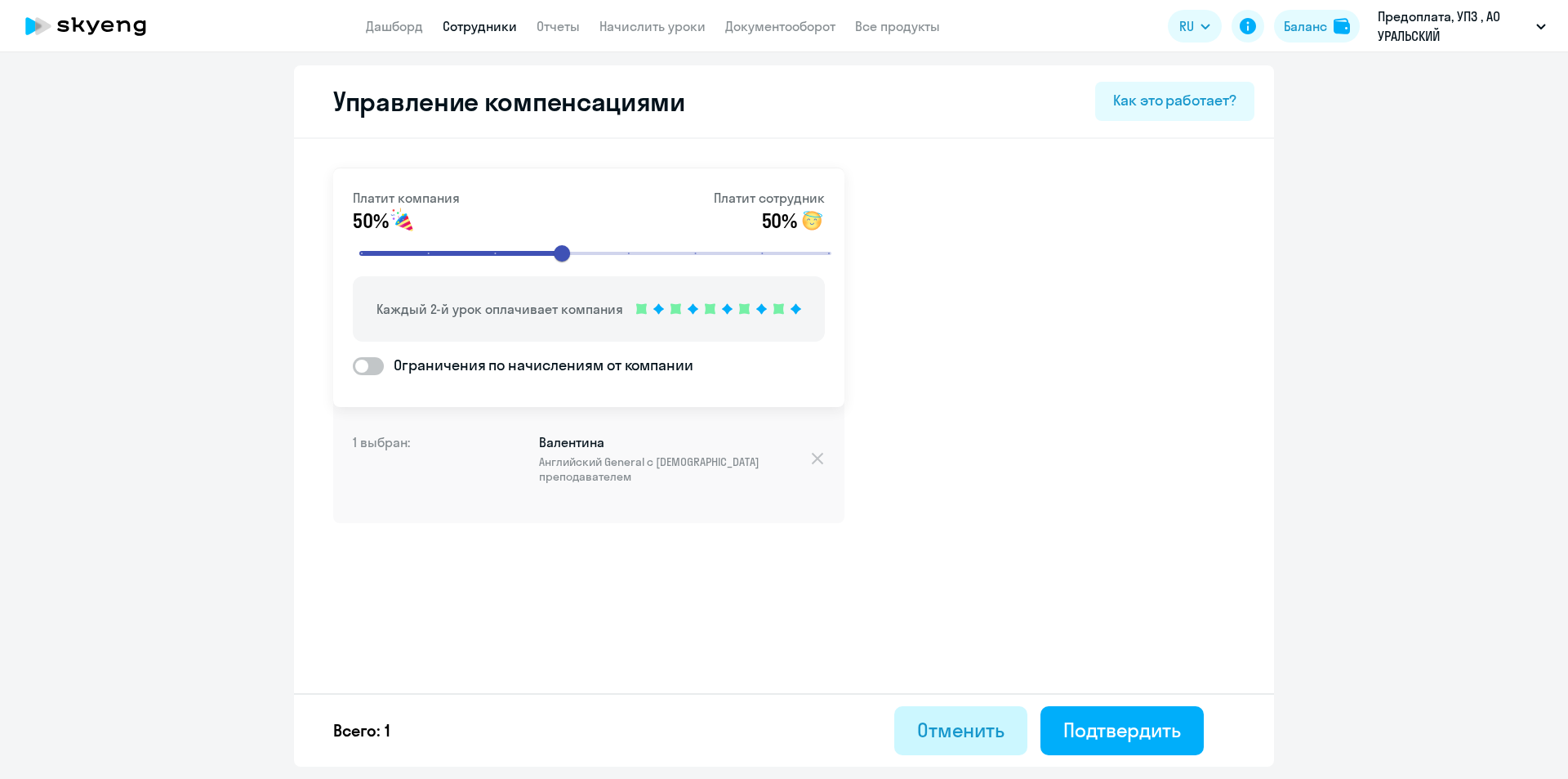
click at [941, 735] on div "Отменить" at bounding box center [961, 730] width 87 height 26
select select "30"
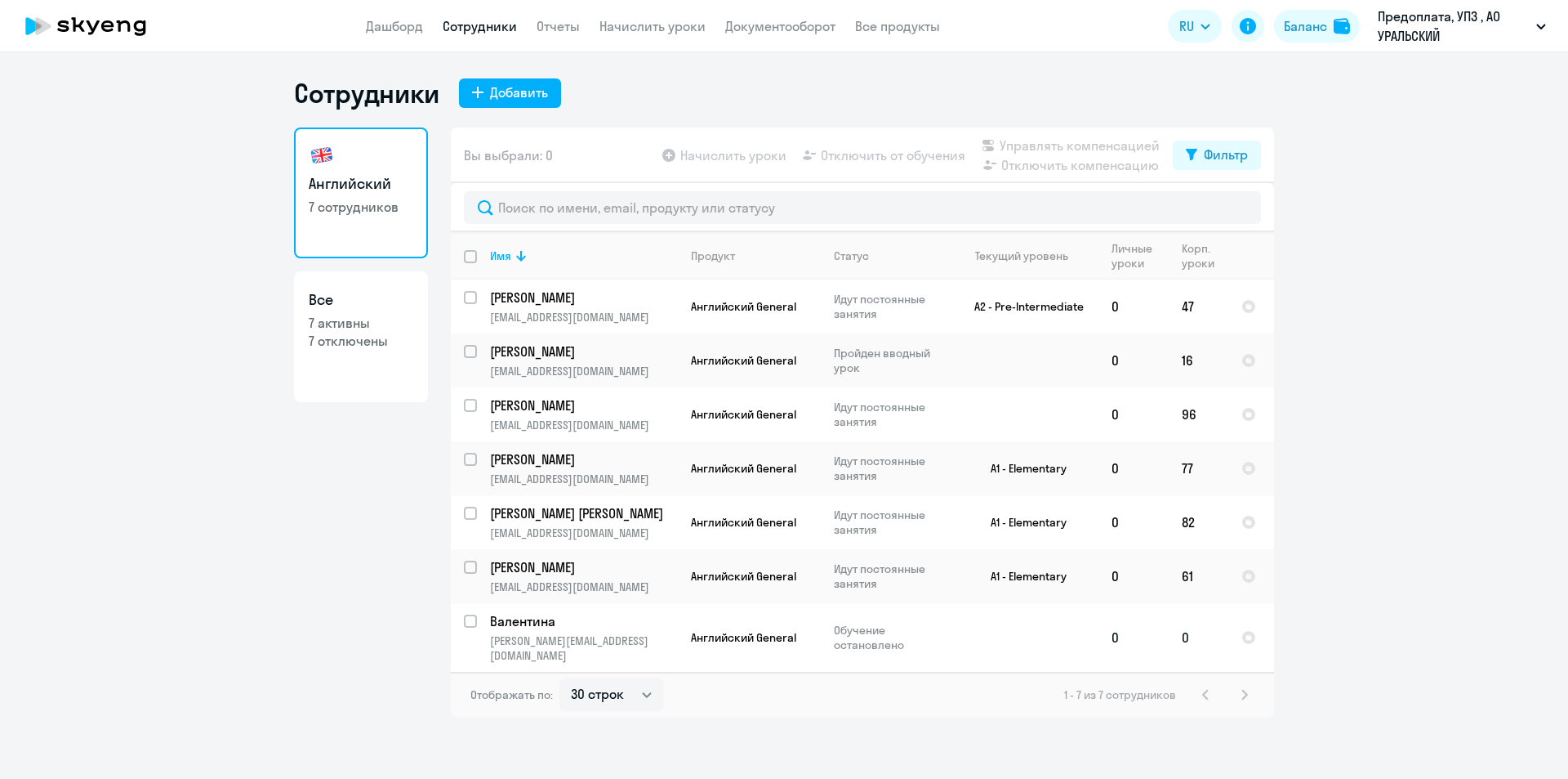
click at [597, 631] on td "Валентина [EMAIL_ADDRESS][DOMAIN_NAME]" at bounding box center [577, 638] width 201 height 69
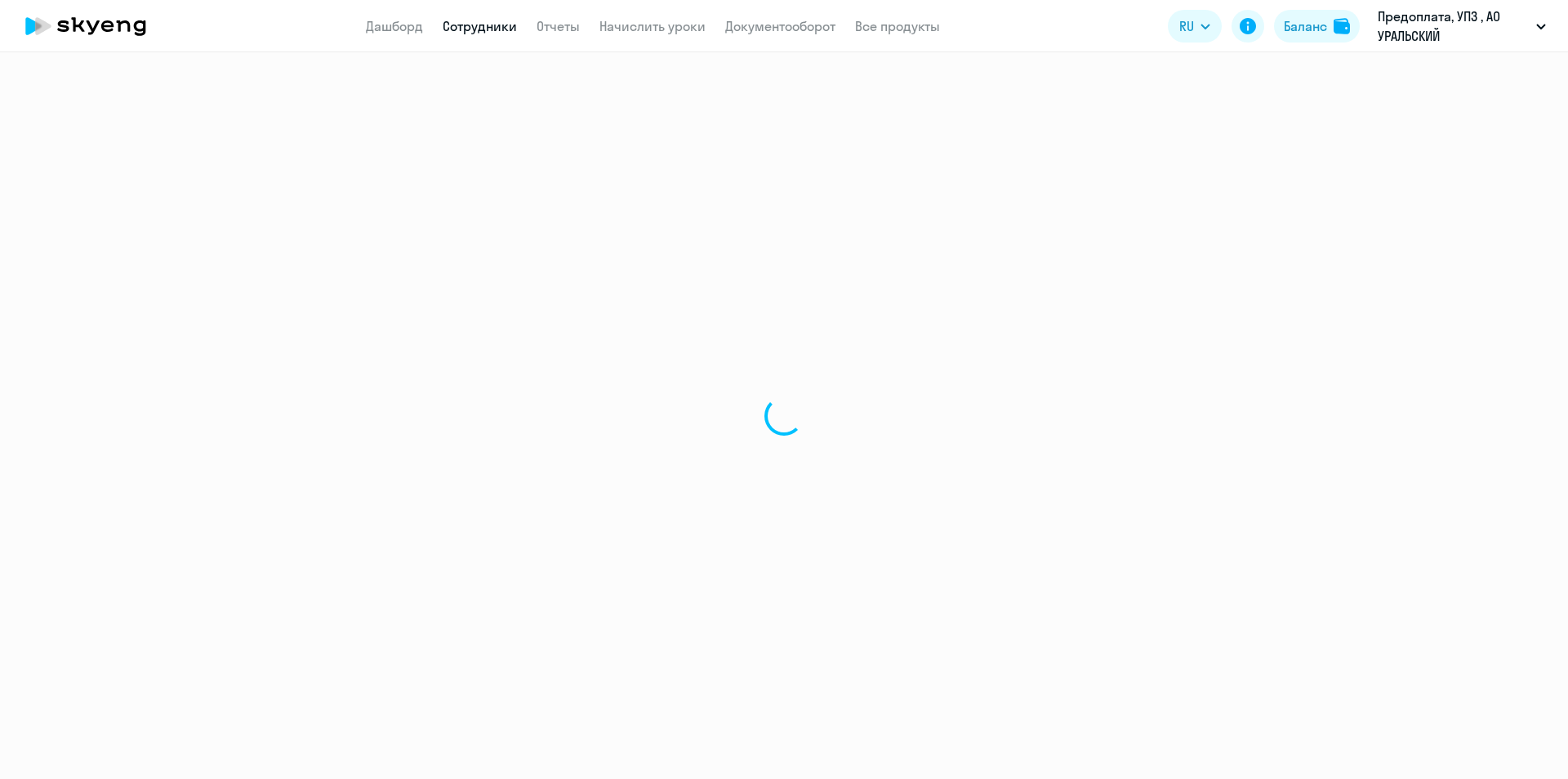
select select "english"
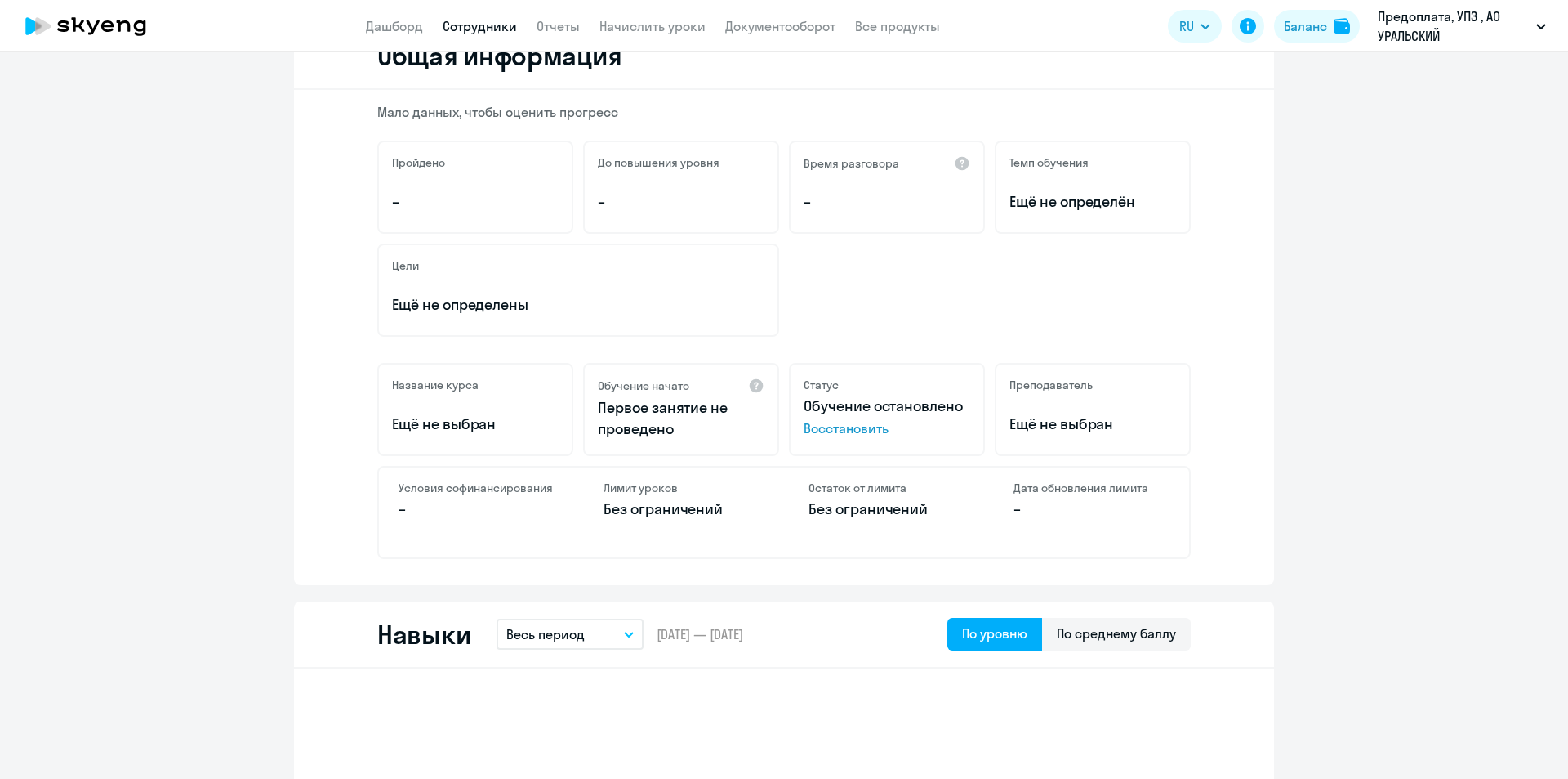
scroll to position [164, 0]
